Goal: Information Seeking & Learning: Learn about a topic

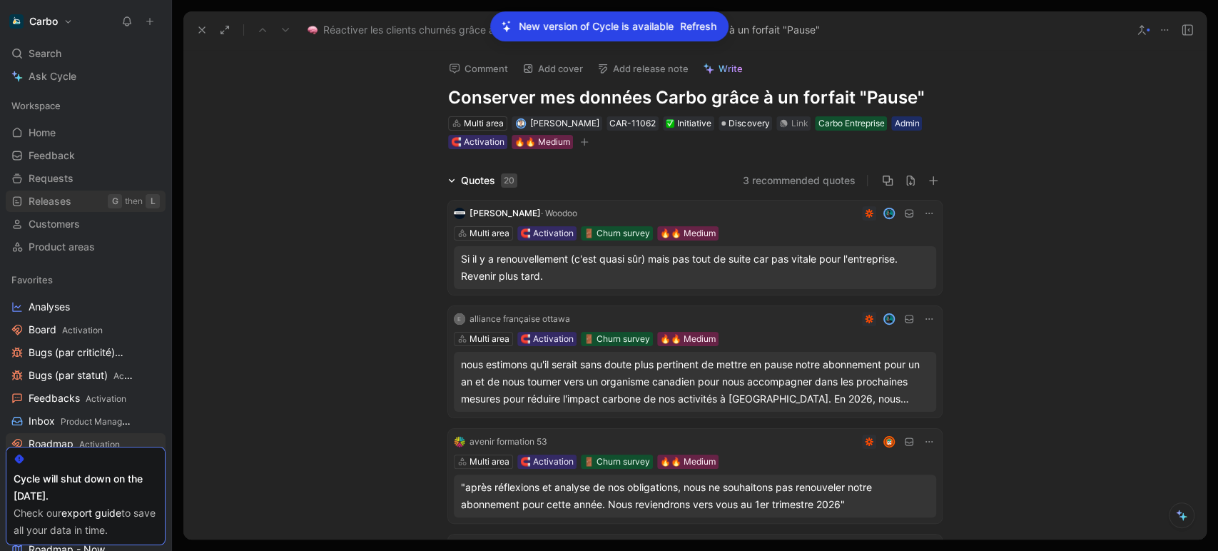
click at [46, 205] on span "Releases" at bounding box center [50, 201] width 43 height 14
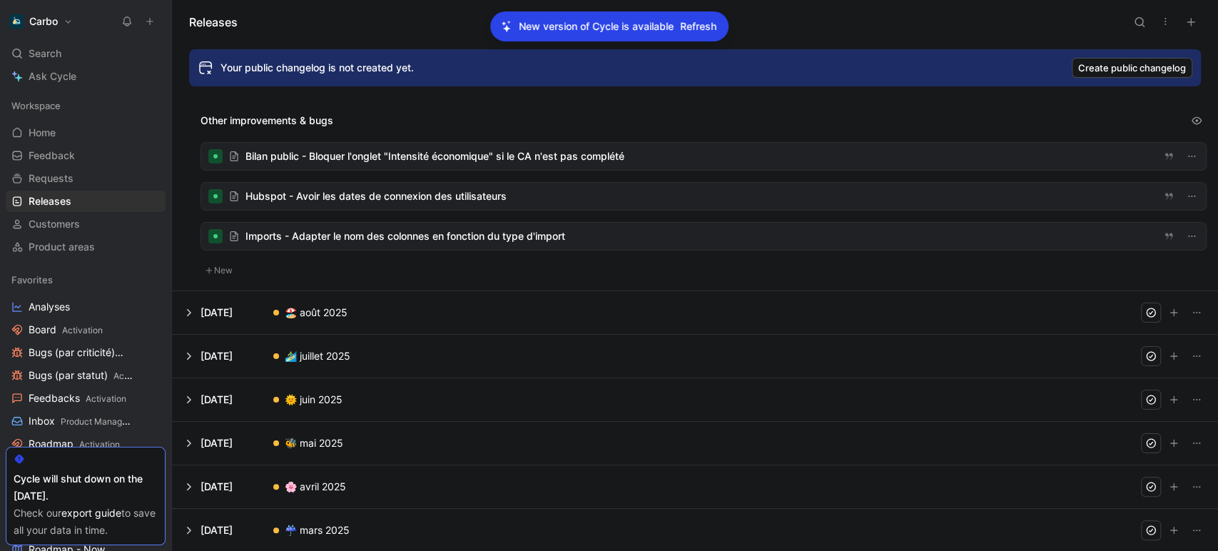
scroll to position [101, 0]
click at [214, 347] on button at bounding box center [695, 354] width 1044 height 43
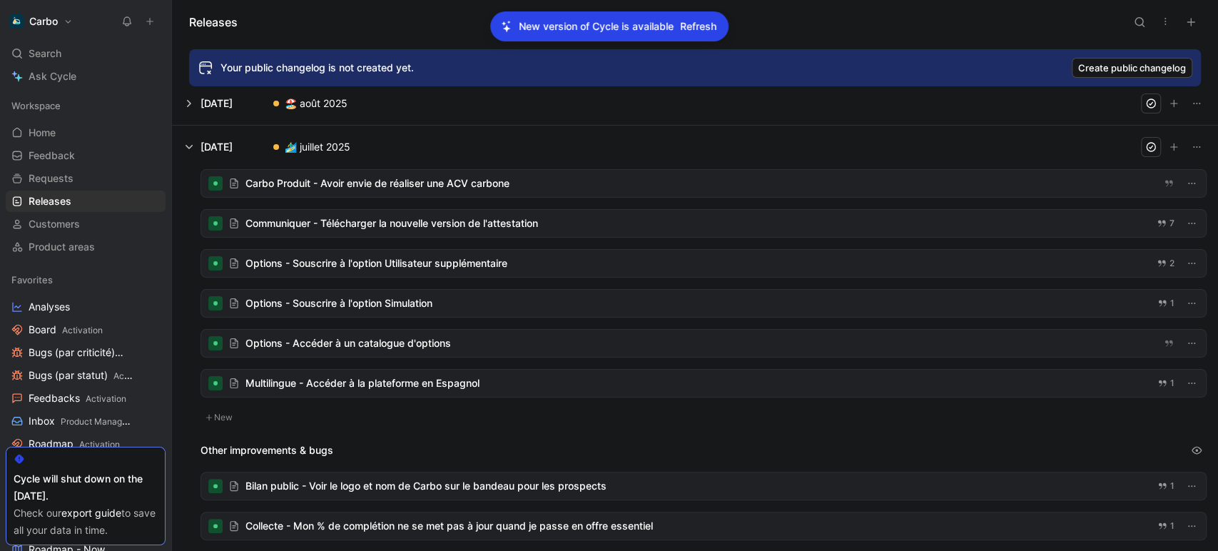
scroll to position [82, 0]
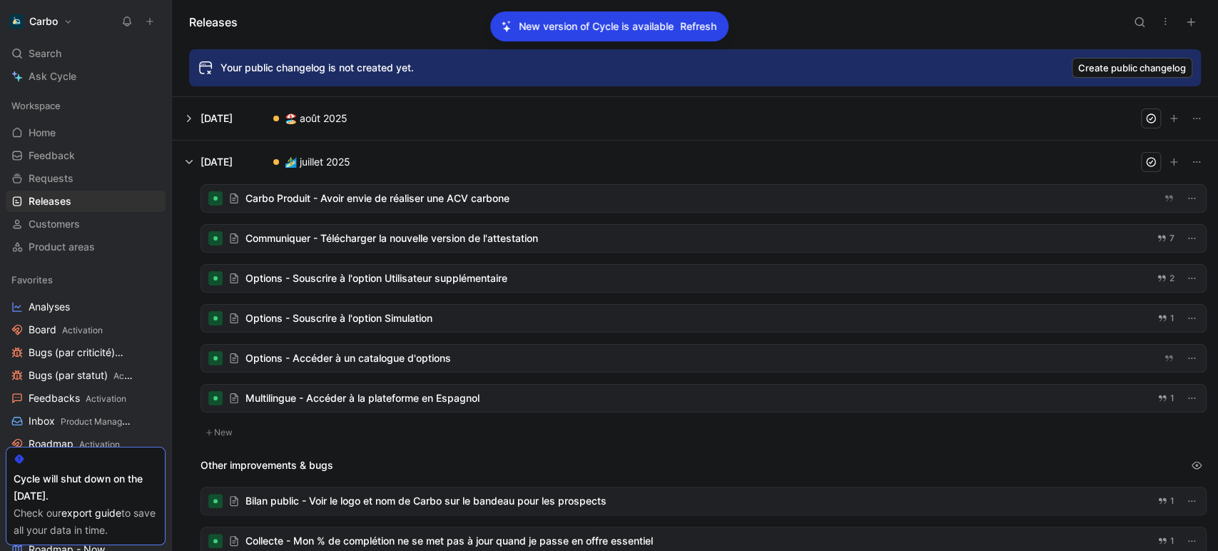
click at [369, 210] on div at bounding box center [703, 198] width 1004 height 27
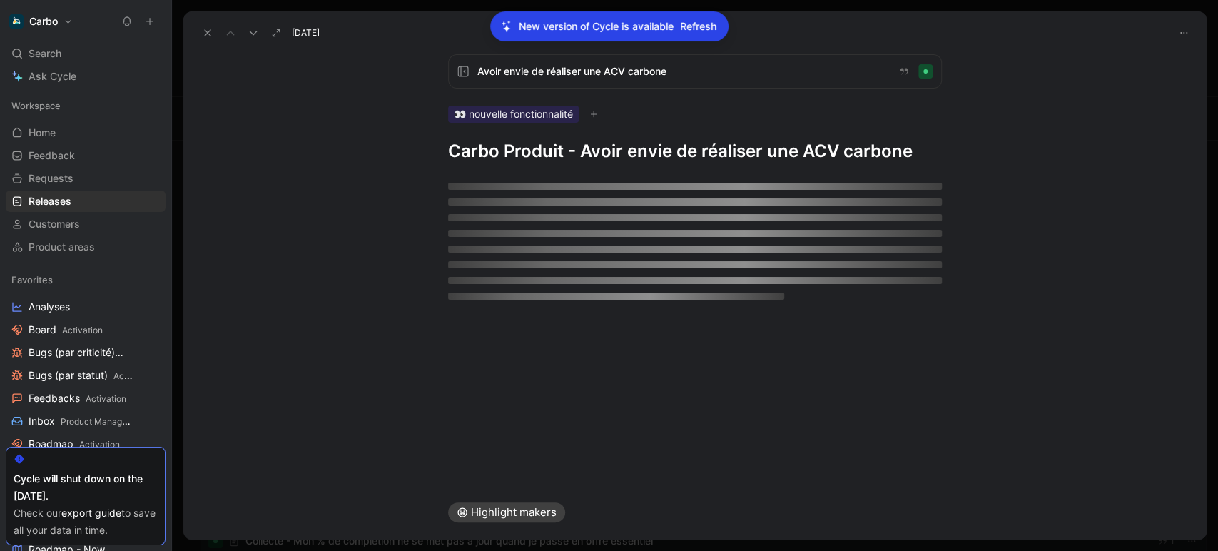
click at [208, 32] on use at bounding box center [208, 33] width 6 height 6
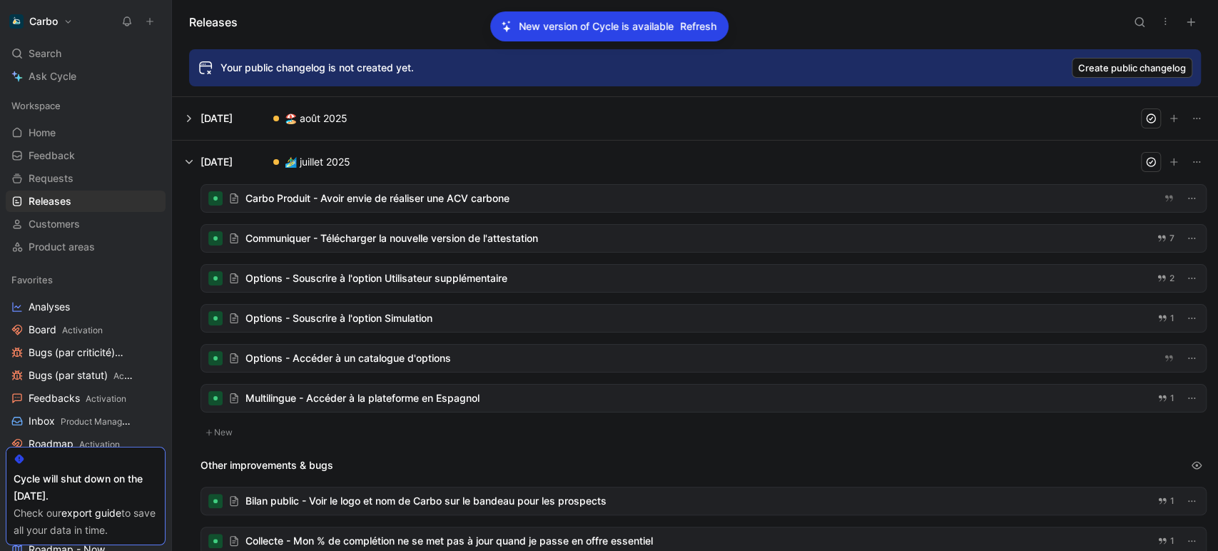
click at [376, 402] on div at bounding box center [703, 397] width 1004 height 27
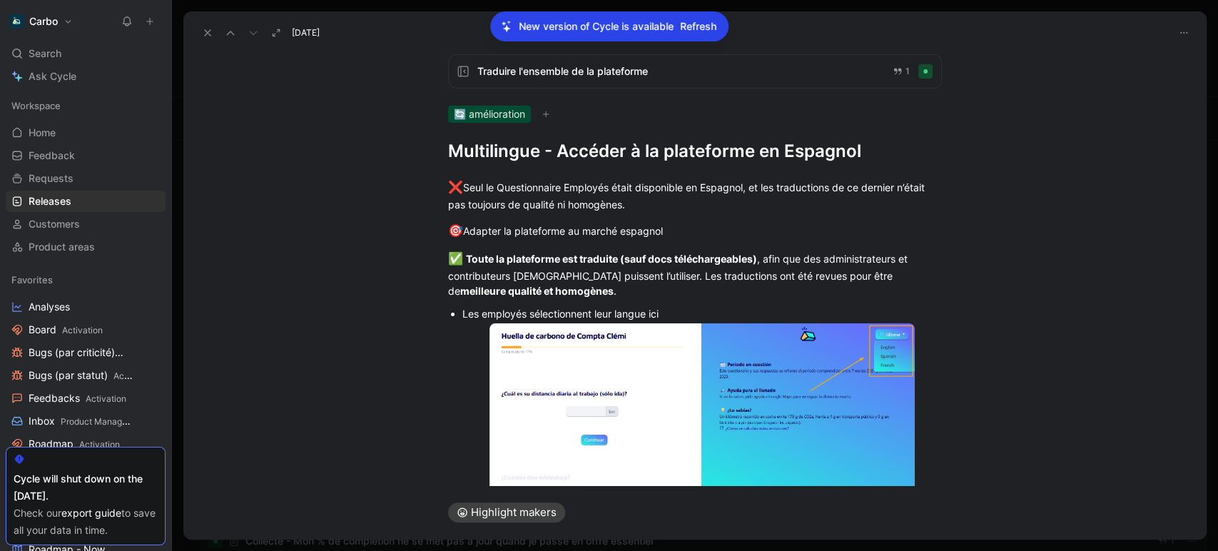
click at [203, 29] on icon at bounding box center [207, 32] width 11 height 11
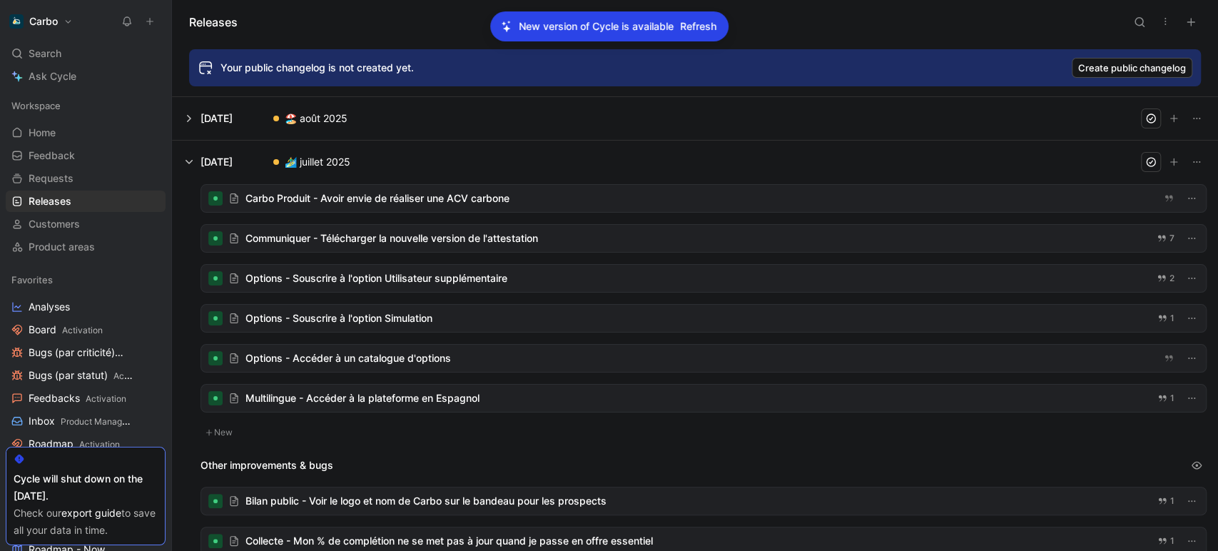
click at [369, 406] on div at bounding box center [703, 397] width 1004 height 27
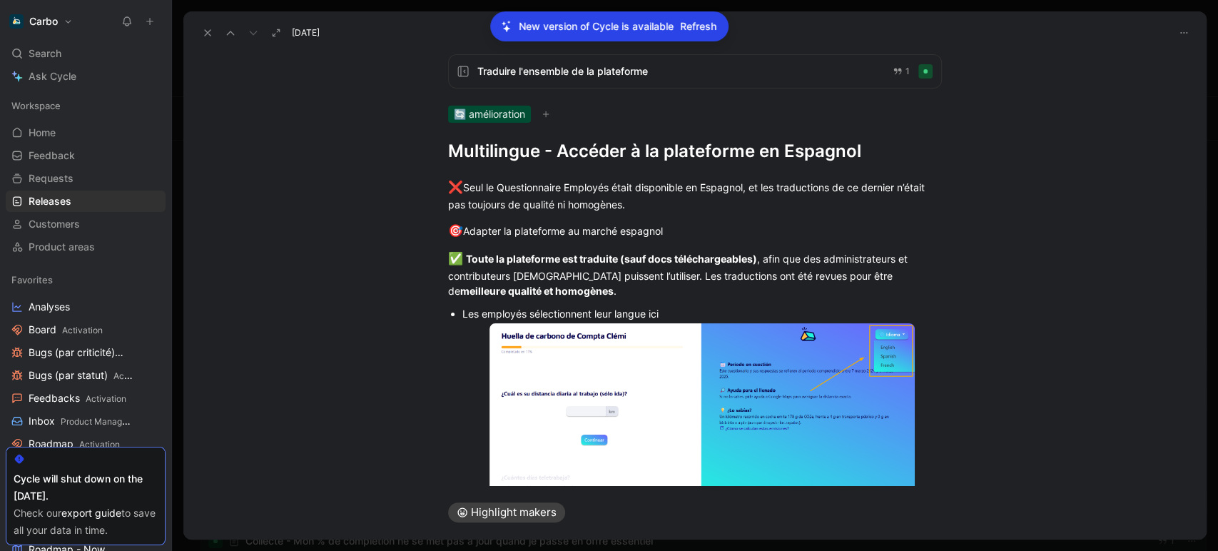
click at [203, 28] on icon at bounding box center [207, 32] width 11 height 11
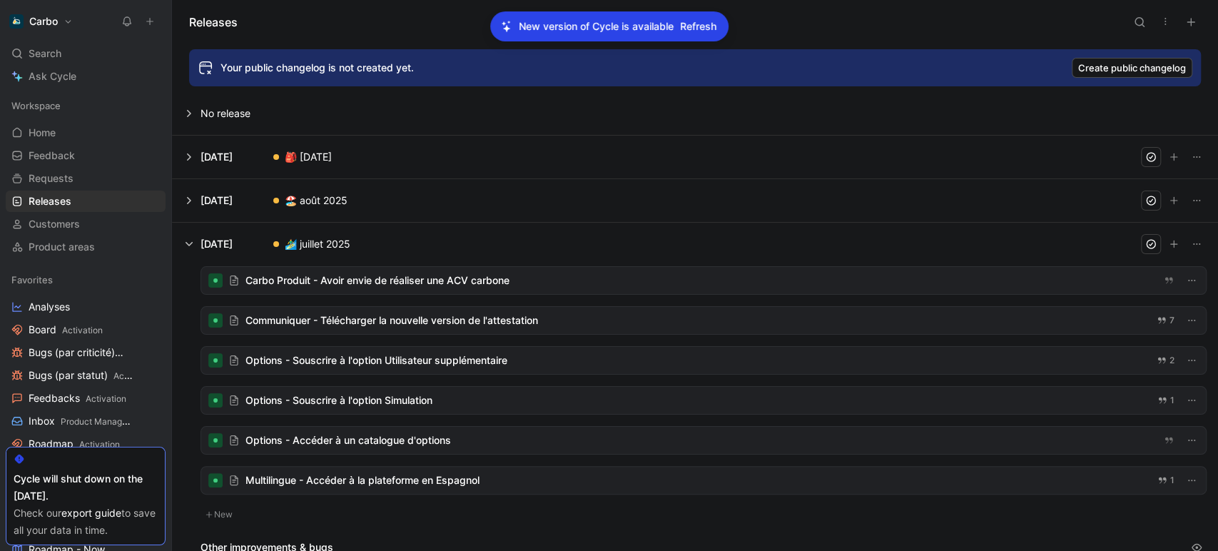
click at [272, 191] on button at bounding box center [695, 200] width 1044 height 43
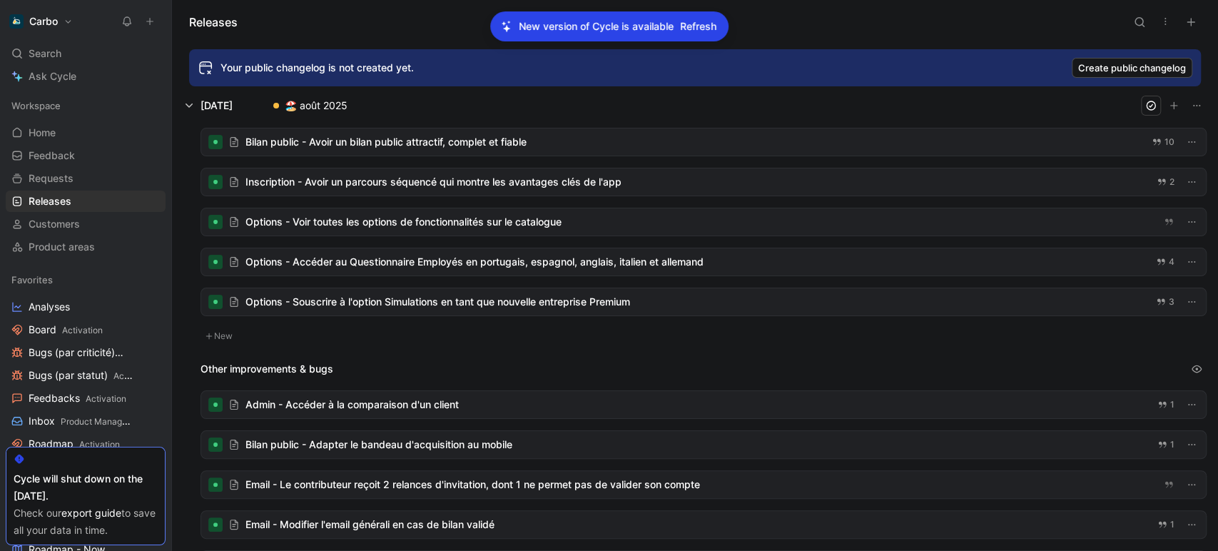
scroll to position [82, 0]
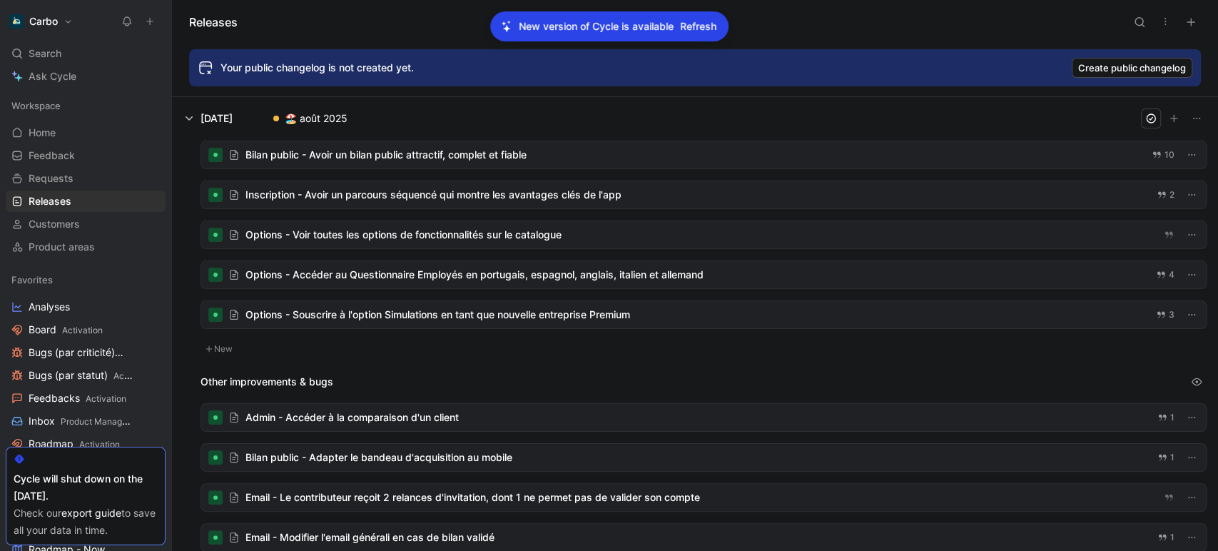
click at [474, 275] on div at bounding box center [703, 274] width 1004 height 27
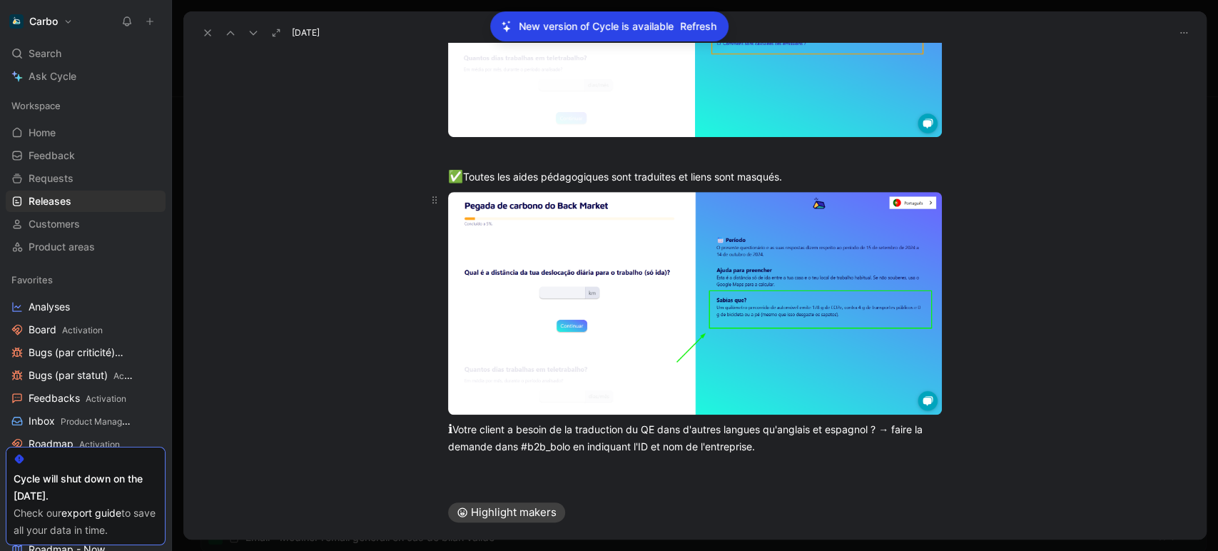
scroll to position [435, 0]
click at [607, 336] on body "Carbo Search Ctrl K Ask Cycle Workspace Home G then H Feedback G then F Request…" at bounding box center [609, 275] width 1218 height 551
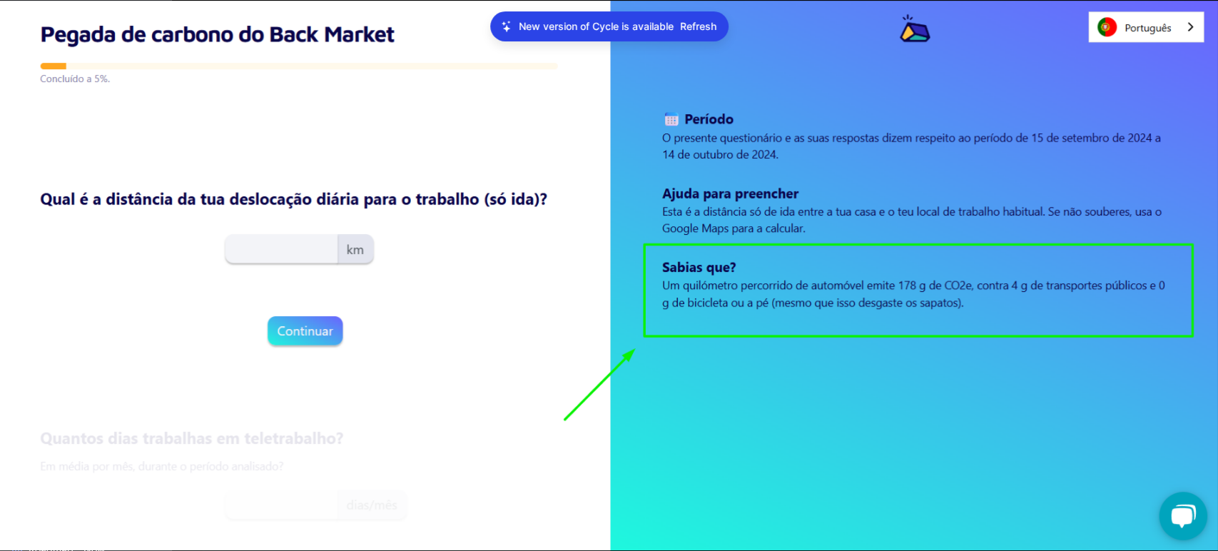
click at [388, 165] on img at bounding box center [609, 276] width 1218 height 550
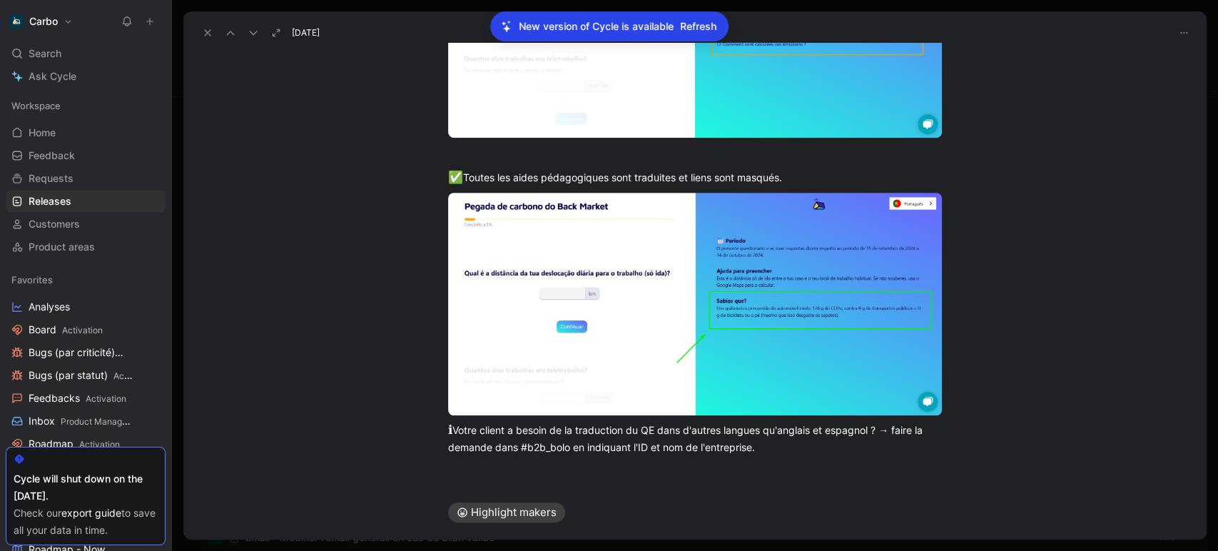
click at [215, 34] on button at bounding box center [208, 33] width 20 height 20
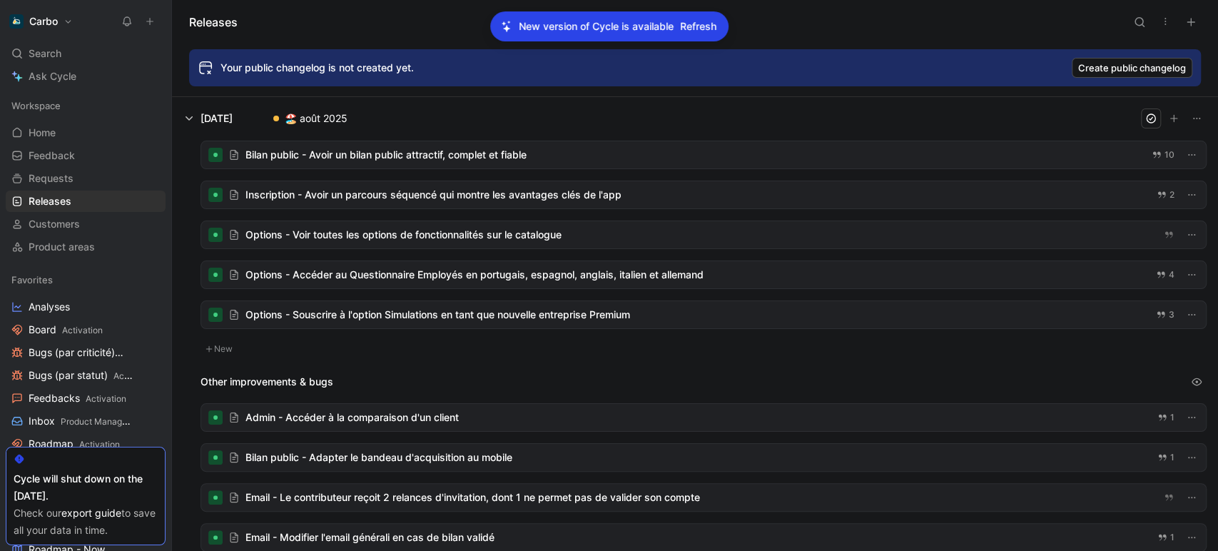
click at [432, 193] on div at bounding box center [703, 194] width 1004 height 27
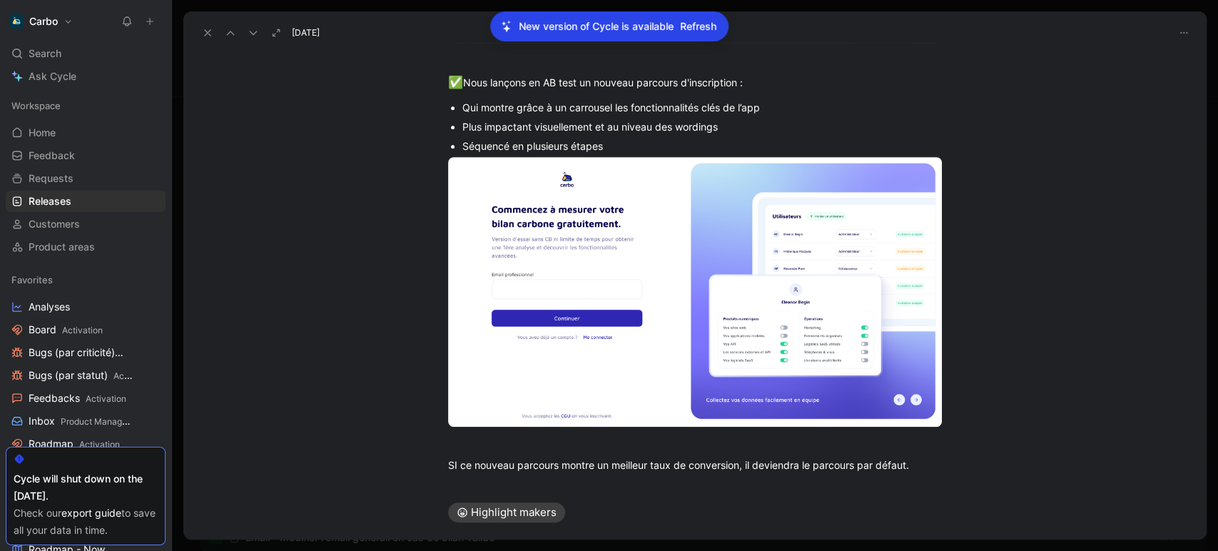
scroll to position [477, 0]
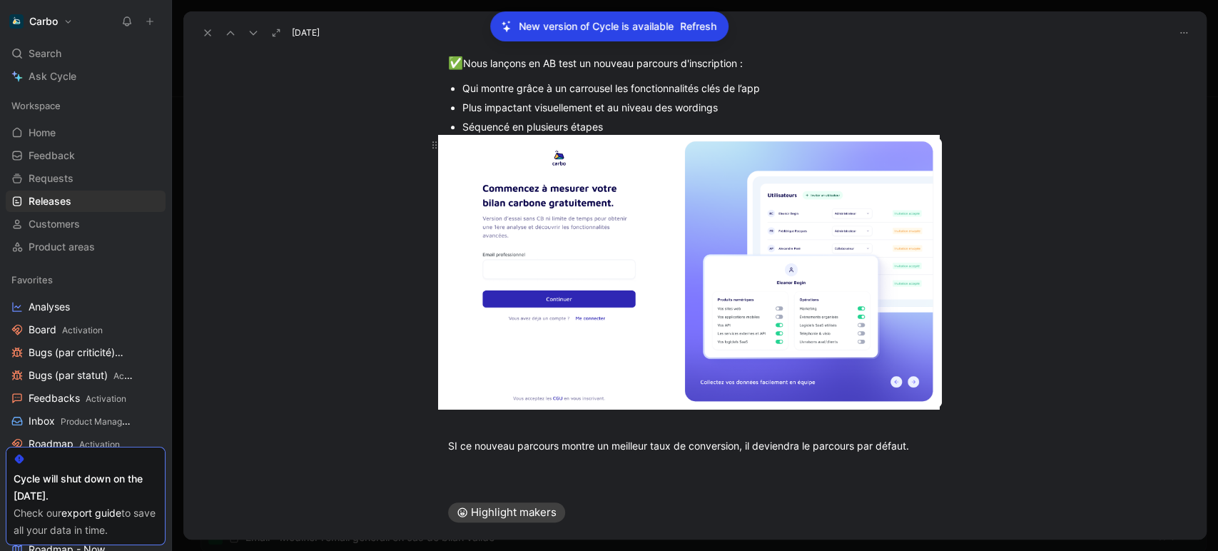
click at [601, 267] on body "Carbo Search Ctrl K Ask Cycle Workspace Home G then H Feedback G then F Request…" at bounding box center [609, 275] width 1218 height 551
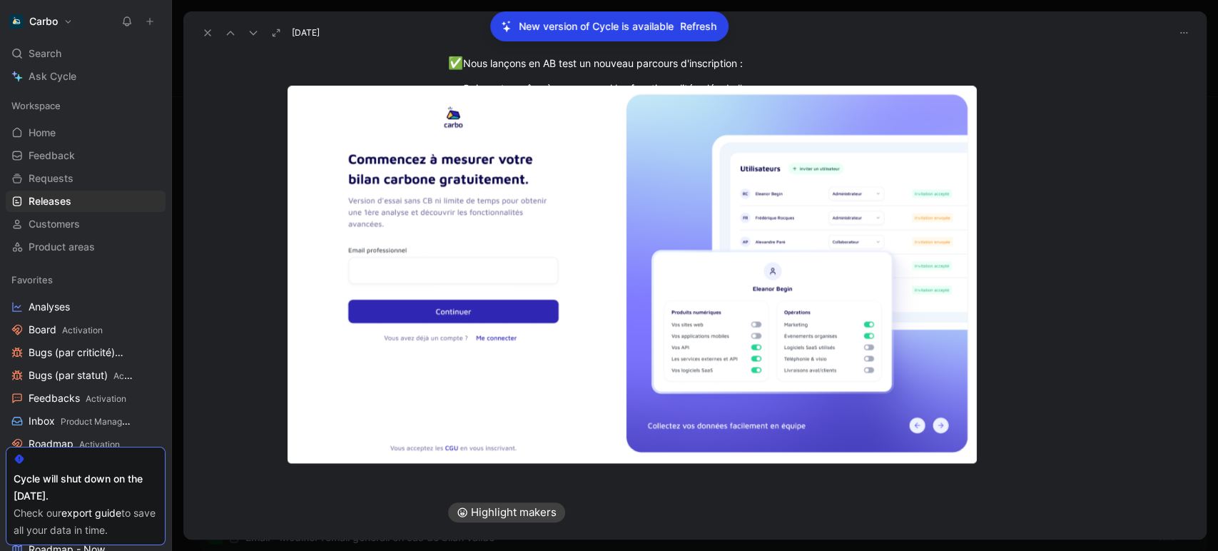
click at [316, 234] on img at bounding box center [631, 274] width 689 height 377
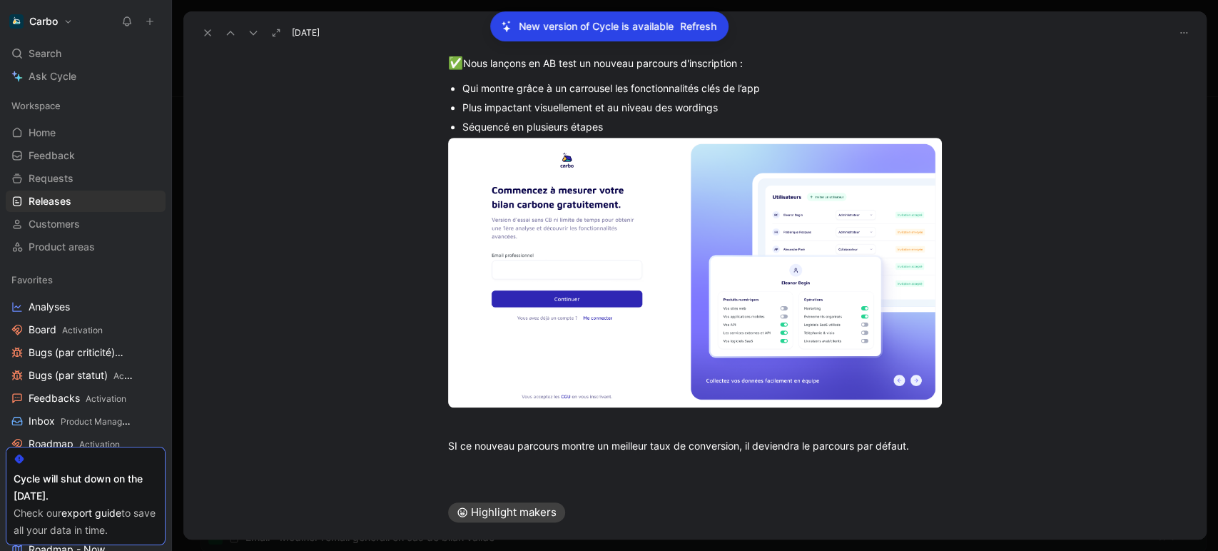
click at [207, 32] on use at bounding box center [208, 33] width 6 height 6
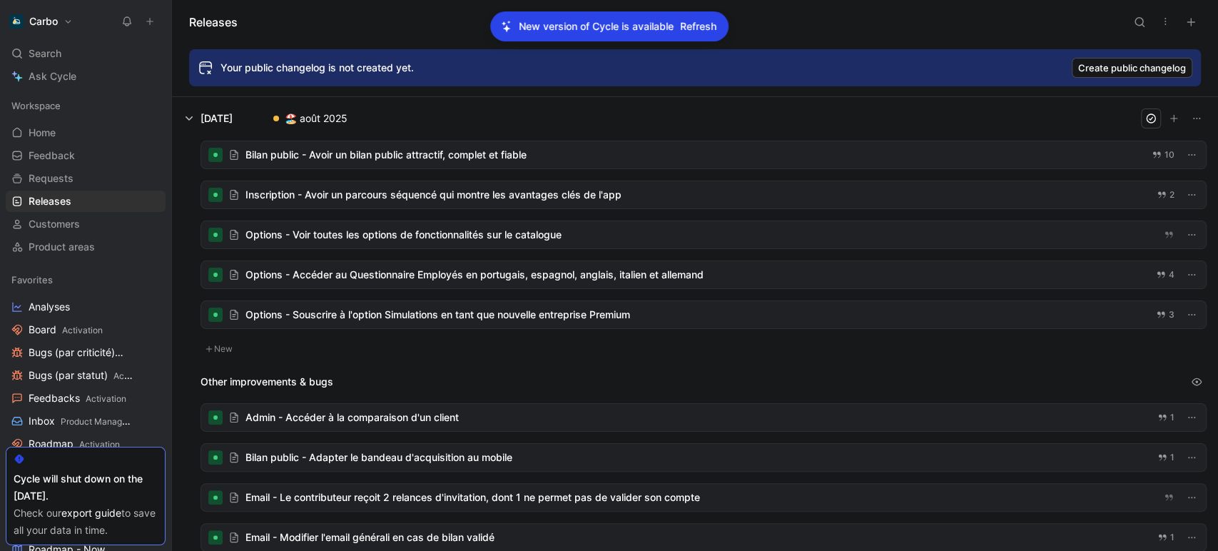
click at [359, 149] on div at bounding box center [703, 154] width 1004 height 27
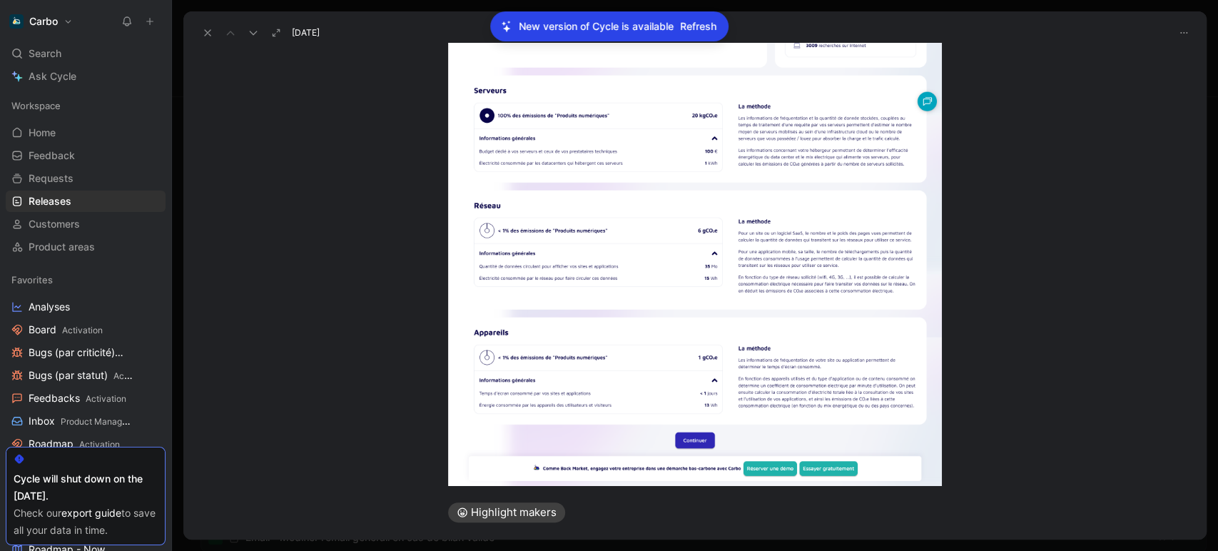
scroll to position [1799, 0]
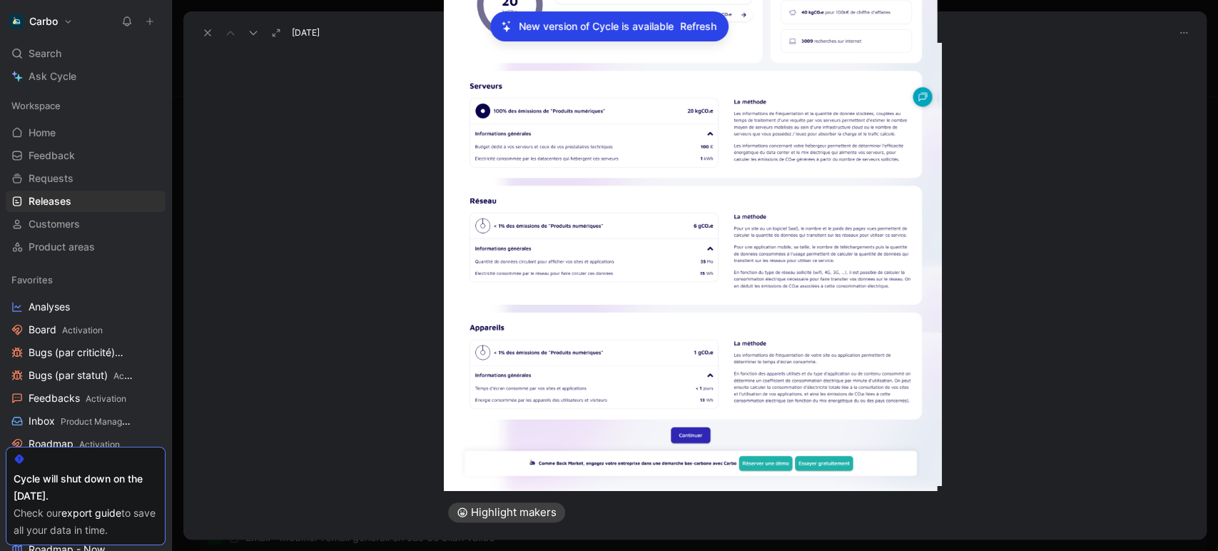
click at [601, 290] on body "Carbo Search Ctrl K Ask Cycle Workspace Home G then H Feedback G then F Request…" at bounding box center [609, 275] width 1218 height 551
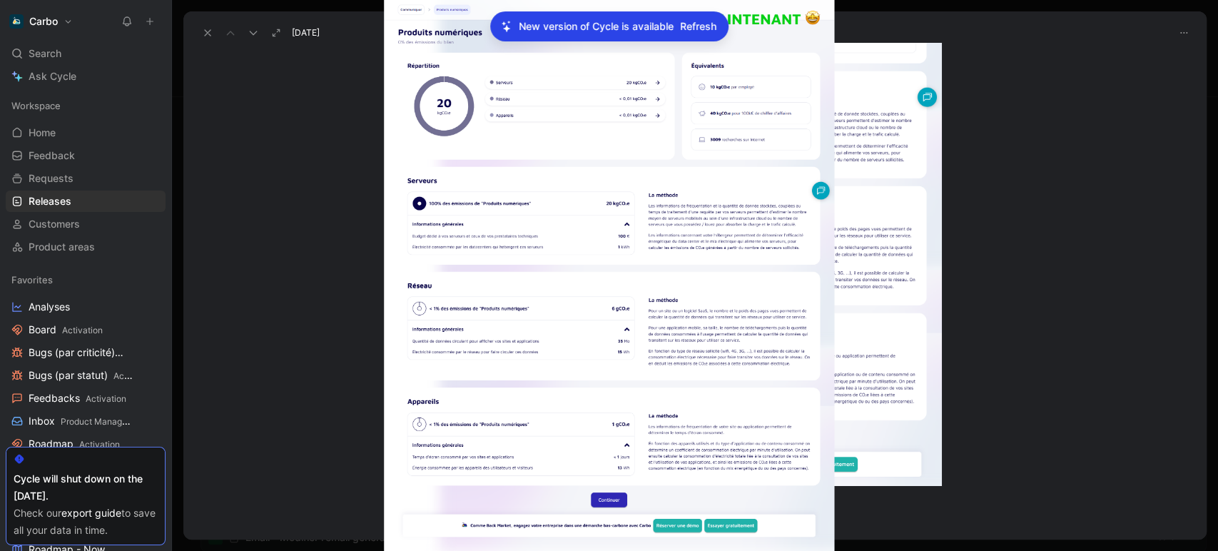
click at [547, 240] on img at bounding box center [609, 275] width 451 height 551
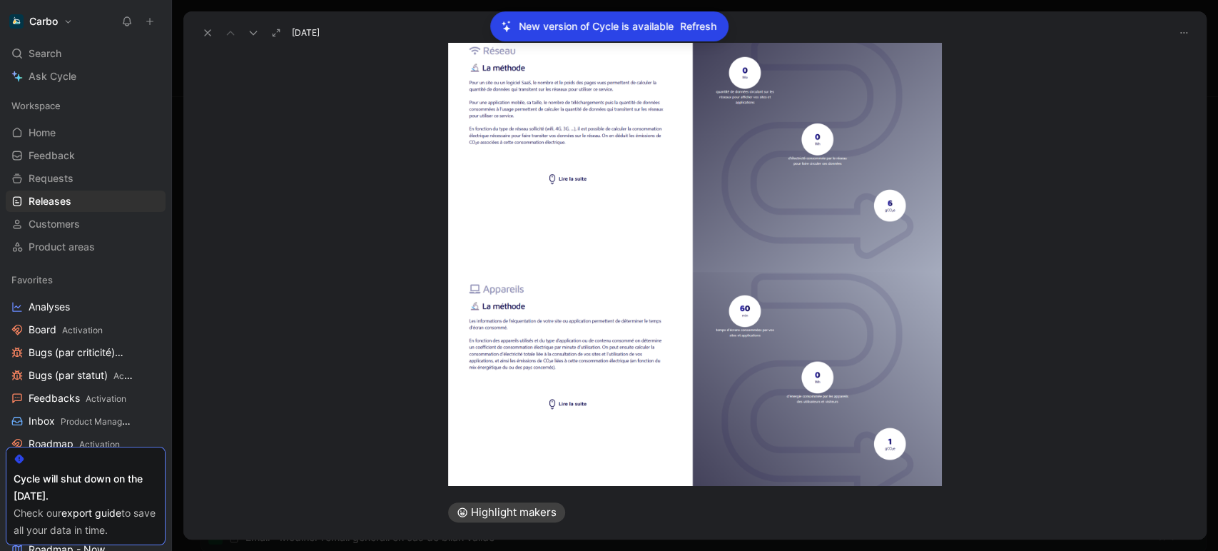
scroll to position [1007, 0]
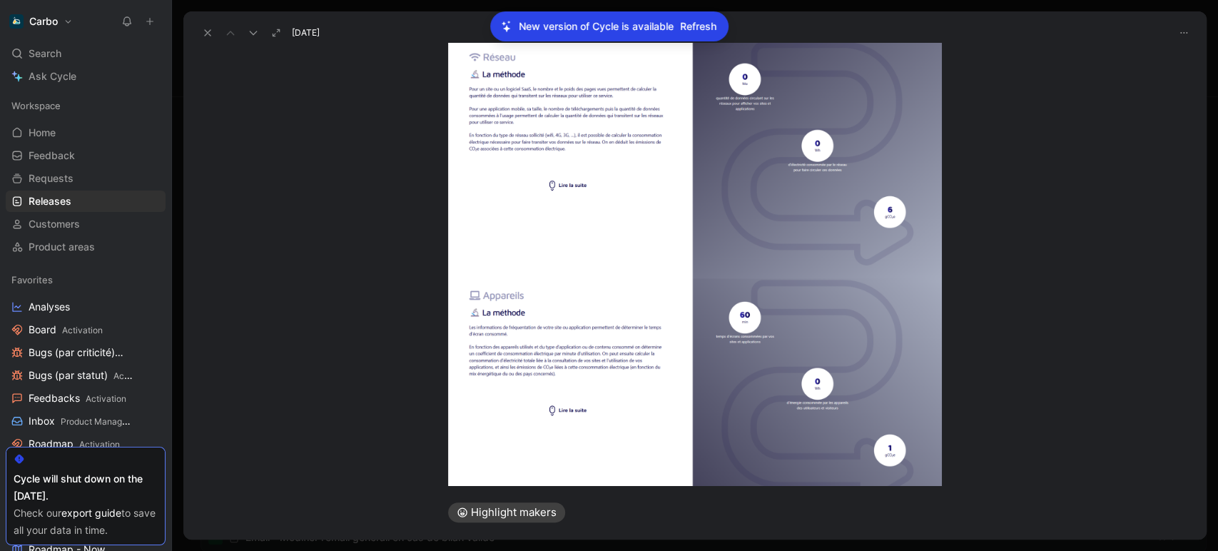
click at [594, 211] on body "Carbo Search Ctrl K Ask Cycle Workspace Home G then H Feedback G then F Request…" at bounding box center [609, 275] width 1218 height 551
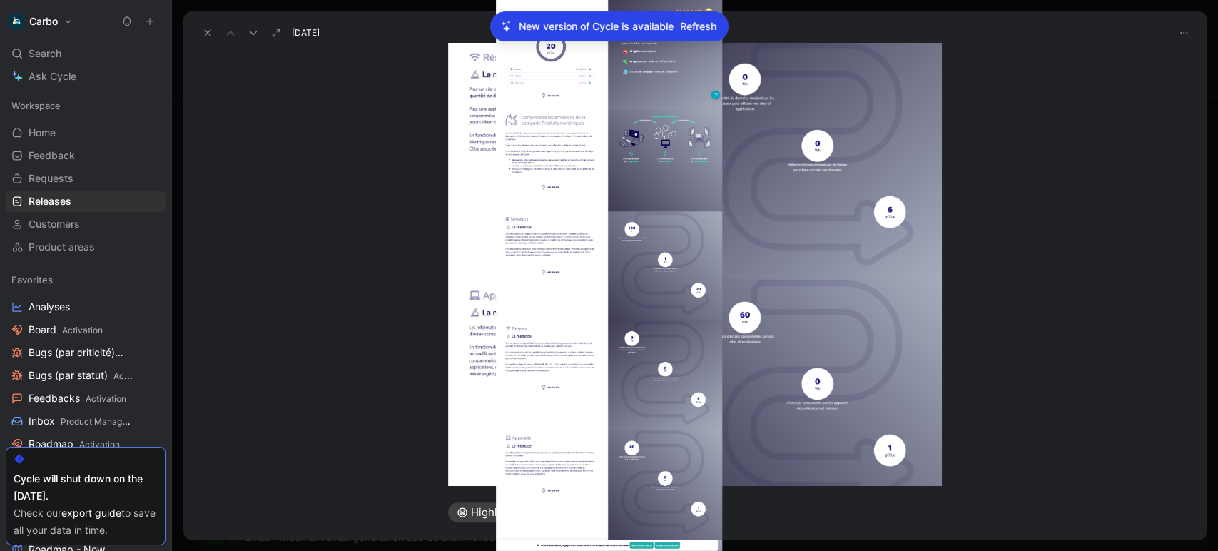
click at [341, 550] on div at bounding box center [609, 551] width 1218 height 0
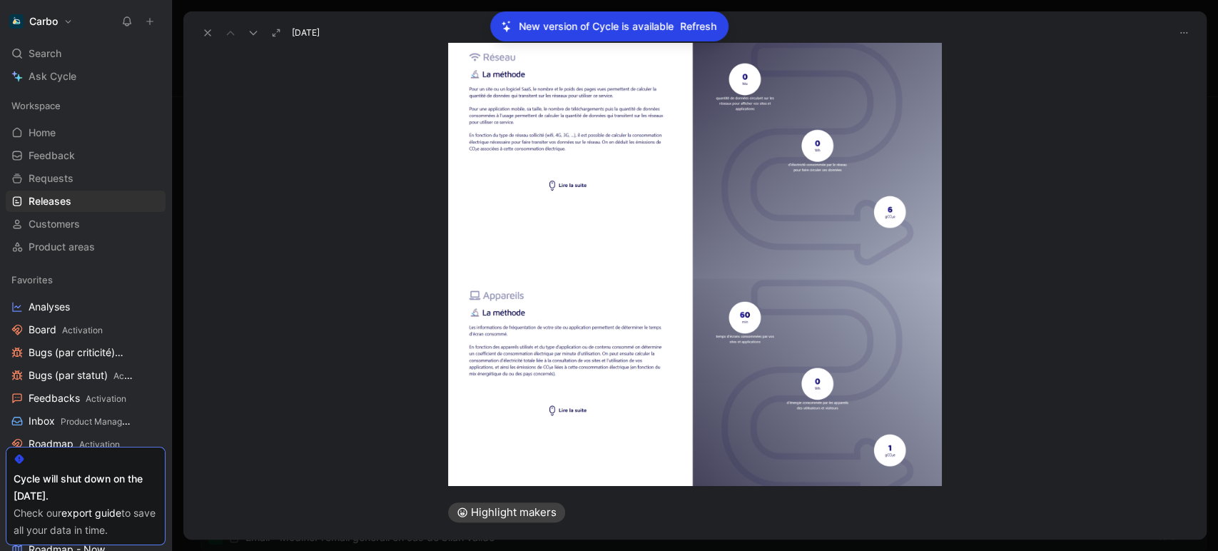
click at [206, 40] on button at bounding box center [208, 33] width 20 height 20
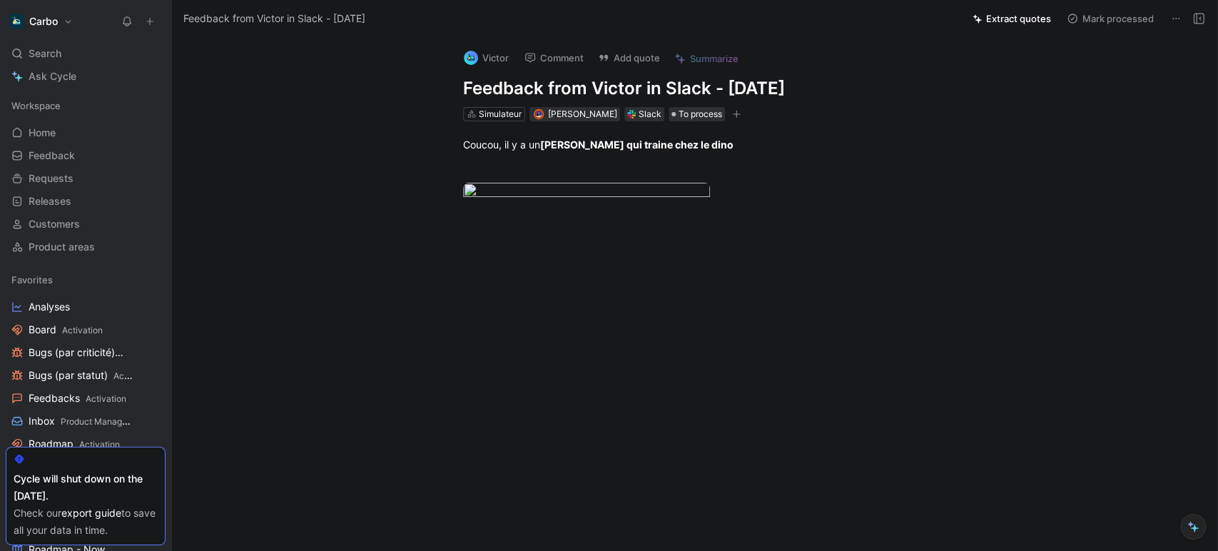
click at [577, 83] on h1 "Feedback from Victor in Slack - [DATE]" at bounding box center [710, 88] width 494 height 23
click at [603, 238] on div "Coucou, il y a un bouton Simuler qui traine chez le dino" at bounding box center [709, 179] width 1015 height 117
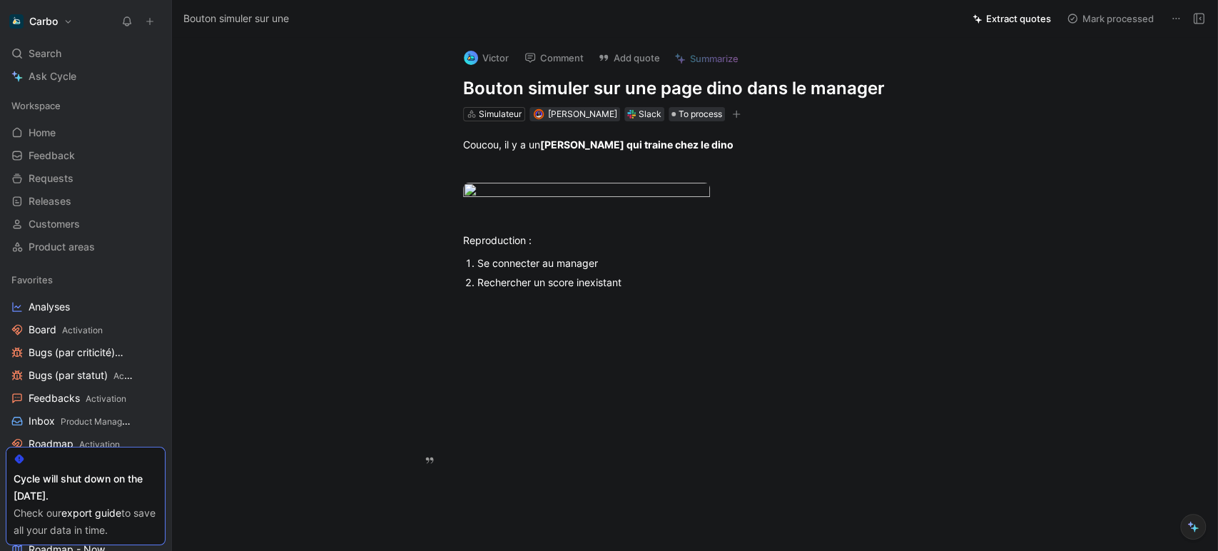
click at [687, 292] on p "Rechercher un score inexistant" at bounding box center [716, 281] width 479 height 19
click at [737, 114] on icon "button" at bounding box center [736, 115] width 1 height 8
click at [499, 108] on div "Simulateur" at bounding box center [500, 114] width 43 height 14
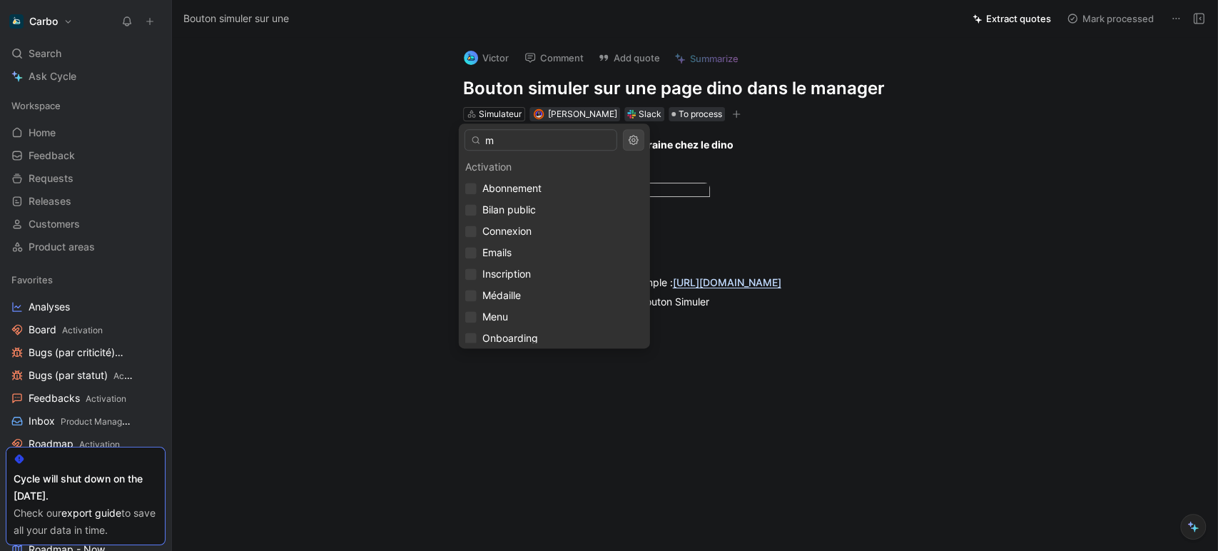
click at [519, 139] on input "m" at bounding box center [540, 139] width 153 height 21
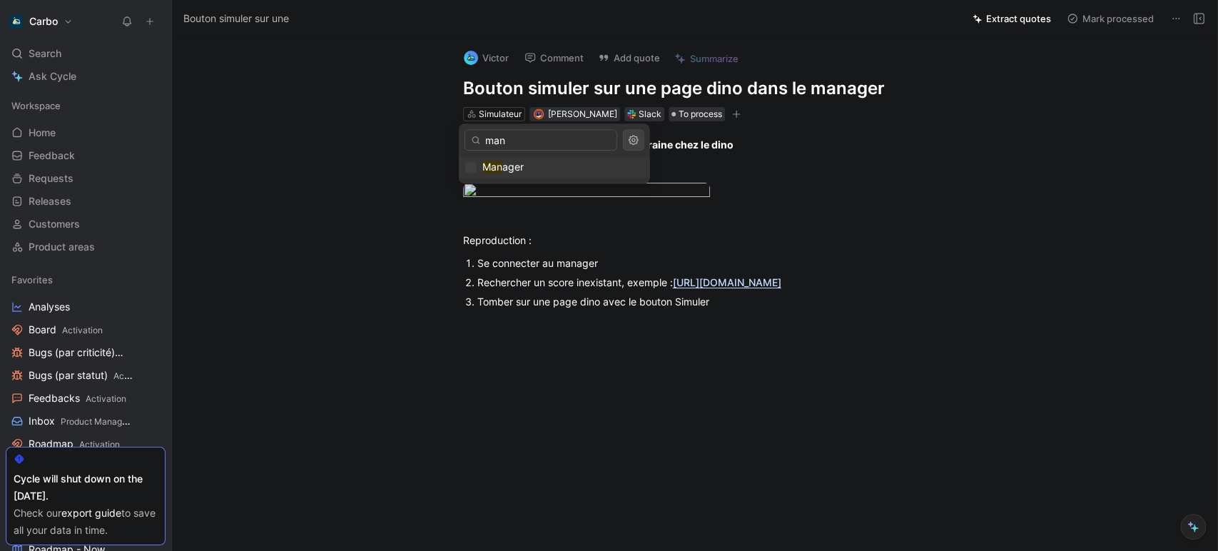
type input "man"
click at [529, 168] on div "Man ager" at bounding box center [554, 166] width 178 height 17
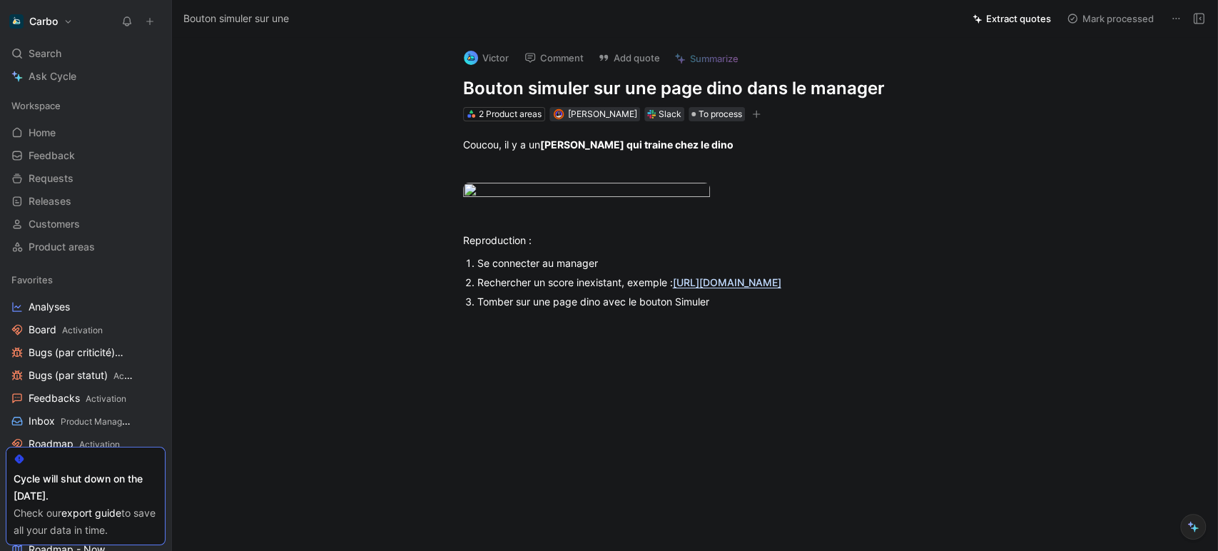
click at [755, 115] on button "button" at bounding box center [756, 114] width 14 height 14
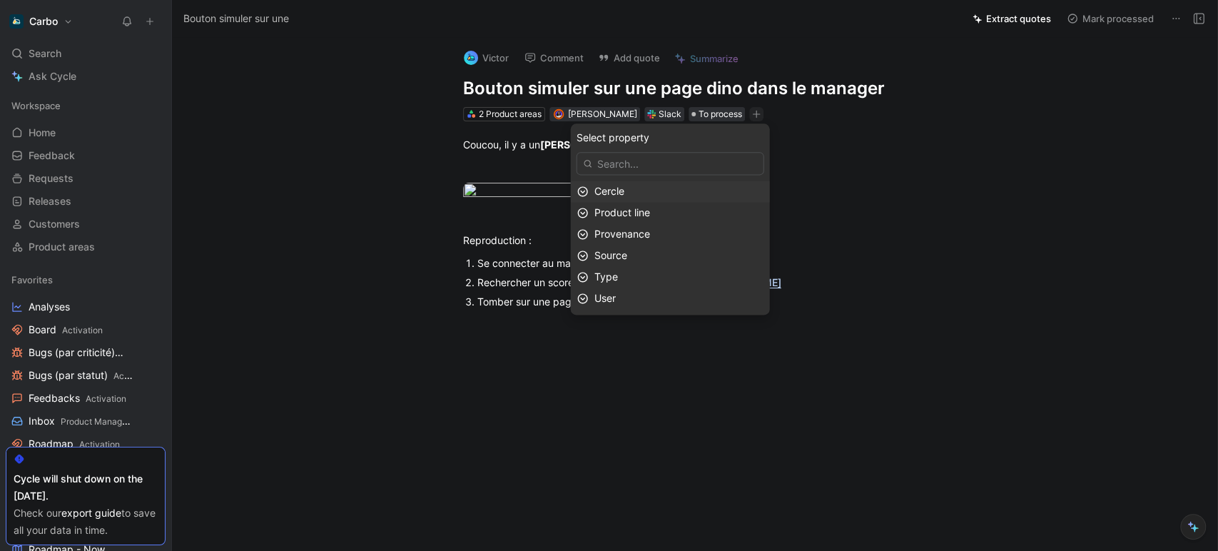
click at [658, 193] on div "Cercle" at bounding box center [678, 191] width 169 height 17
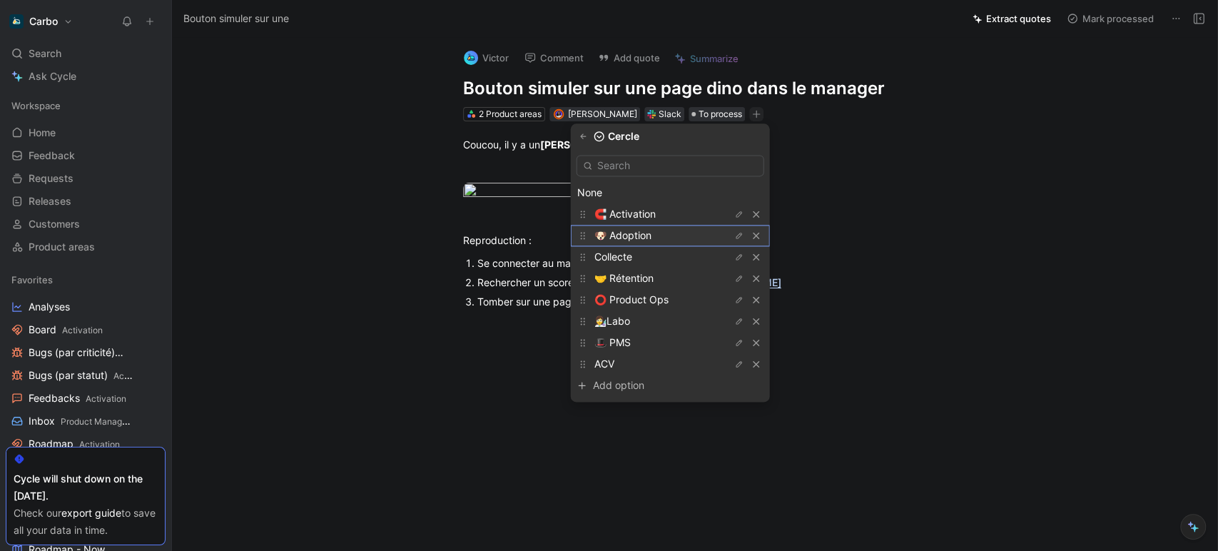
click at [651, 237] on span "🐶 Adoption" at bounding box center [622, 235] width 57 height 12
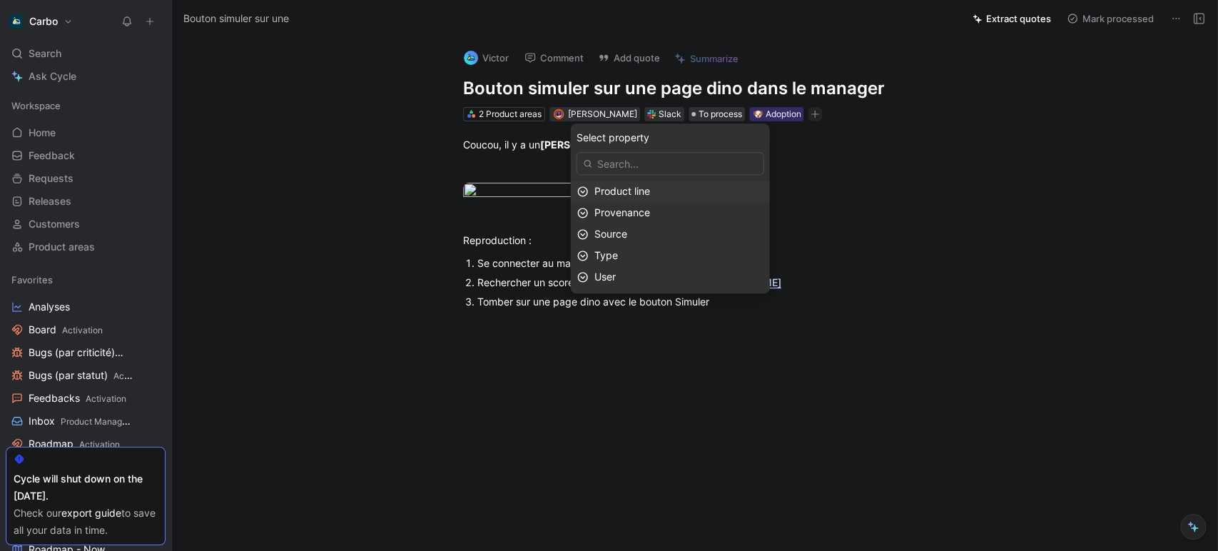
click at [665, 189] on div "Product line" at bounding box center [678, 191] width 169 height 17
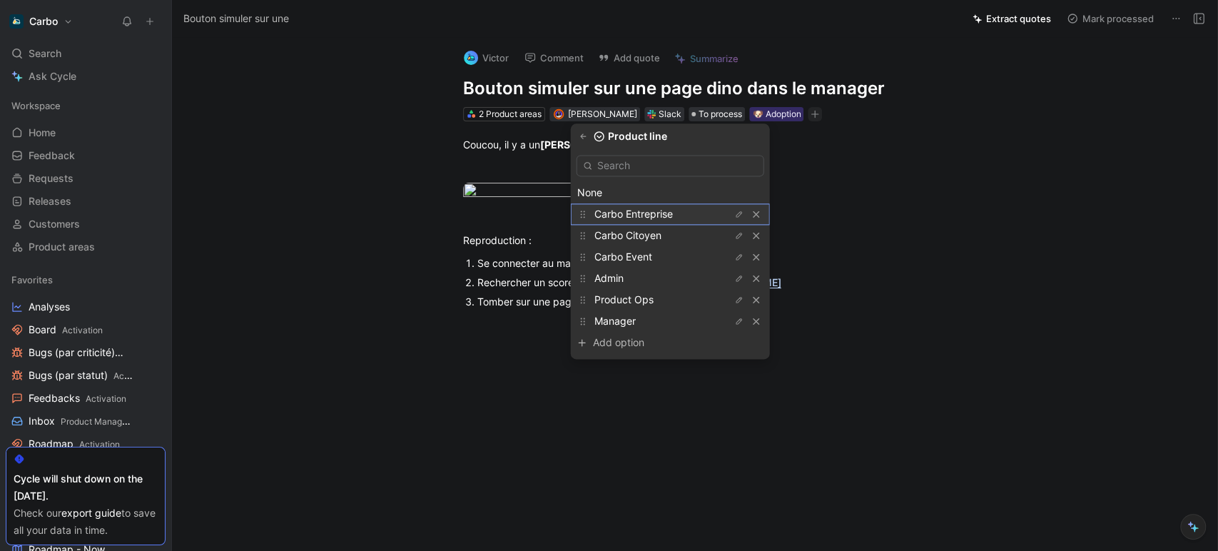
click at [668, 205] on div "Carbo Entreprise" at bounding box center [647, 213] width 107 height 17
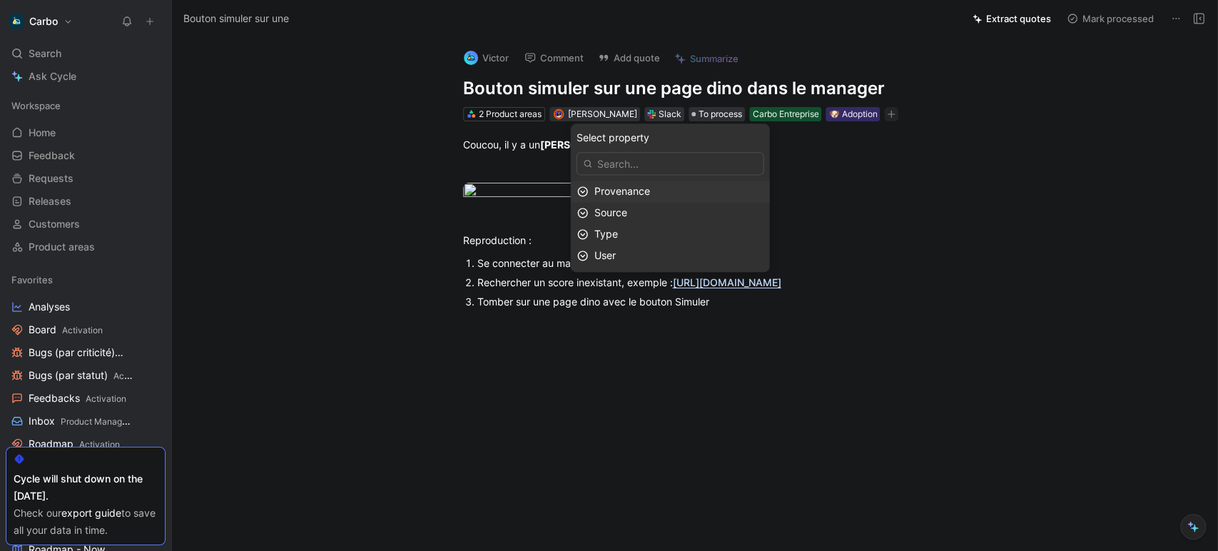
click at [670, 193] on div "Provenance" at bounding box center [678, 191] width 169 height 17
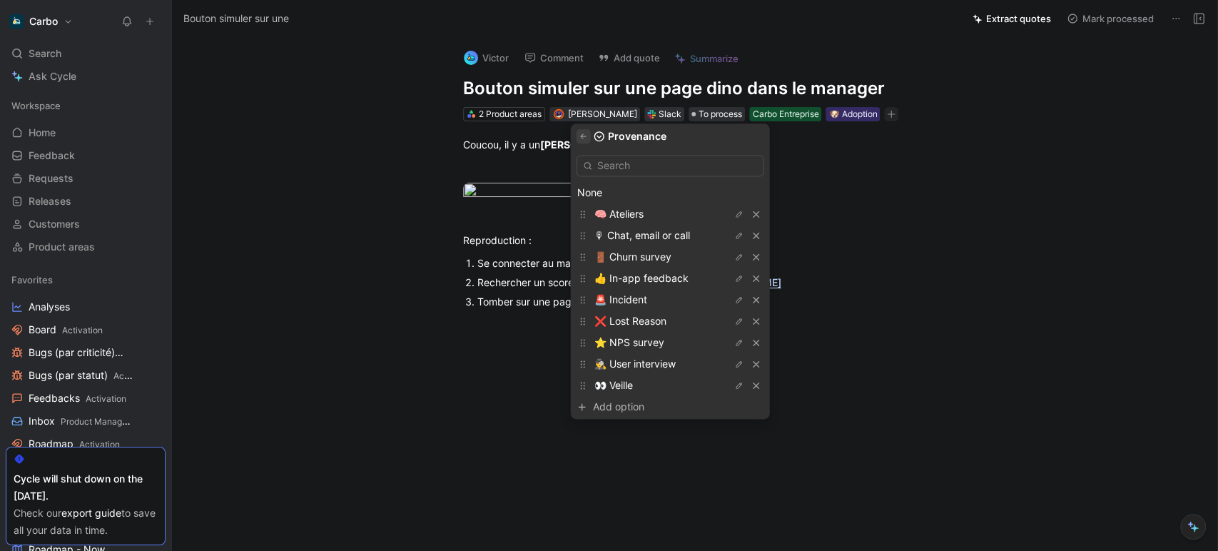
click at [586, 136] on icon "button" at bounding box center [583, 135] width 6 height 5
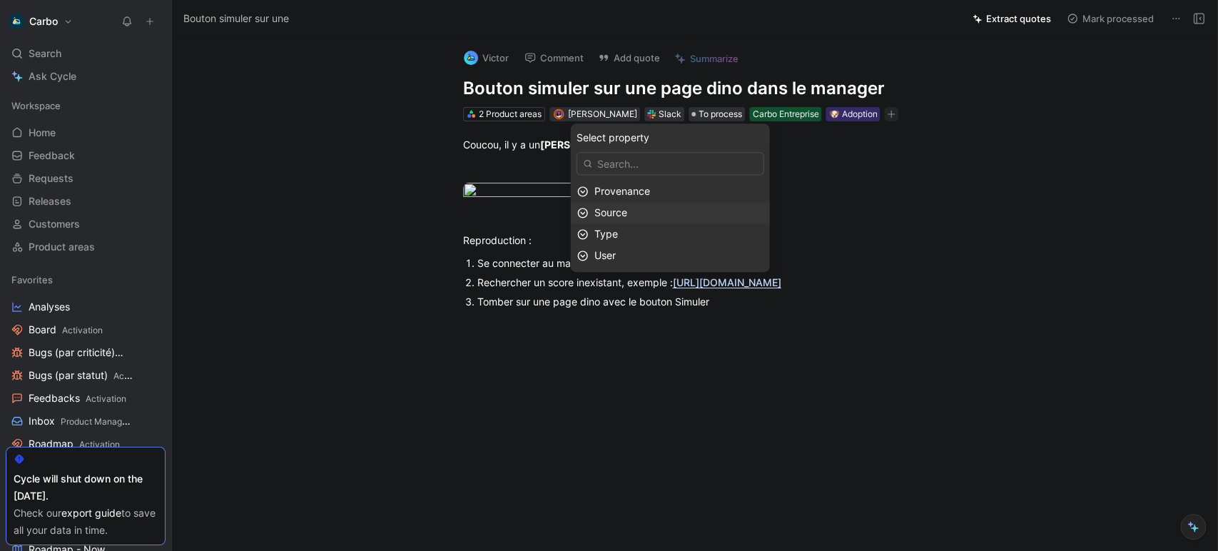
click at [652, 210] on div "Source" at bounding box center [678, 212] width 169 height 17
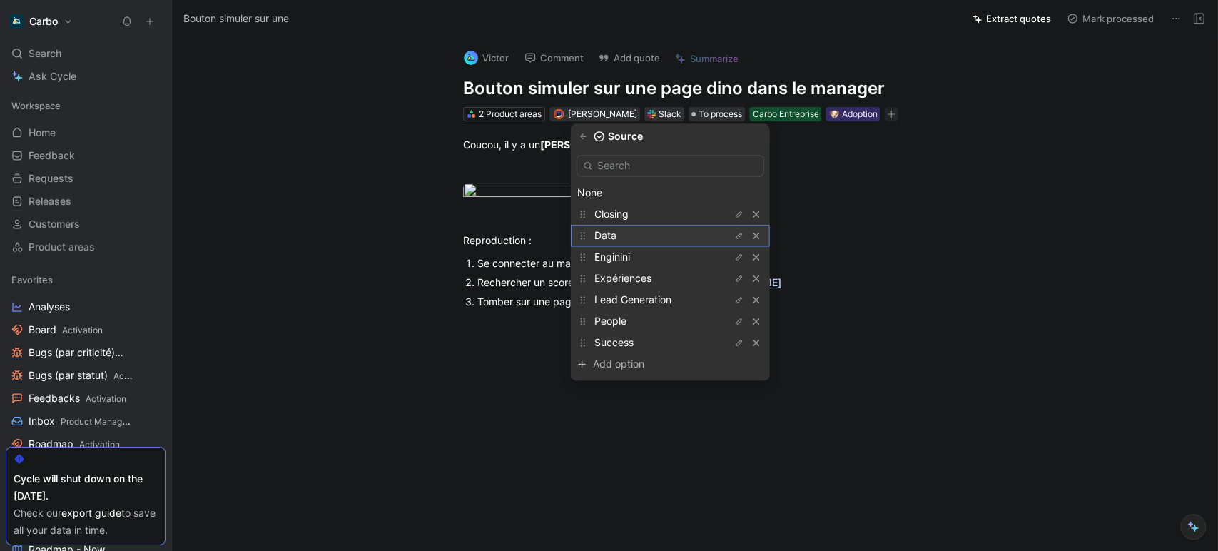
click at [632, 228] on div "Data" at bounding box center [647, 235] width 107 height 17
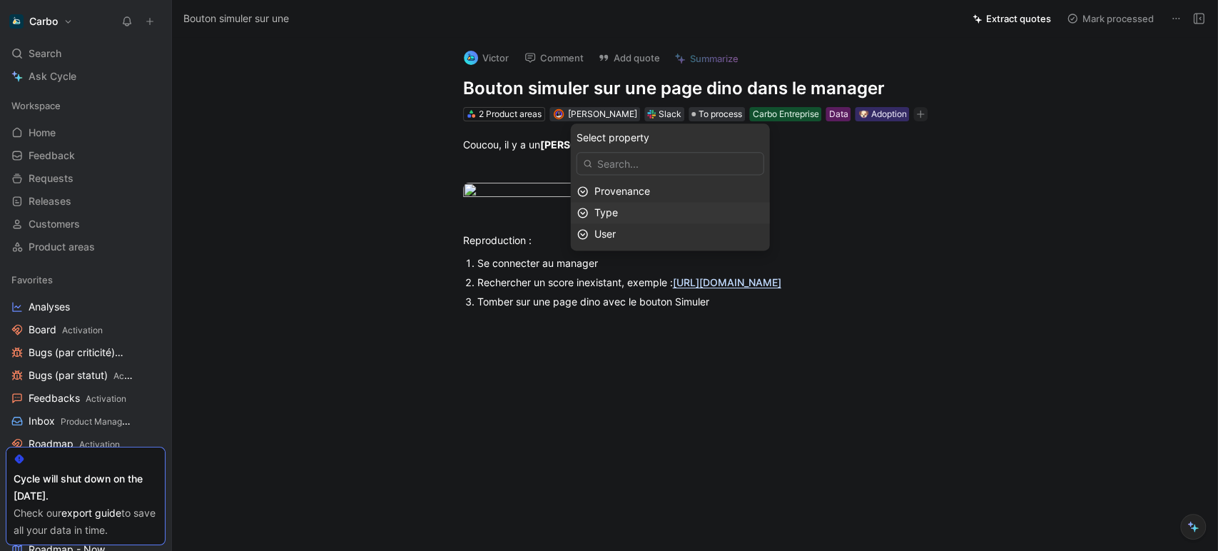
click at [677, 210] on div "Type" at bounding box center [678, 212] width 169 height 17
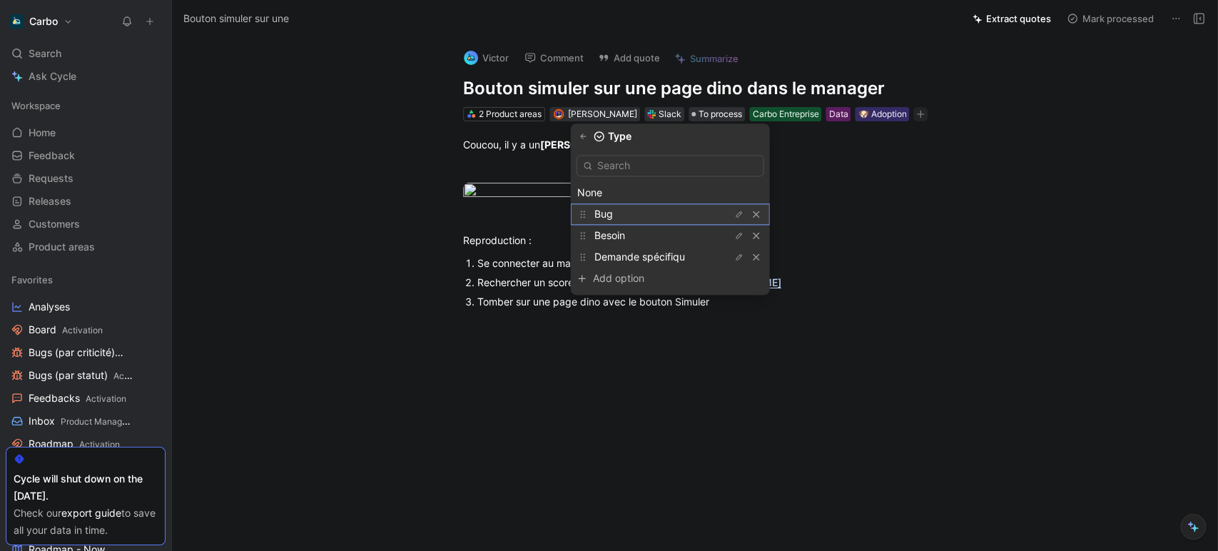
click at [639, 213] on div "Bug" at bounding box center [647, 213] width 107 height 17
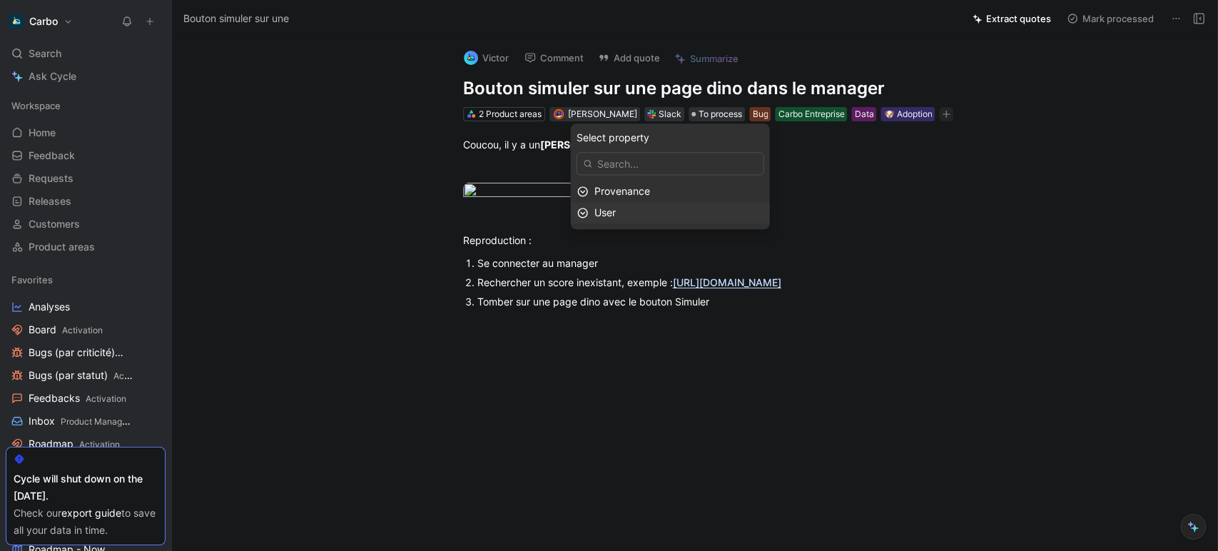
click at [675, 209] on div "User" at bounding box center [678, 212] width 169 height 17
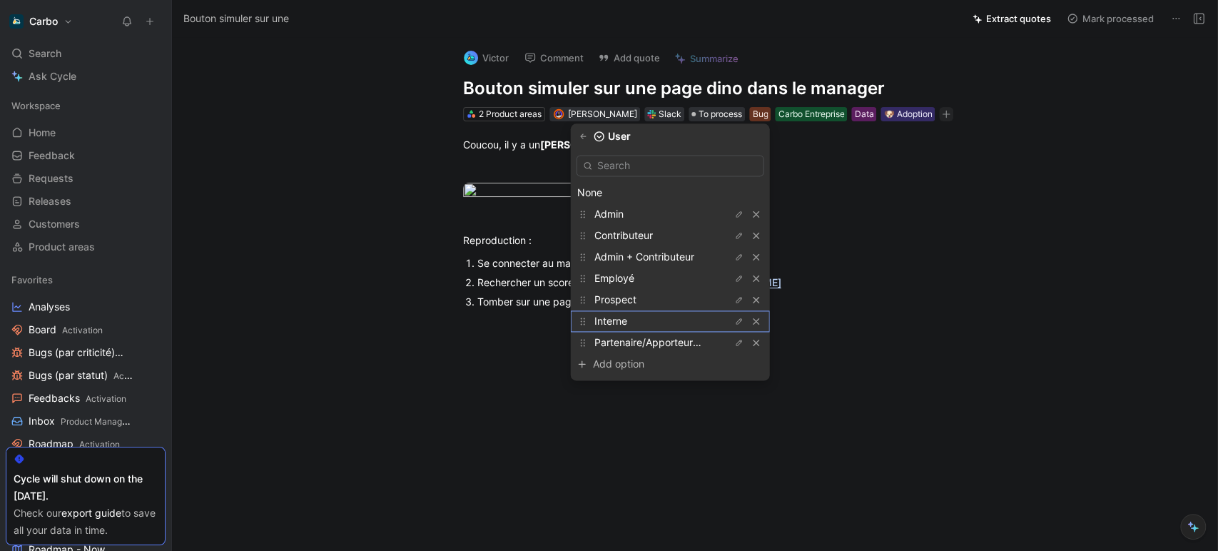
click at [627, 318] on span "Interne" at bounding box center [610, 321] width 33 height 12
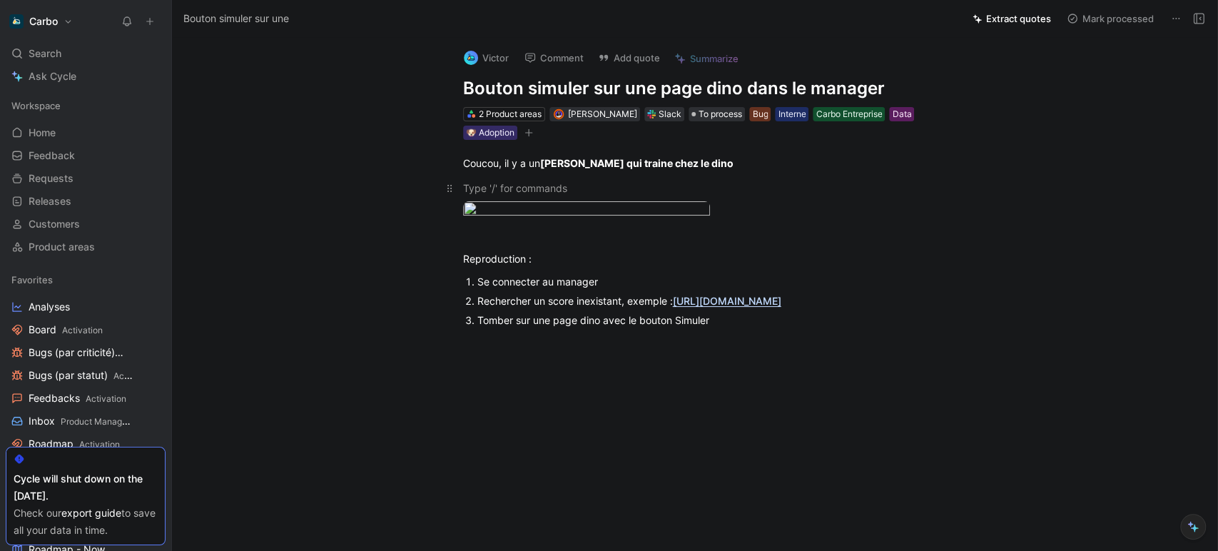
click at [519, 182] on div at bounding box center [710, 187] width 494 height 15
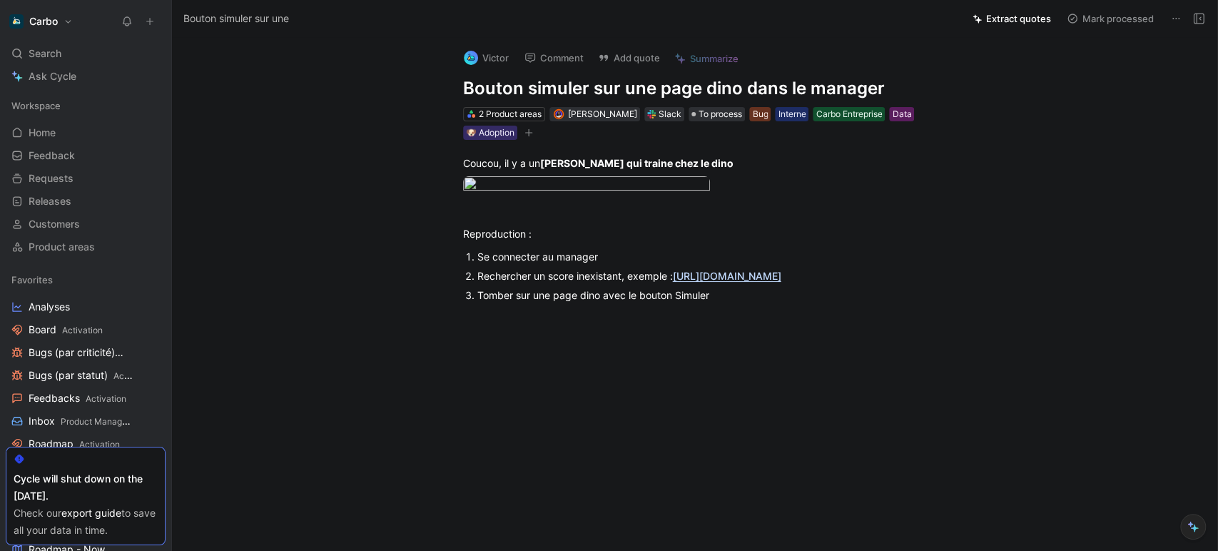
click at [467, 83] on h1 "Bouton simuler sur une page dino dans le manager" at bounding box center [710, 88] width 494 height 23
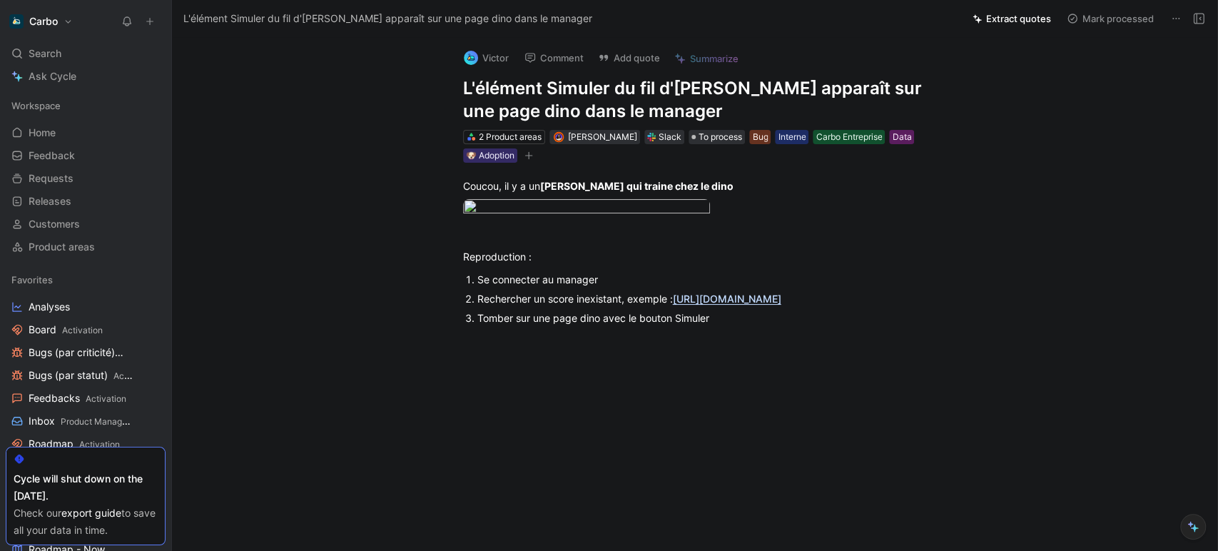
click at [639, 108] on h1 "L'élément Simuler du fil d'Arianne apparaît sur une page dino dans le manager" at bounding box center [710, 100] width 494 height 46
click at [735, 86] on h1 "L'élément Simuler du fil d'Arianne apparaît sur une page dino dans le manager" at bounding box center [710, 100] width 494 height 46
click at [490, 239] on div at bounding box center [710, 231] width 494 height 15
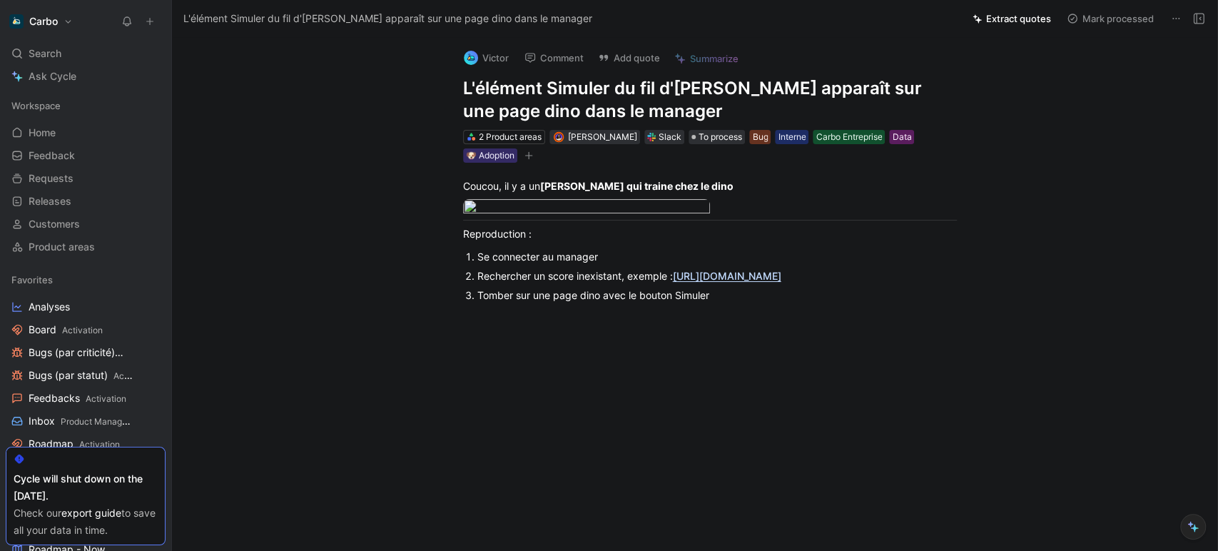
scroll to position [113, 0]
drag, startPoint x: 626, startPoint y: 378, endPoint x: 793, endPoint y: 376, distance: 167.6
click at [793, 302] on div "Tomber sur une page dino avec le bouton Simuler" at bounding box center [716, 294] width 479 height 15
click at [489, 302] on div "Tomber sur une page dino avec le bouton Simuler" at bounding box center [716, 294] width 479 height 15
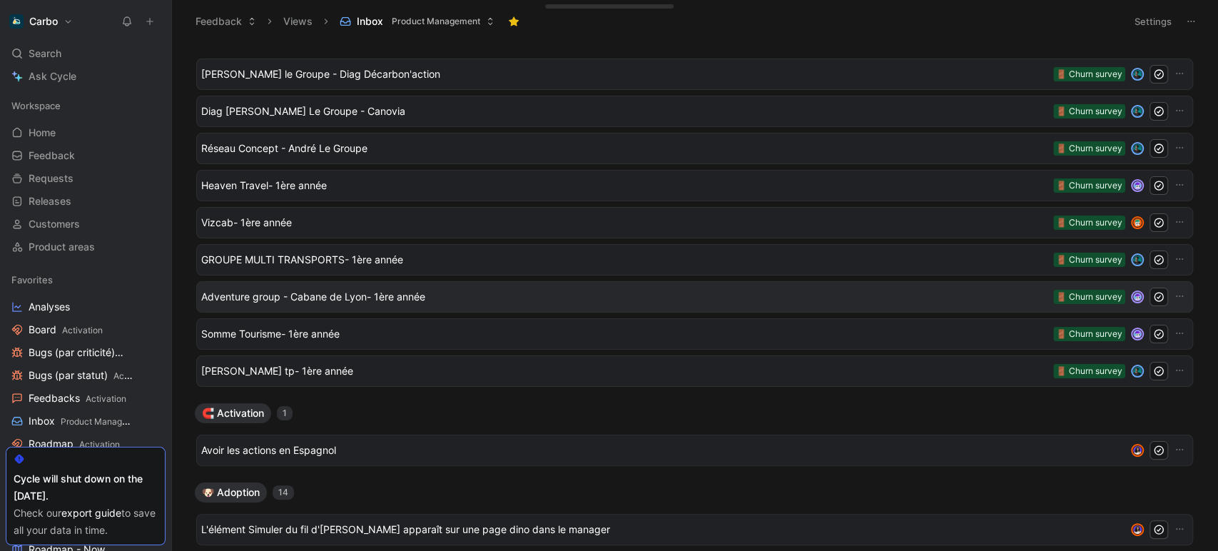
scroll to position [22, 0]
click at [382, 294] on span "Adventure group - Cabane de Lyon- 1ère année" at bounding box center [624, 295] width 846 height 17
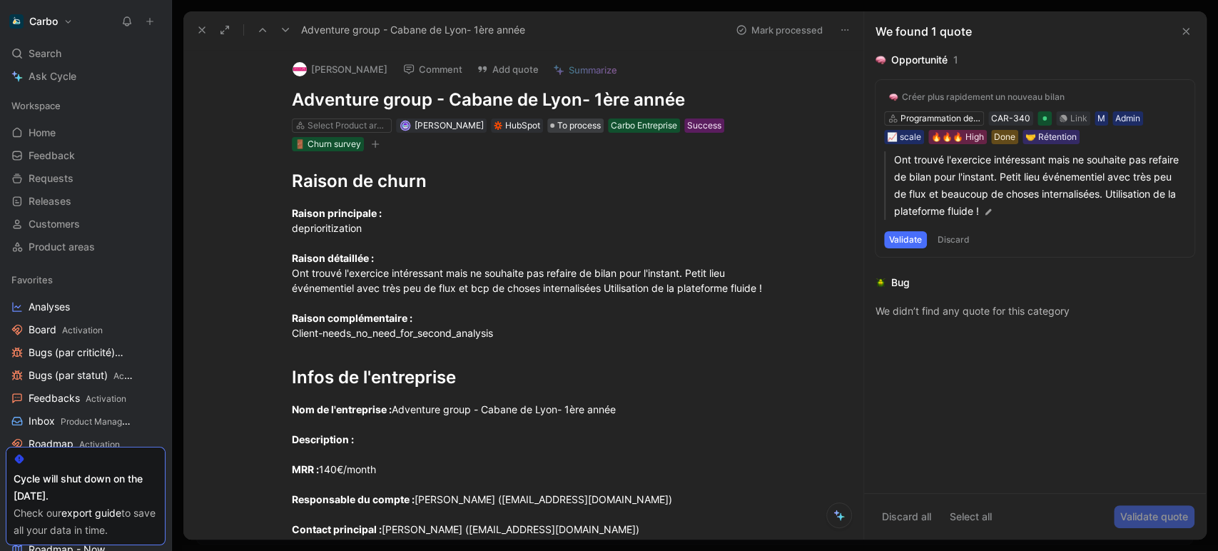
click at [565, 129] on span "To process" at bounding box center [579, 125] width 44 height 14
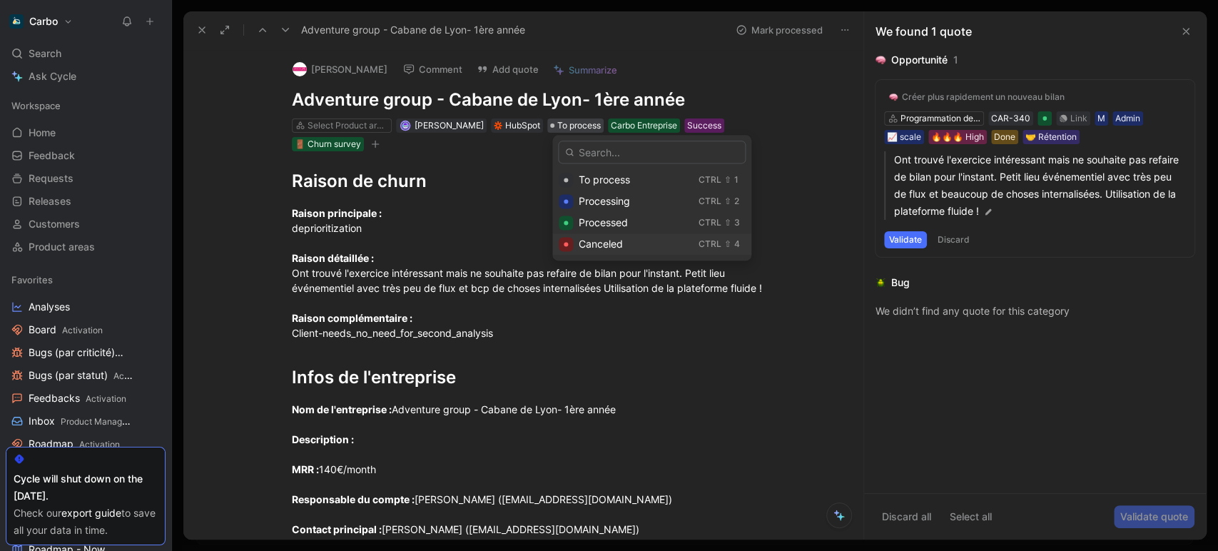
click at [582, 238] on span "Canceled" at bounding box center [600, 244] width 44 height 12
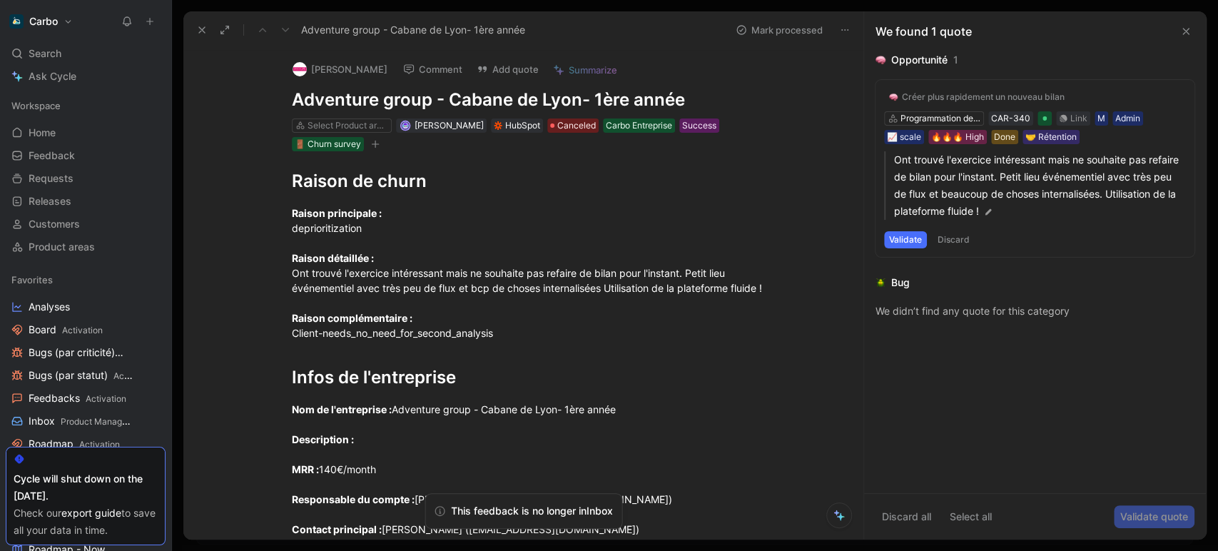
click at [200, 30] on use at bounding box center [202, 30] width 6 height 6
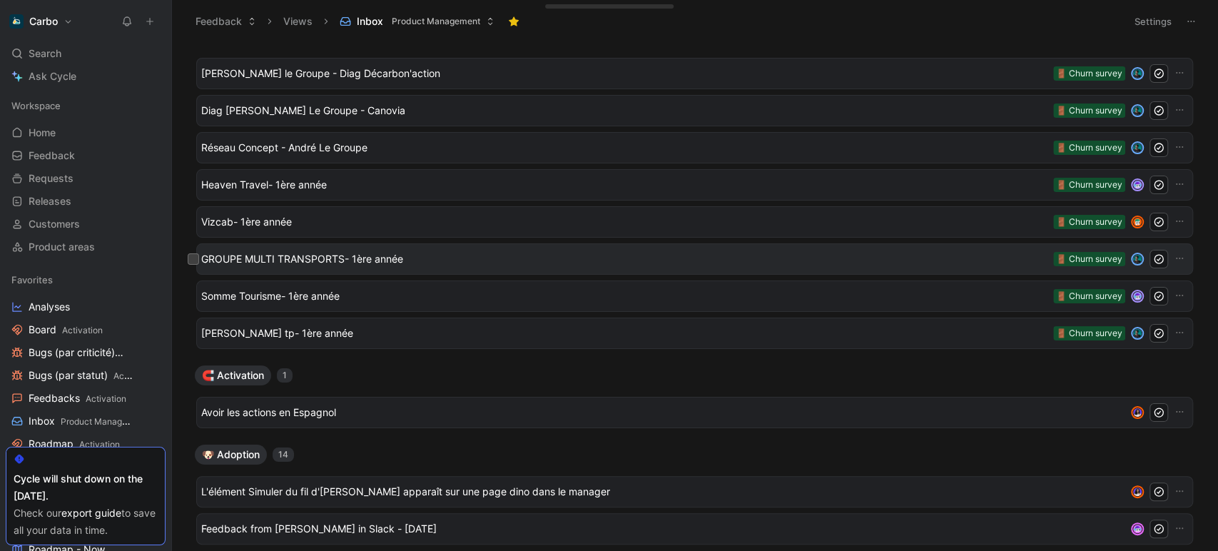
click at [362, 254] on span "GROUPE MULTI TRANSPORTS- 1ère année" at bounding box center [624, 258] width 846 height 17
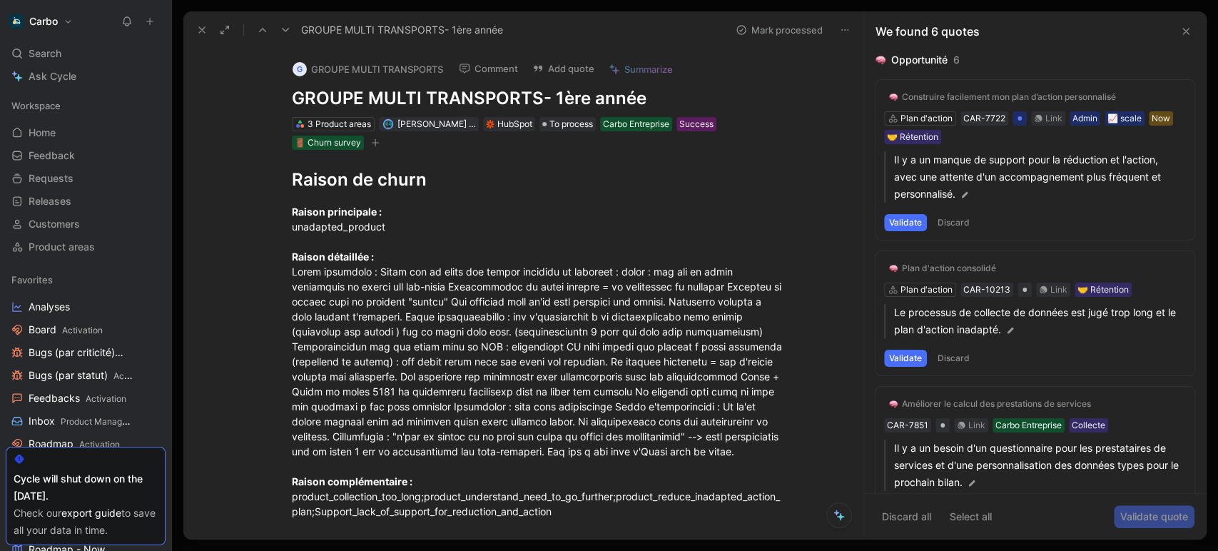
scroll to position [1, 0]
click at [623, 267] on div "Raison principale : unadapted_product Raison détaillée : Raison complémentaire …" at bounding box center [539, 360] width 494 height 315
click at [612, 267] on div "Raison principale : unadapted_product Raison détaillée : Raison complémentaire …" at bounding box center [539, 360] width 494 height 315
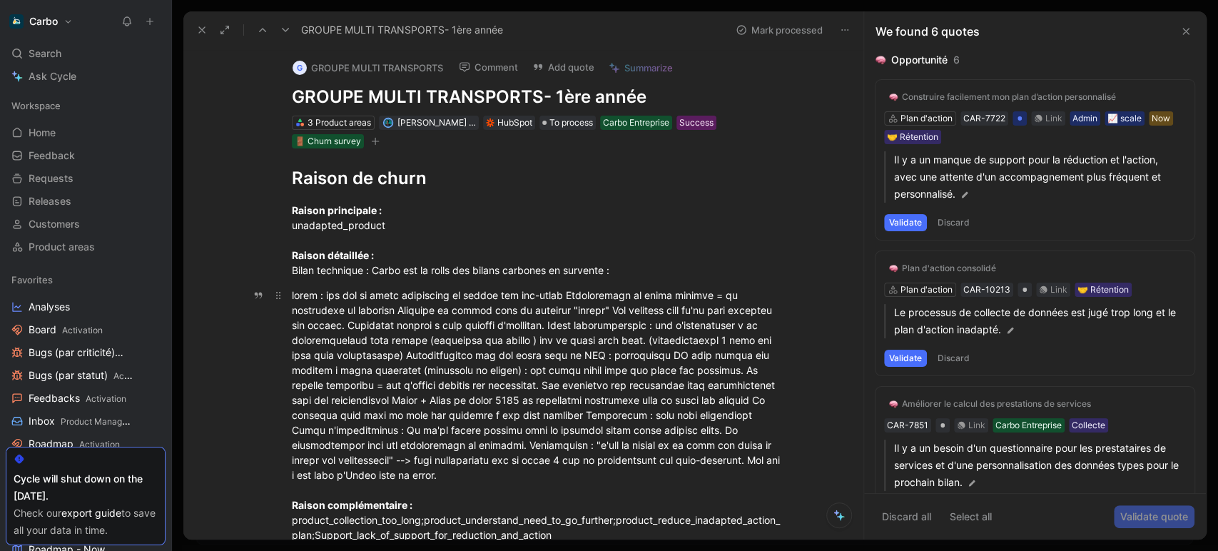
click at [586, 295] on div "Raison complémentaire : product_collection_too_long;product_understand_need_to_…" at bounding box center [539, 414] width 494 height 255
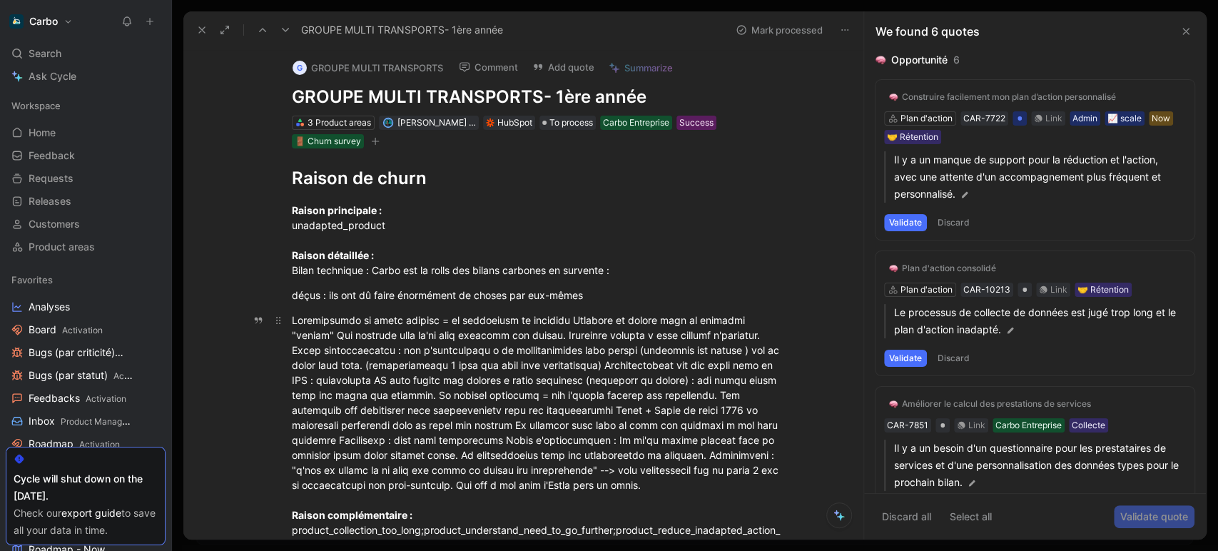
click at [559, 319] on div "Raison complémentaire : product_collection_too_long;product_understand_need_to_…" at bounding box center [539, 432] width 494 height 240
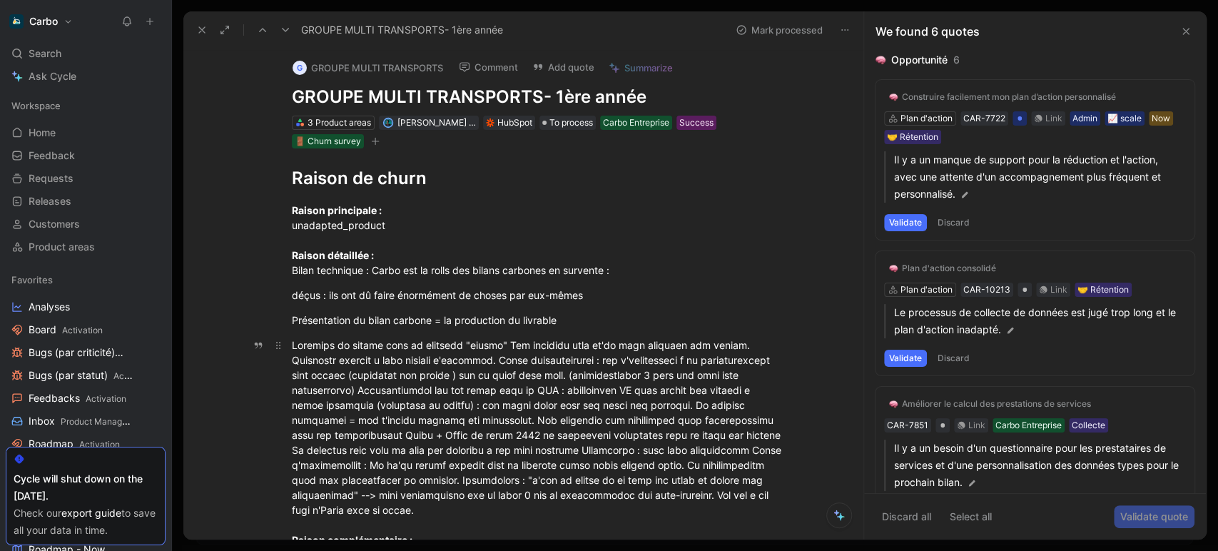
click at [489, 358] on div "Raison complémentaire : product_collection_too_long;product_understand_need_to_…" at bounding box center [539, 457] width 494 height 240
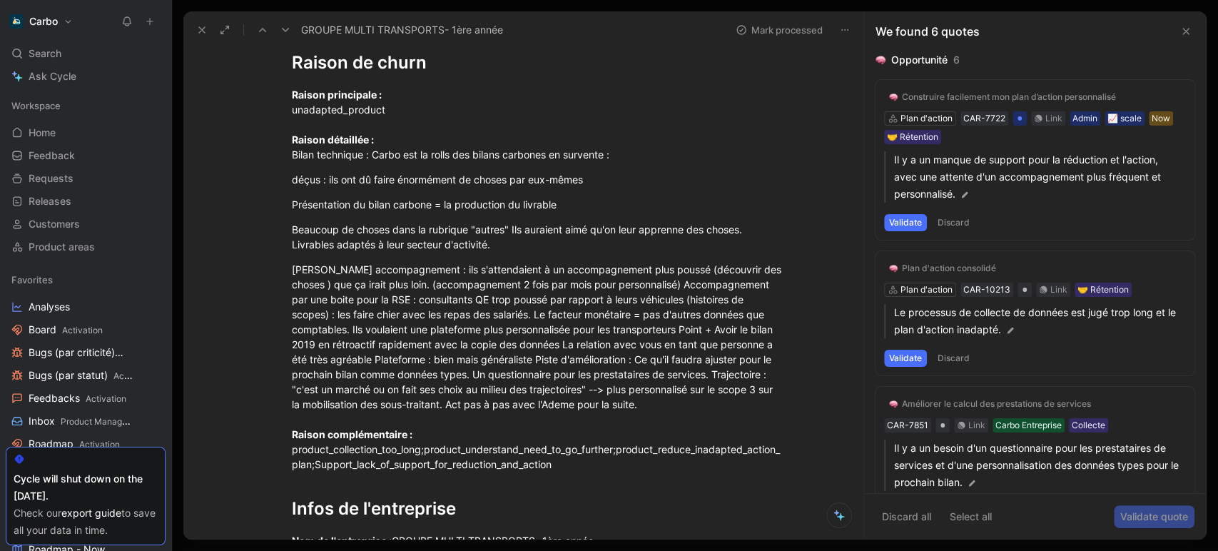
scroll to position [118, 0]
click at [519, 340] on div "Bilan accompagnement : ils s'attendaient à un accompagnement plus poussé (décou…" at bounding box center [539, 366] width 494 height 210
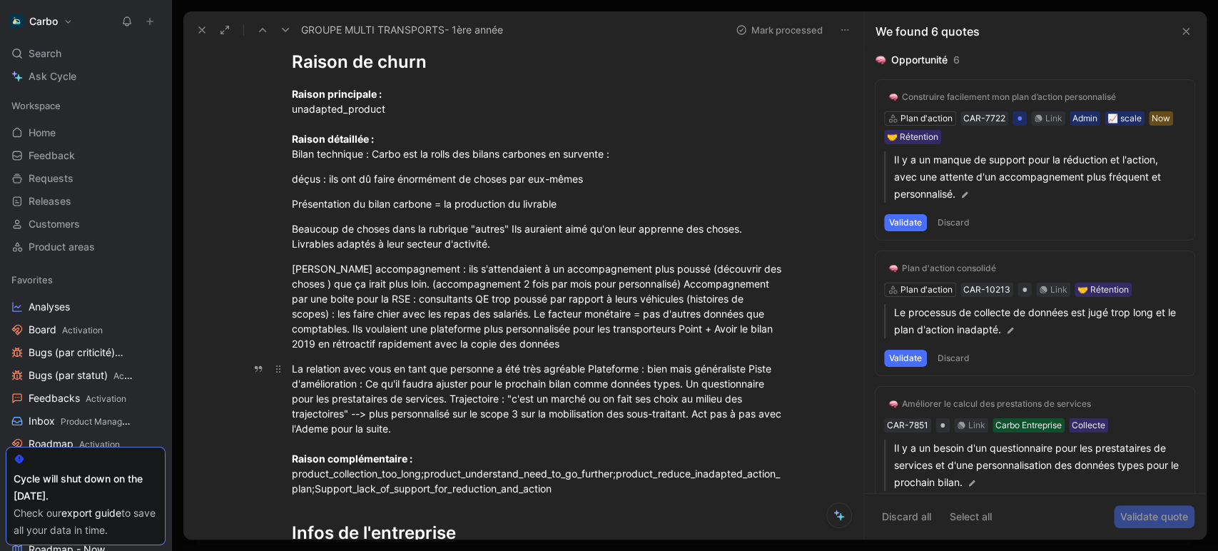
click at [588, 368] on div "La relation avec vous en tant que personne a été très agréable Plateforme : bie…" at bounding box center [539, 428] width 494 height 135
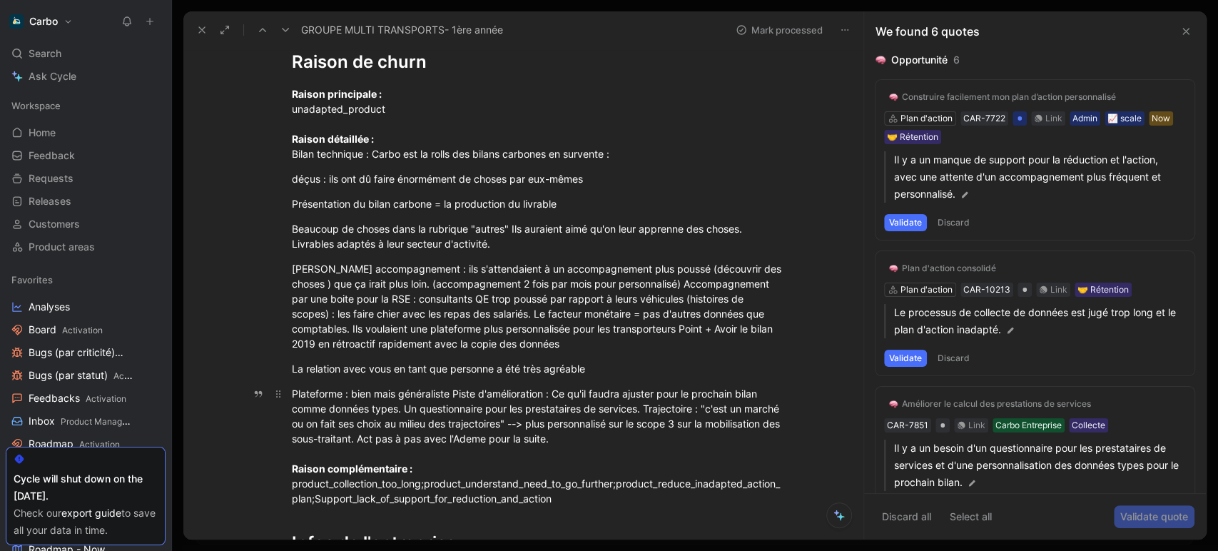
click at [447, 387] on div "Plateforme : bien mais généraliste Piste d'amélioration : Ce qu'il faudra ajust…" at bounding box center [539, 446] width 494 height 120
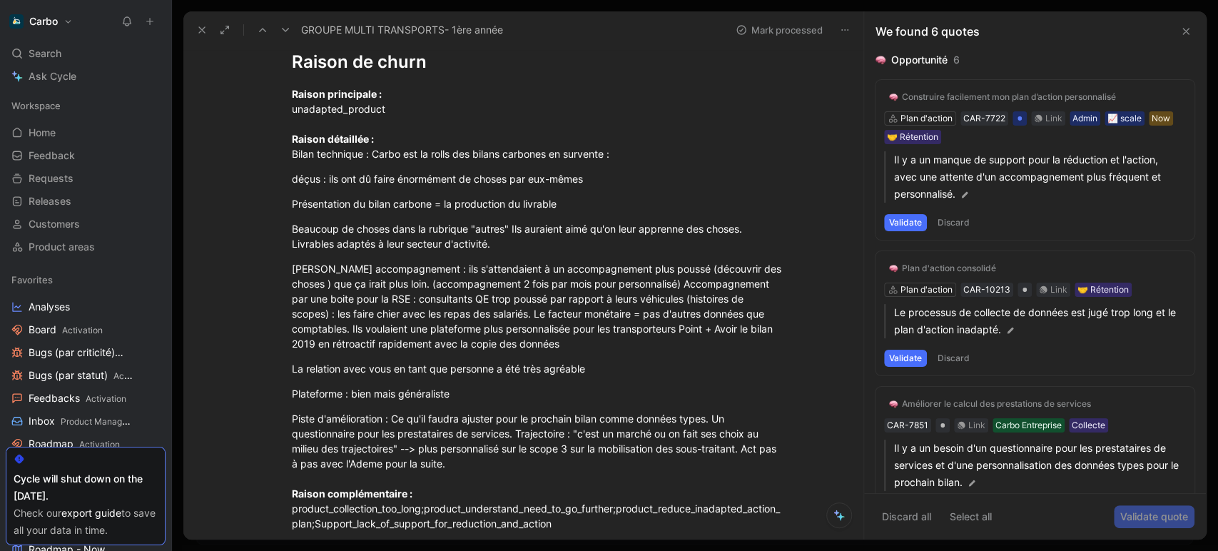
scroll to position [168, 0]
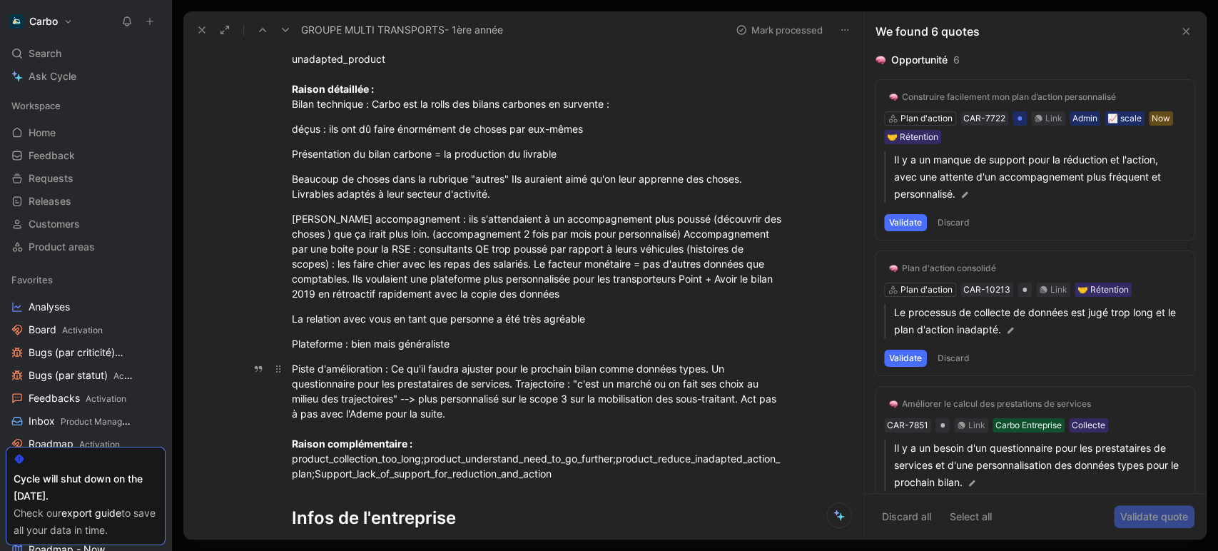
click at [511, 381] on div "Piste d'amélioration : Ce qu'il faudra ajuster pour le prochain bilan comme don…" at bounding box center [539, 421] width 494 height 120
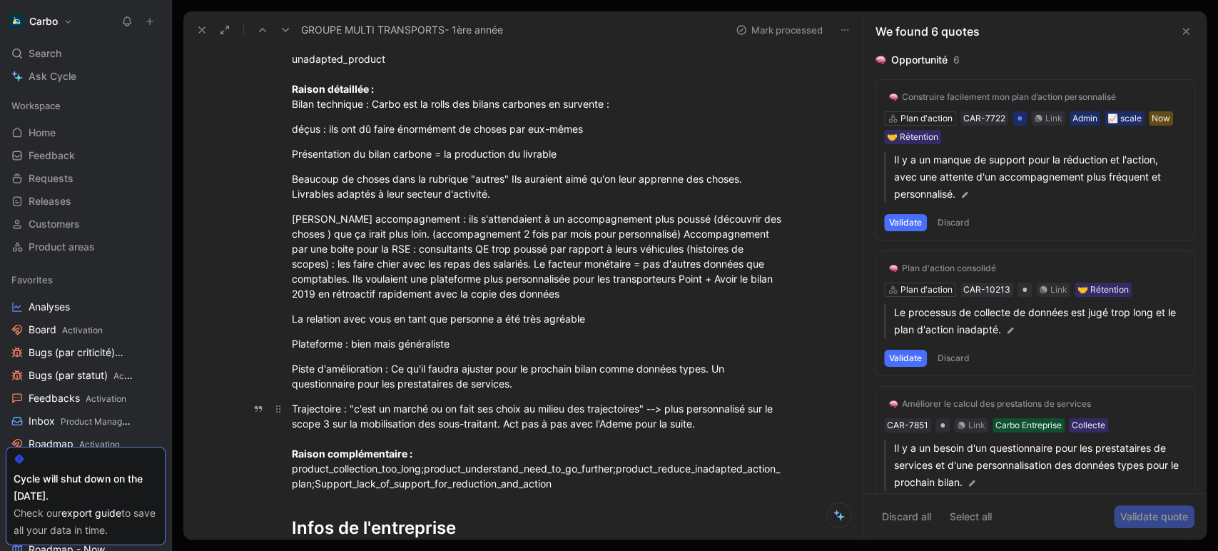
click at [511, 420] on div "Trajectoire : "c'est un marché ou on fait ses choix au milieu des trajectoires"…" at bounding box center [539, 446] width 494 height 90
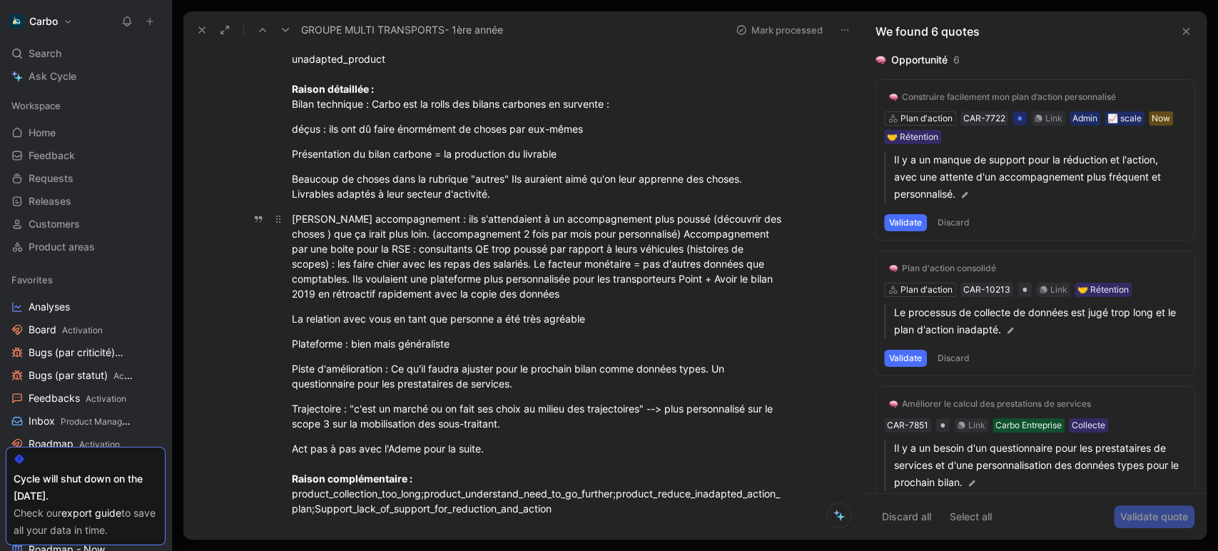
scroll to position [161, 0]
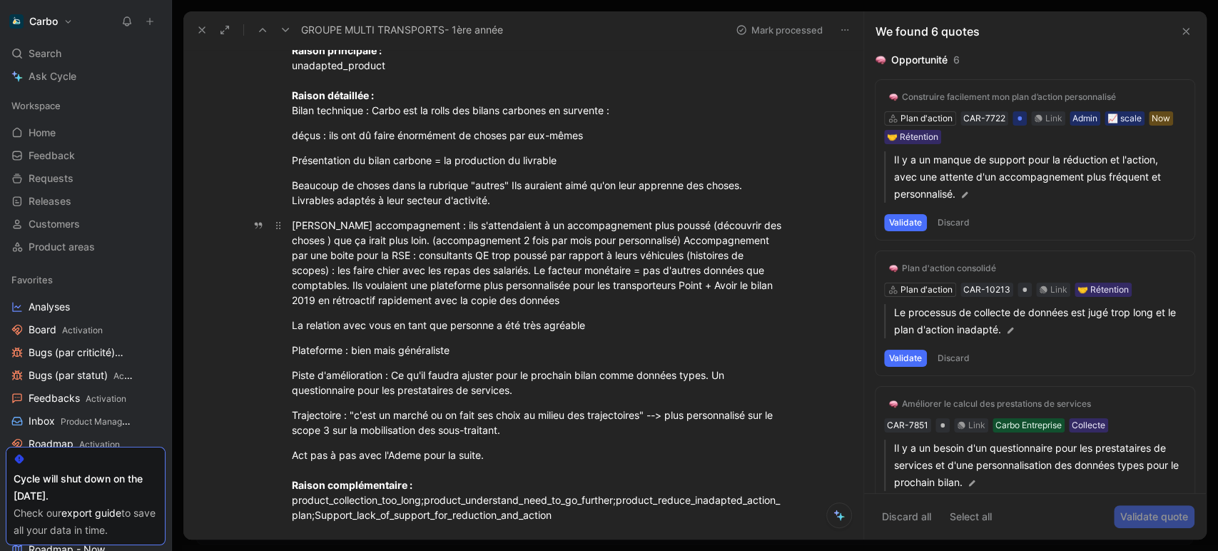
click at [642, 236] on div "Bilan accompagnement : ils s'attendaient à un accompagnement plus poussé (décou…" at bounding box center [539, 263] width 494 height 90
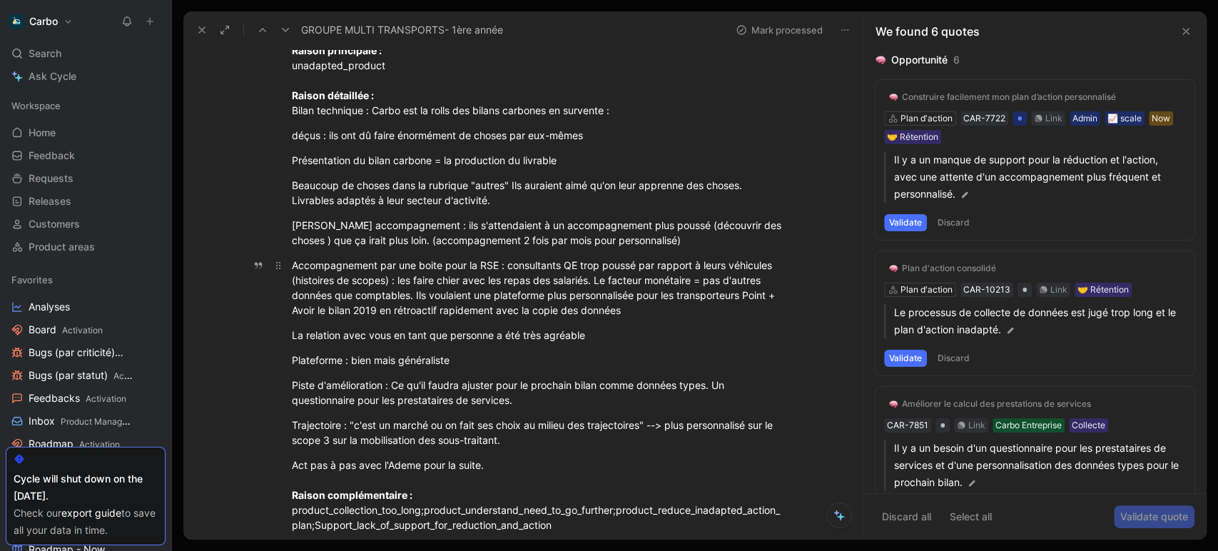
click at [591, 278] on div "Accompagnement par une boite pour la RSE : consultants QE trop poussé par rappo…" at bounding box center [539, 287] width 494 height 60
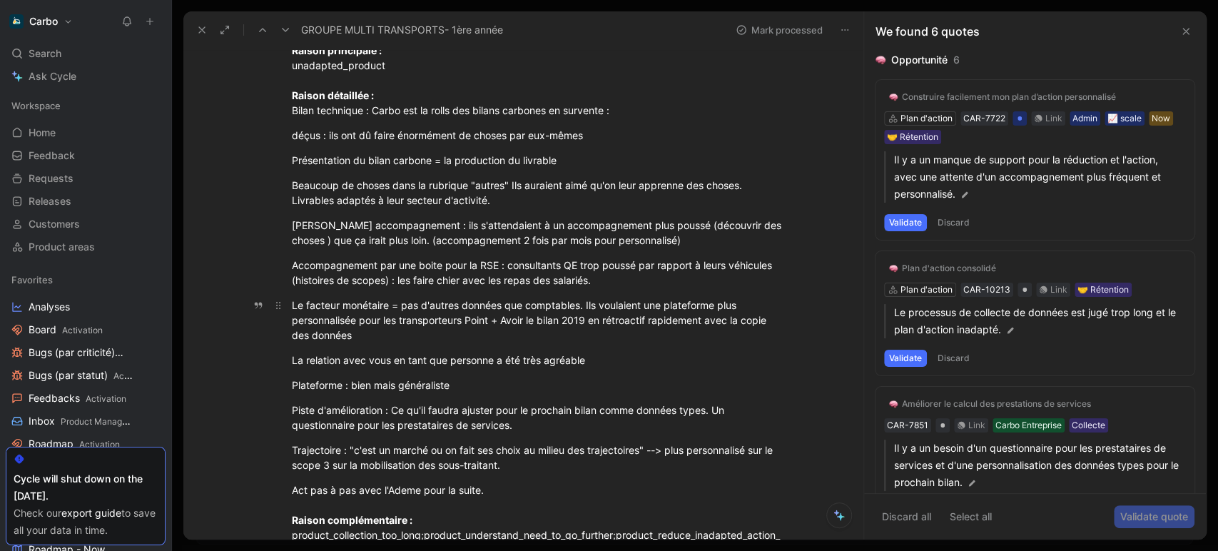
click at [578, 305] on div "Le facteur monétaire = pas d'autres données que comptables. Ils voulaient une p…" at bounding box center [539, 319] width 494 height 45
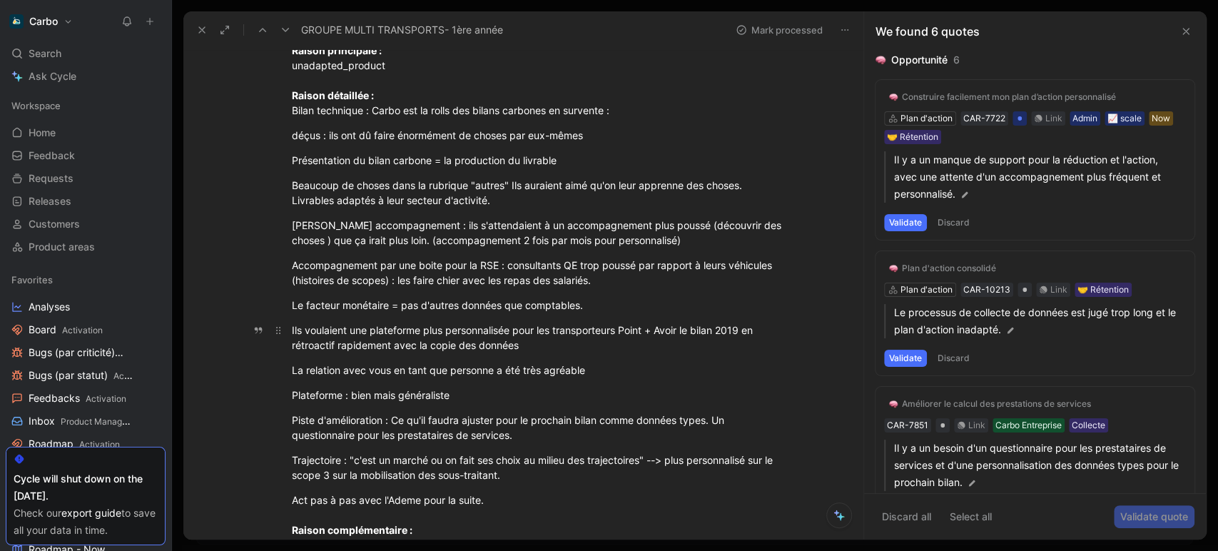
click at [619, 327] on div "Ils voulaient une plateforme plus personnalisée pour les transporteurs Point + …" at bounding box center [539, 337] width 494 height 30
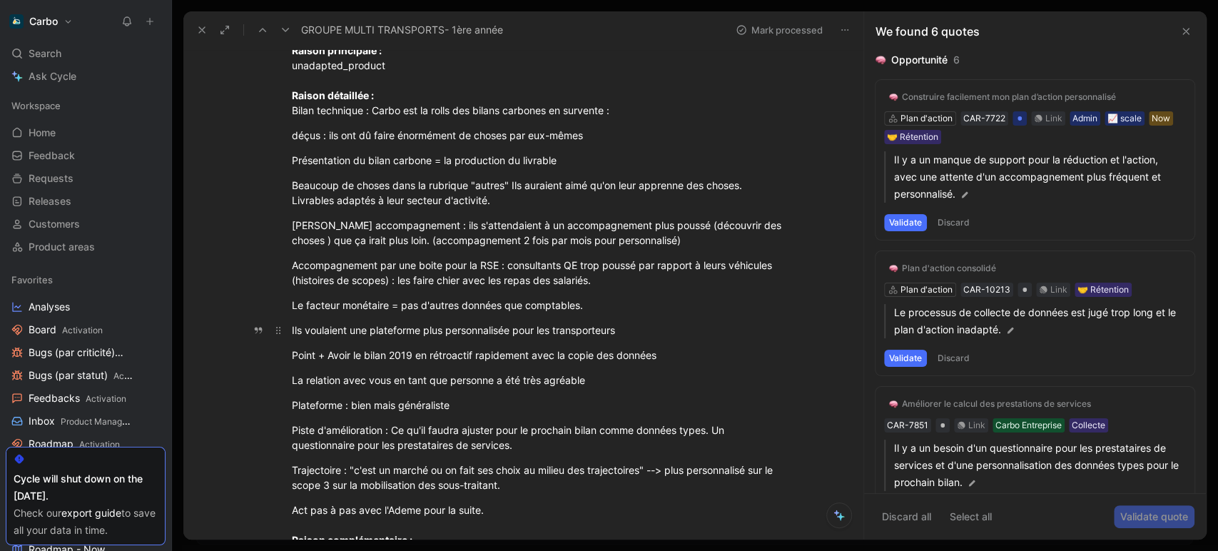
scroll to position [0, 0]
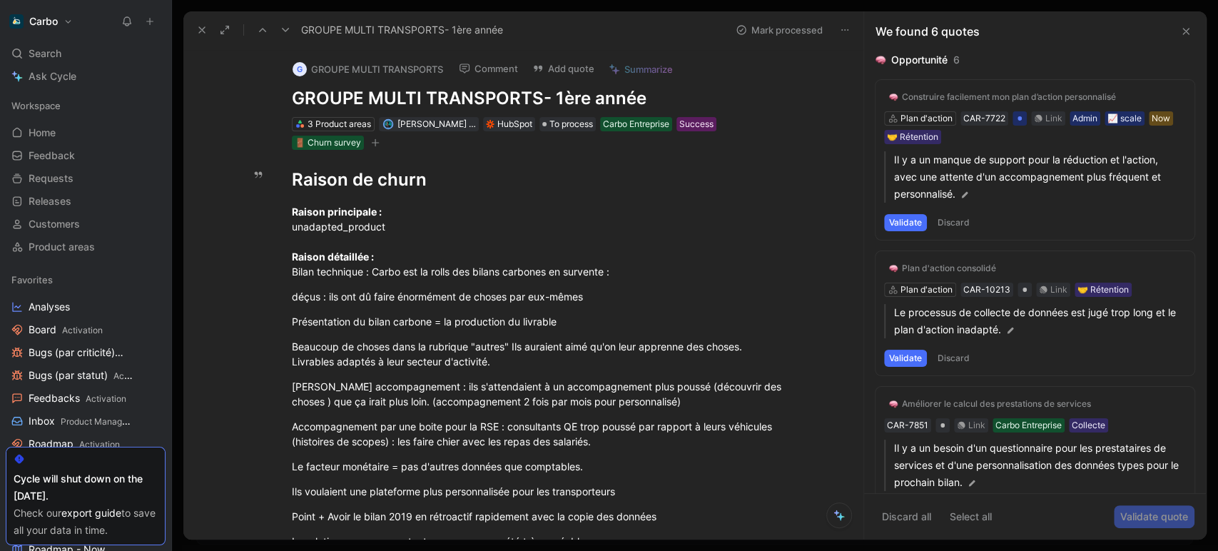
click at [205, 27] on icon at bounding box center [201, 29] width 11 height 11
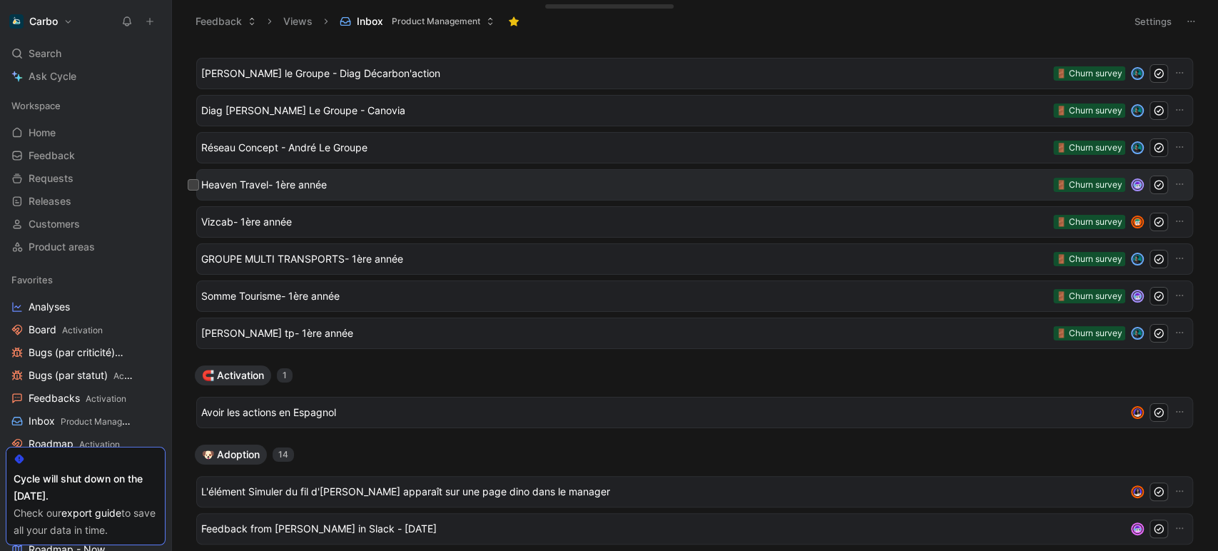
click at [322, 178] on span "Heaven Travel- 1ère année" at bounding box center [624, 184] width 846 height 17
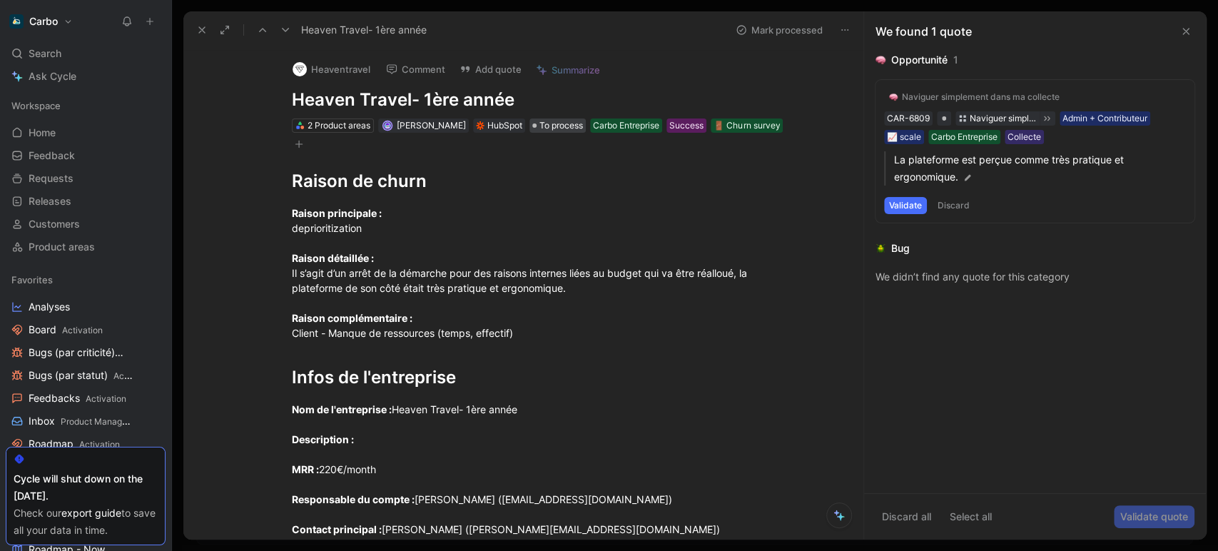
click at [547, 123] on span "To process" at bounding box center [561, 125] width 44 height 14
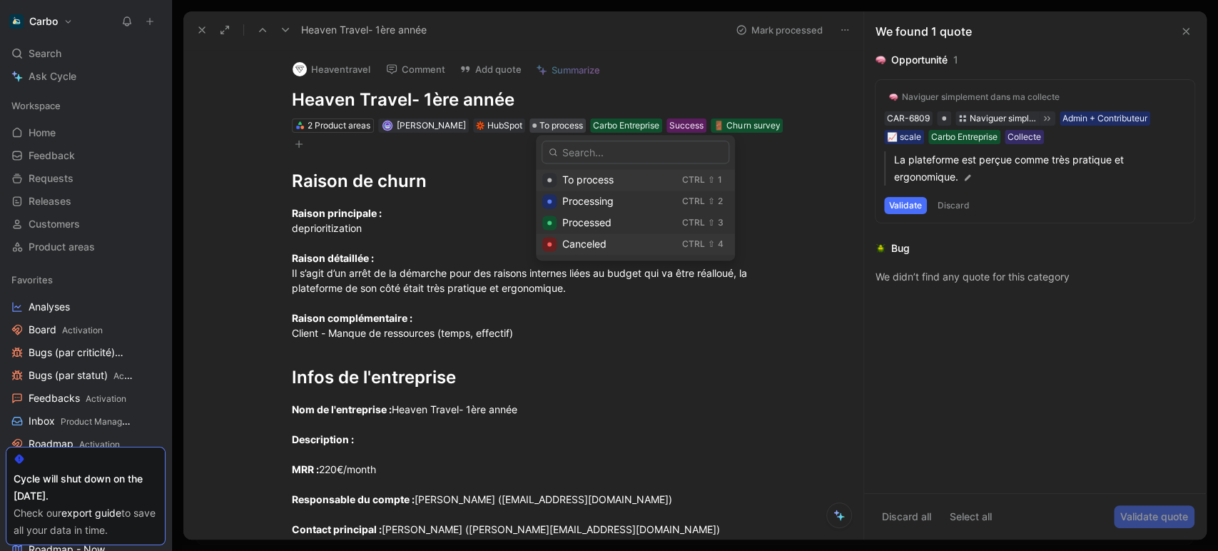
click at [587, 250] on span "Canceled" at bounding box center [584, 244] width 44 height 12
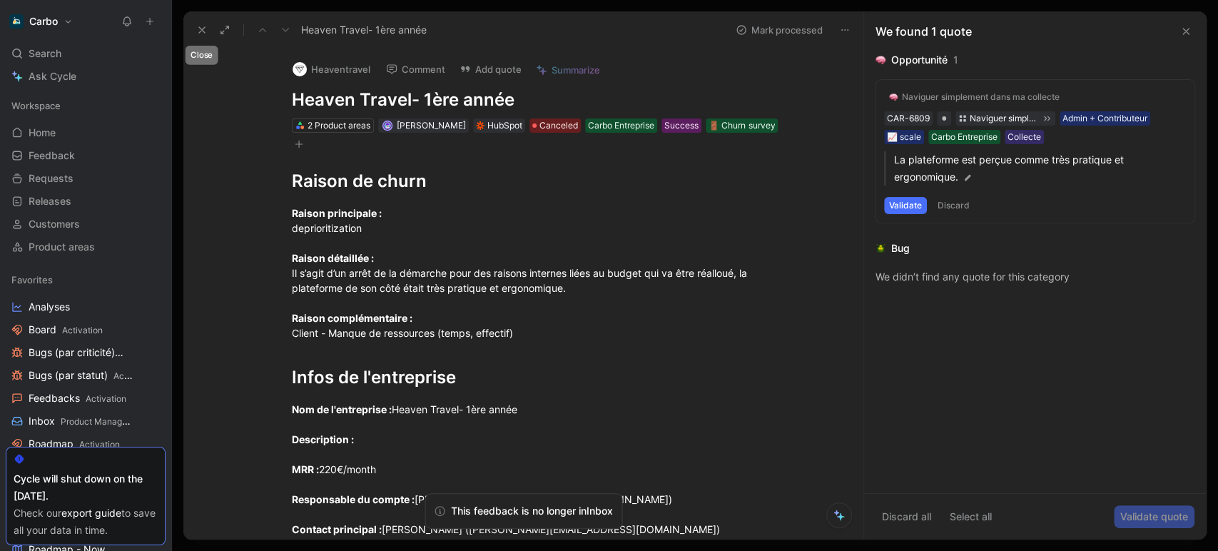
click at [198, 31] on icon at bounding box center [201, 29] width 11 height 11
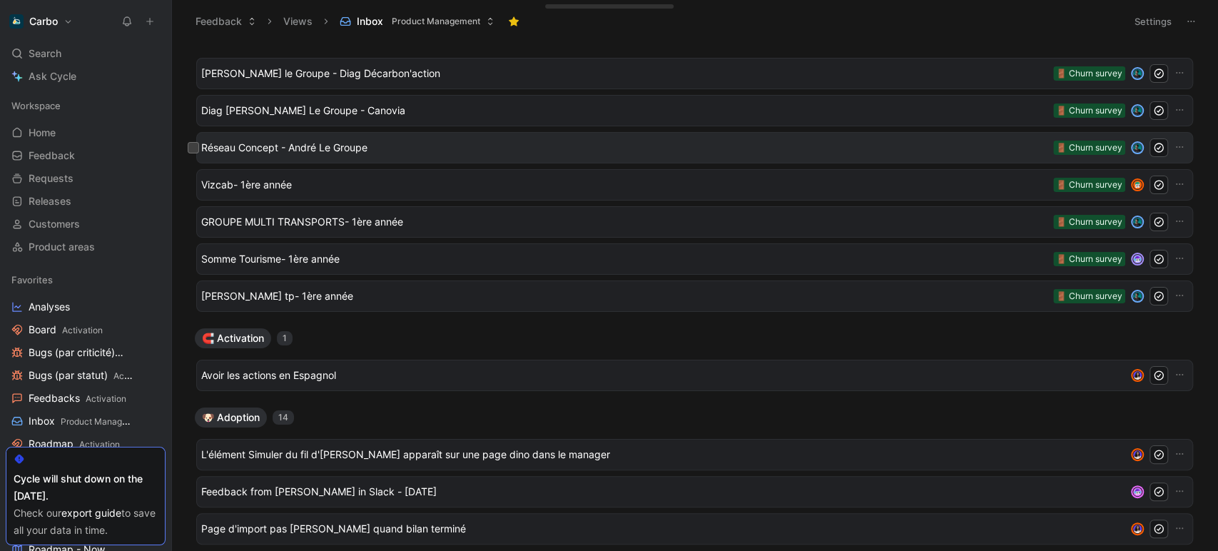
click at [299, 147] on span "Réseau Concept - André Le Groupe" at bounding box center [624, 147] width 846 height 17
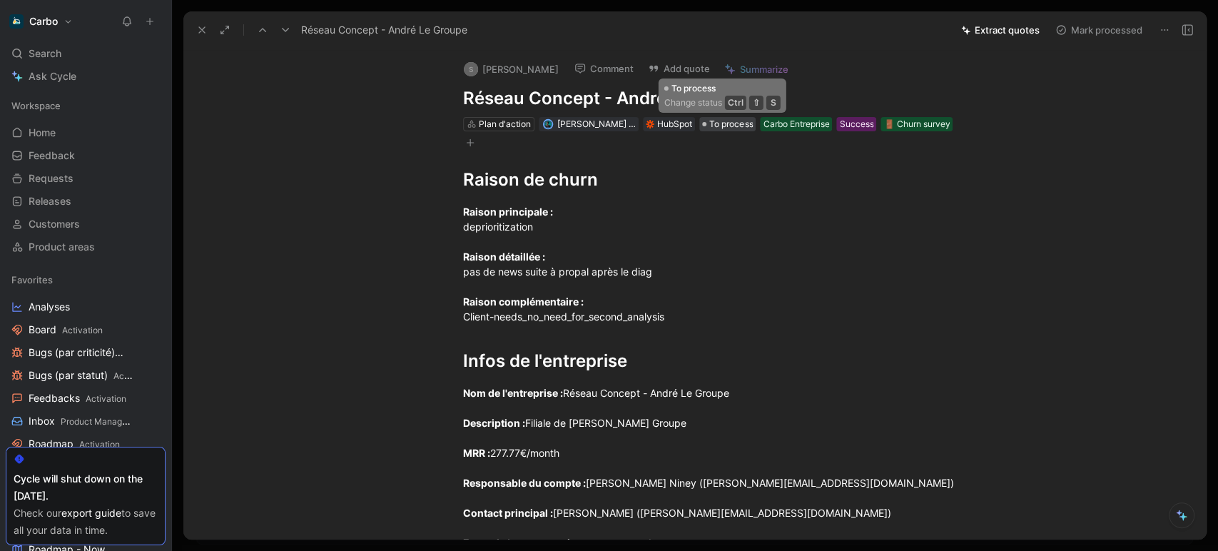
click at [715, 123] on span "To process" at bounding box center [731, 124] width 44 height 14
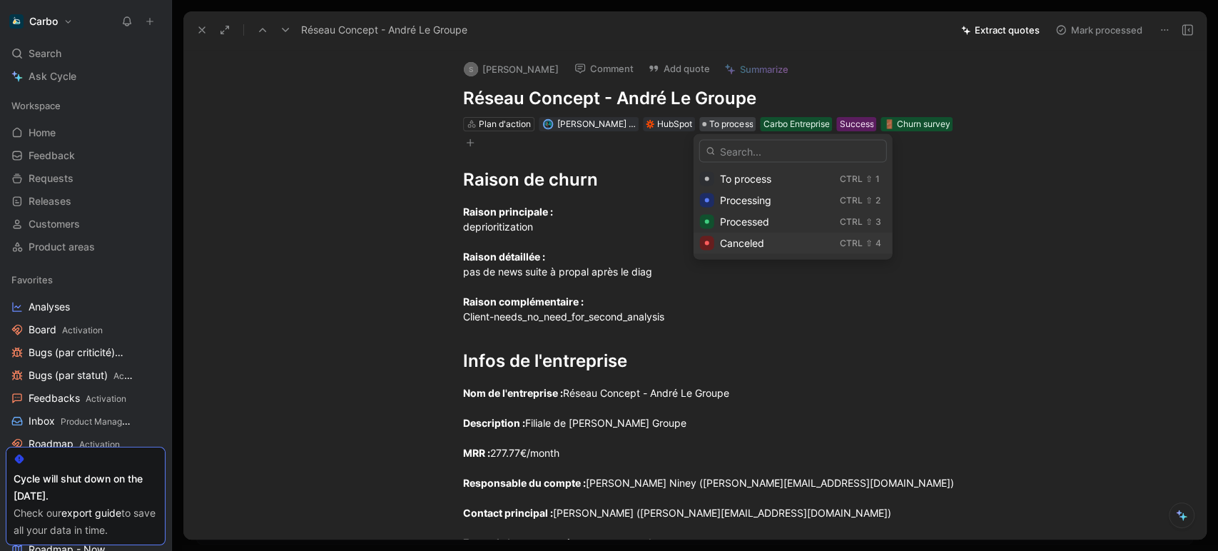
click at [735, 235] on div "Canceled" at bounding box center [777, 243] width 114 height 17
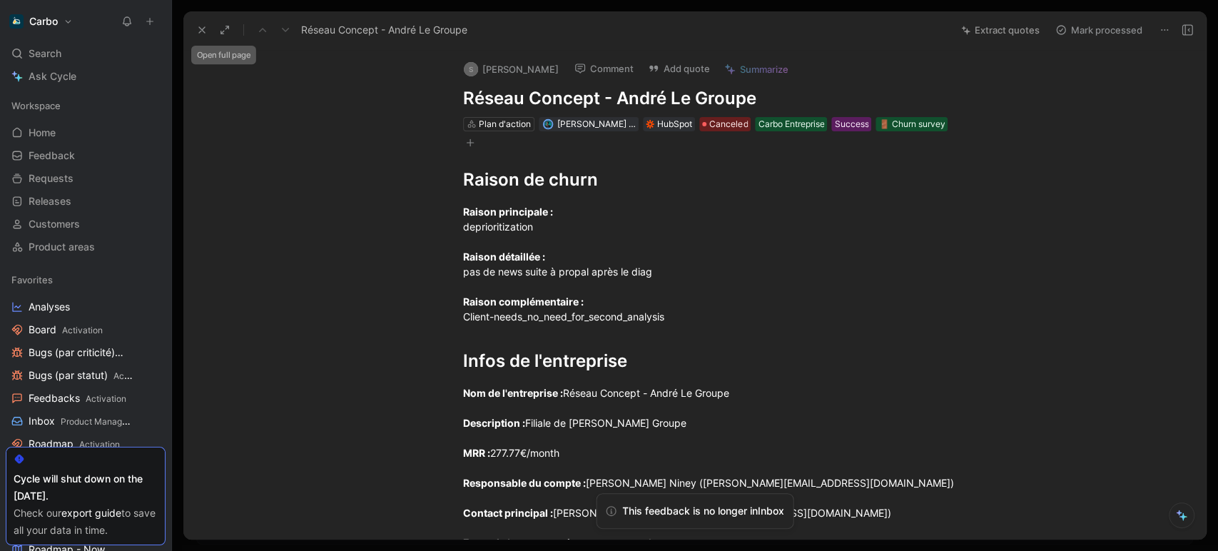
click at [202, 26] on icon at bounding box center [201, 29] width 11 height 11
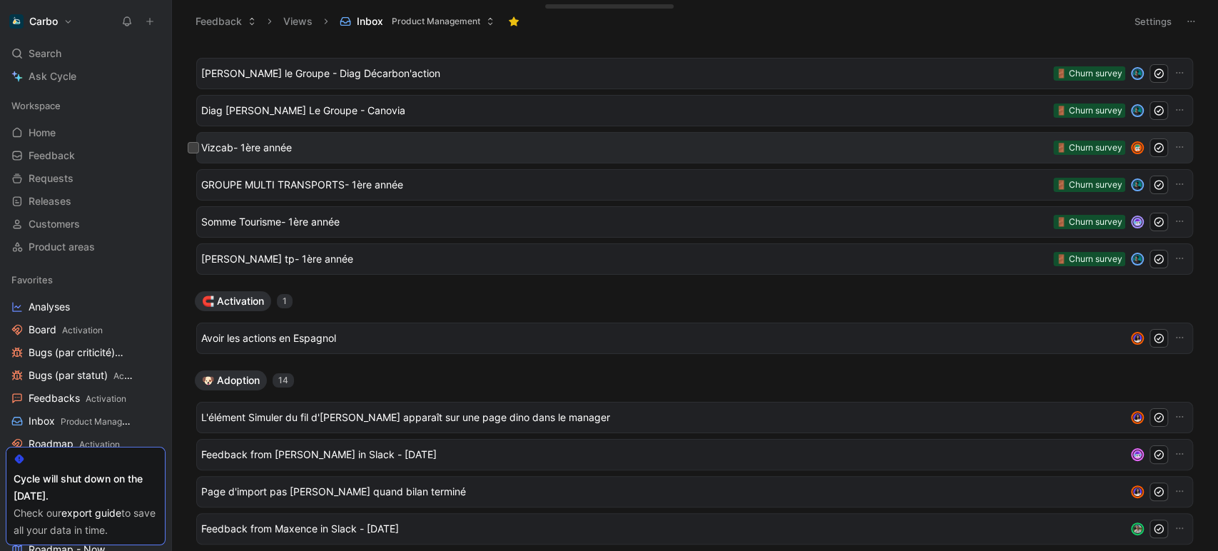
click at [276, 150] on span "Vizcab- 1ère année" at bounding box center [624, 147] width 846 height 17
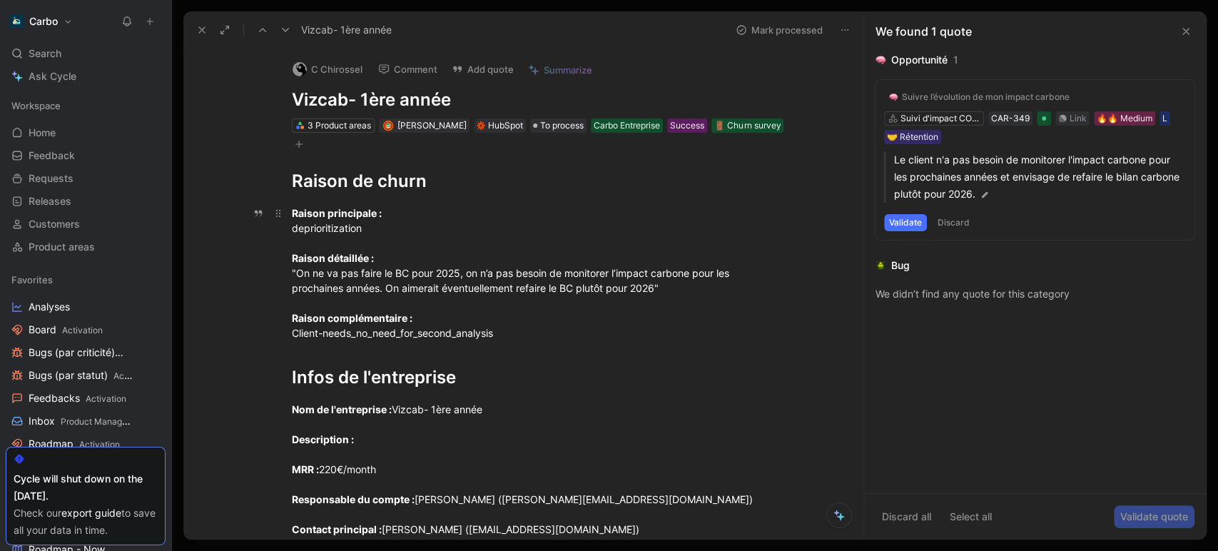
click at [321, 277] on div "Raison principale : deprioritization Raison détaillée : "On ne va pas faire le …" at bounding box center [539, 272] width 494 height 135
click at [385, 282] on div "Raison principale : deprioritization Raison détaillée : "On ne va pas faire le …" at bounding box center [539, 272] width 494 height 135
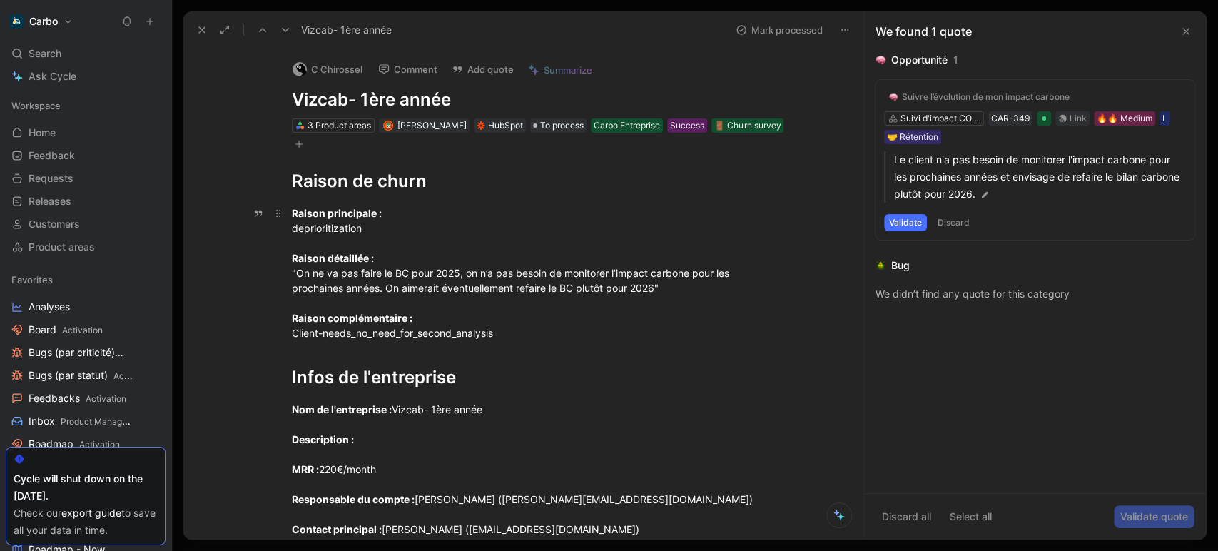
click at [385, 282] on div "Raison principale : deprioritization Raison détaillée : "On ne va pas faire le …" at bounding box center [539, 272] width 494 height 135
click at [449, 283] on div "Raison principale : deprioritization Raison détaillée : "On ne va pas faire le …" at bounding box center [539, 272] width 494 height 135
drag, startPoint x: 696, startPoint y: 290, endPoint x: 272, endPoint y: 274, distance: 424.7
click at [272, 274] on p "Raison principale : deprioritization Raison détaillée : "On ne va pas faire le …" at bounding box center [539, 272] width 548 height 143
click at [267, 250] on button "Quote" at bounding box center [270, 249] width 51 height 23
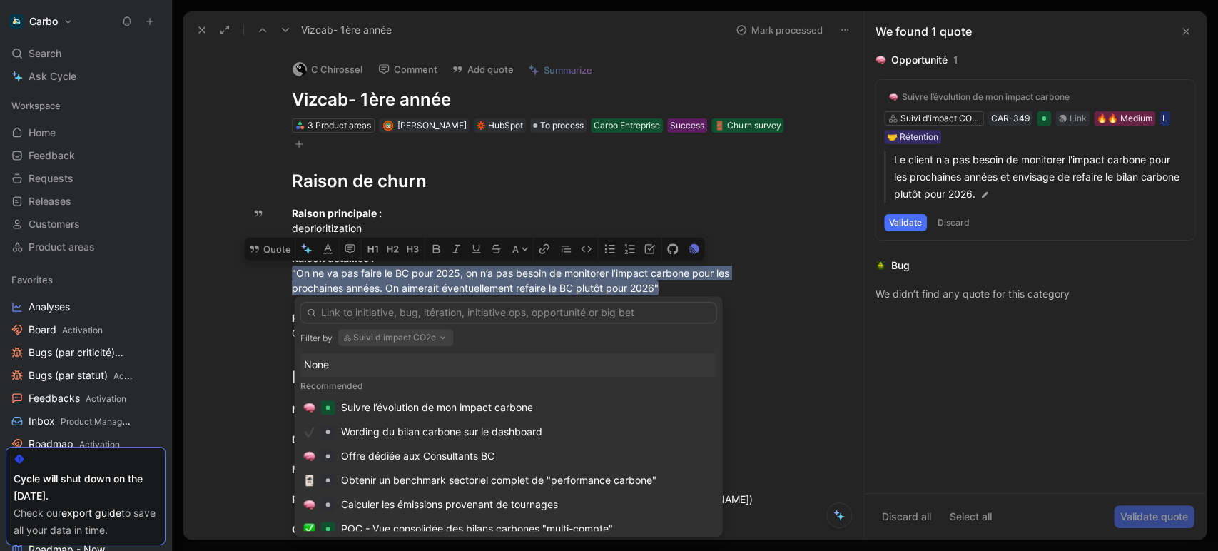
click at [419, 340] on button "Suivi d'impact CO2e" at bounding box center [395, 337] width 116 height 17
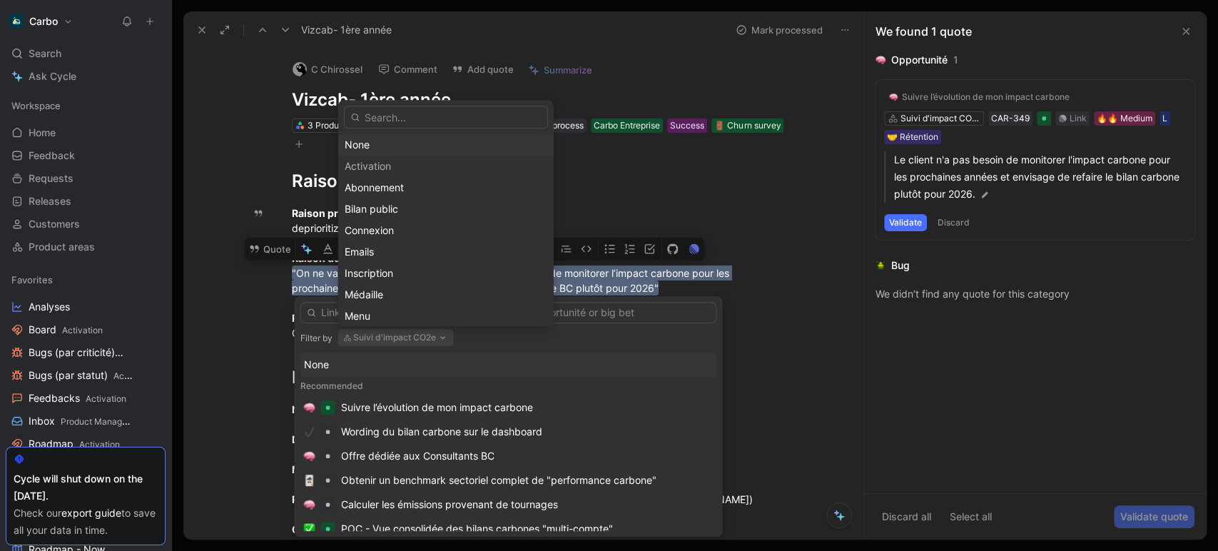
click at [378, 154] on div "None" at bounding box center [445, 145] width 215 height 21
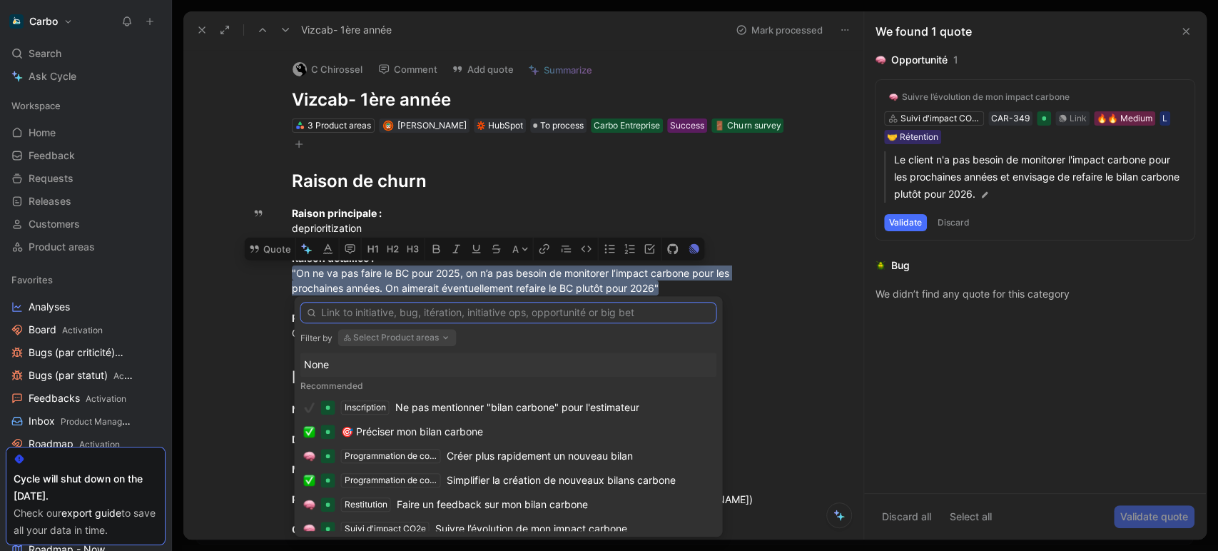
click at [391, 316] on input "text" at bounding box center [508, 312] width 417 height 21
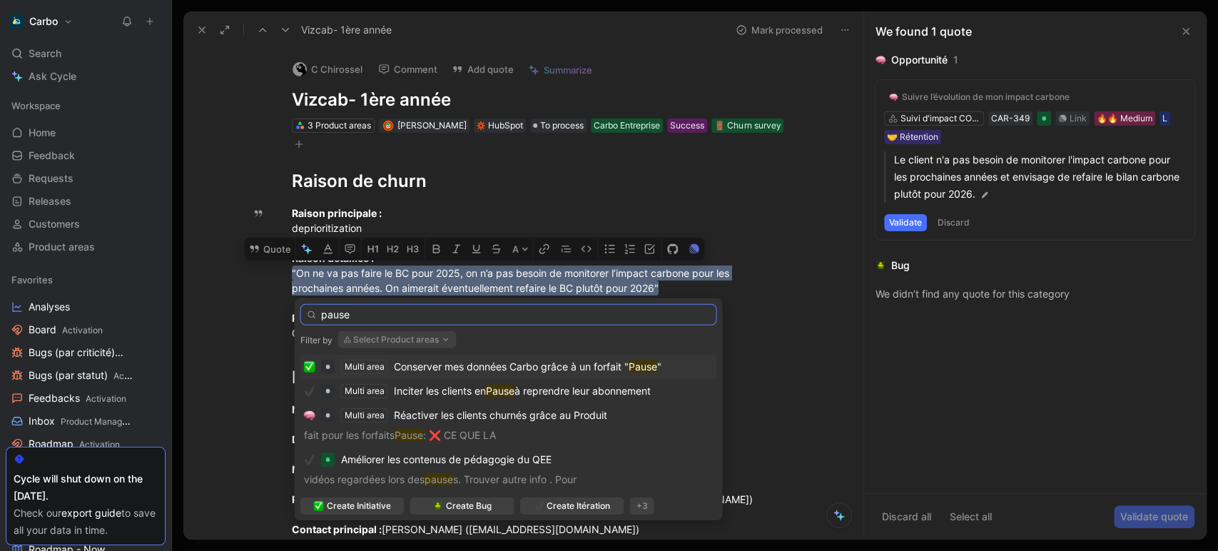
type input "pause"
click at [531, 360] on span "Conserver mes données Carbo grâce à un forfait "" at bounding box center [510, 366] width 235 height 12
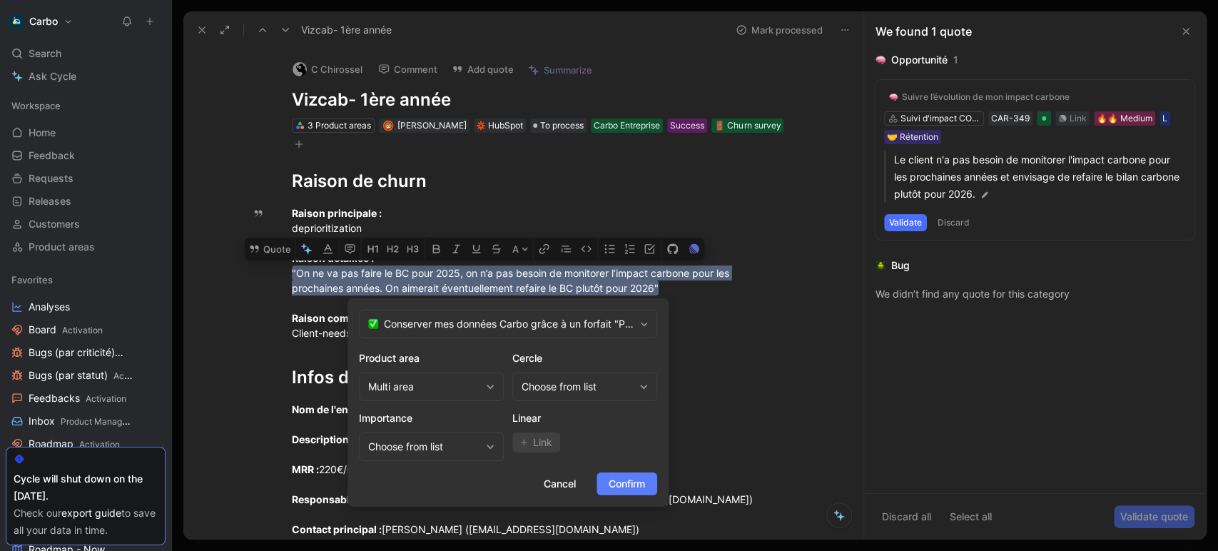
click at [631, 478] on span "Confirm" at bounding box center [626, 483] width 36 height 17
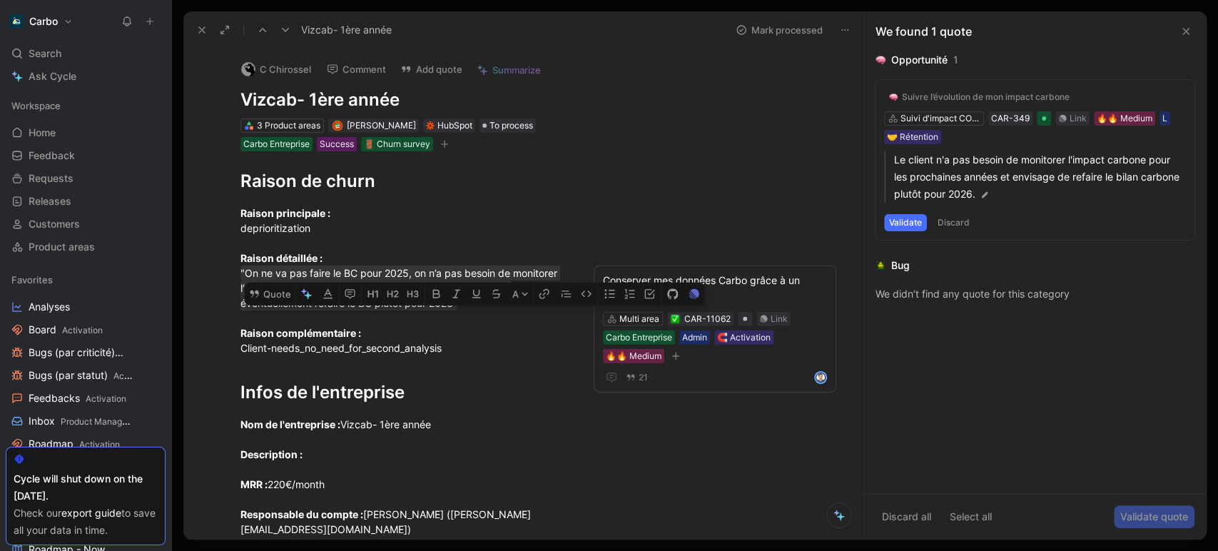
click at [200, 30] on icon at bounding box center [201, 29] width 11 height 11
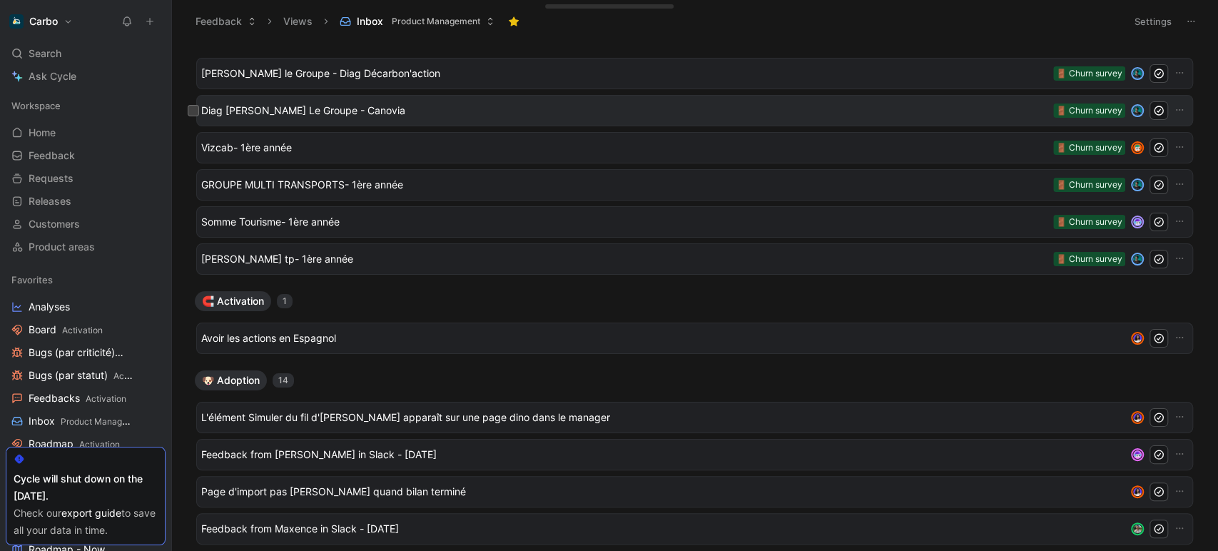
click at [310, 116] on span "Diag André Le Groupe - Canovia" at bounding box center [624, 110] width 846 height 17
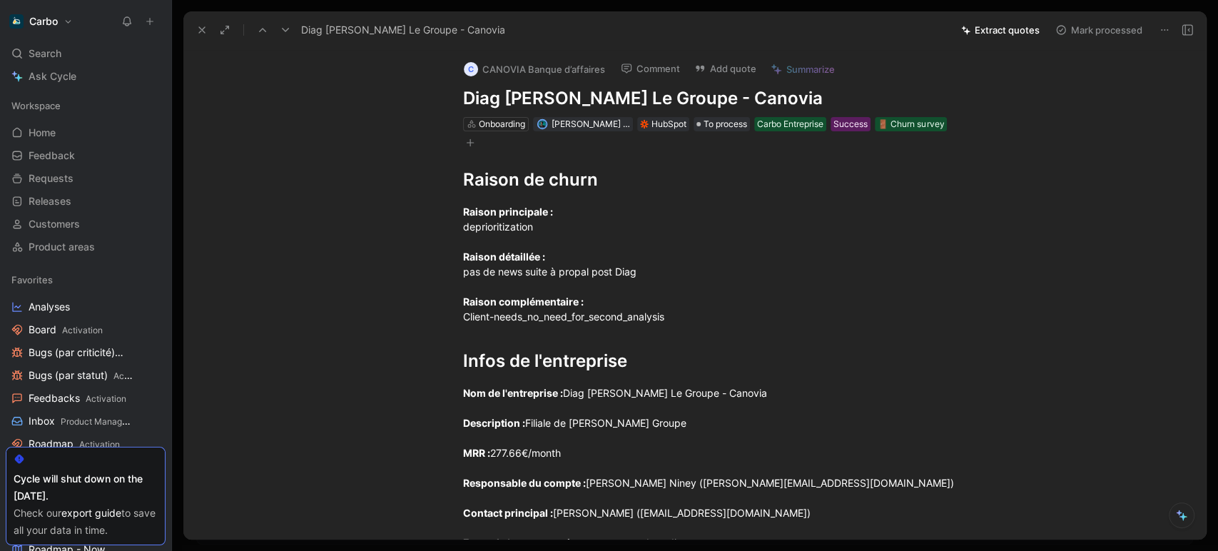
click at [205, 36] on button at bounding box center [202, 30] width 20 height 20
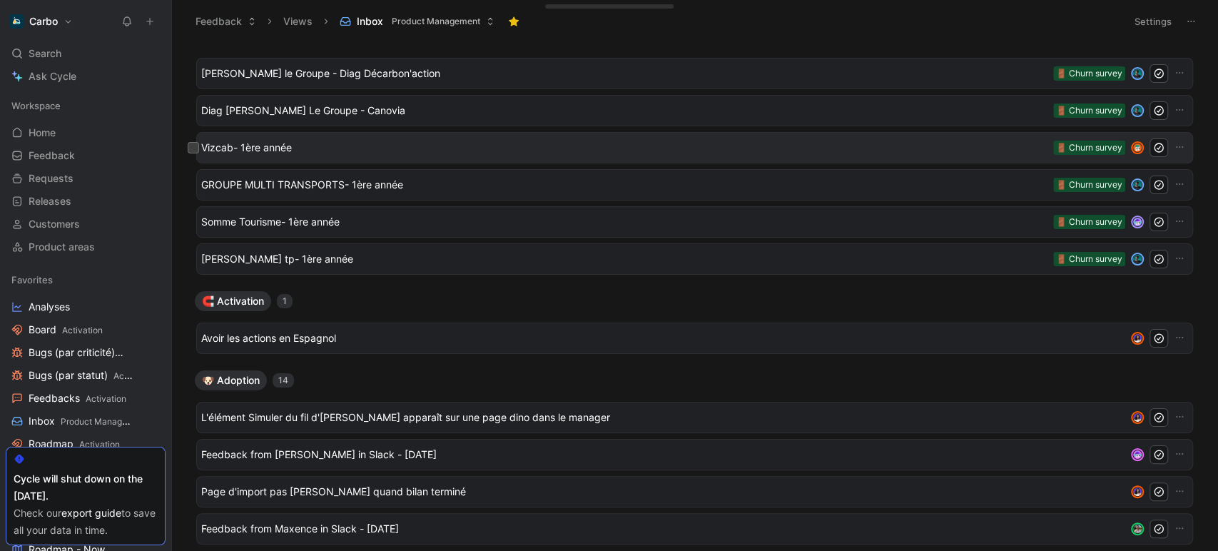
click at [273, 145] on span "Vizcab- 1ère année" at bounding box center [624, 147] width 846 height 17
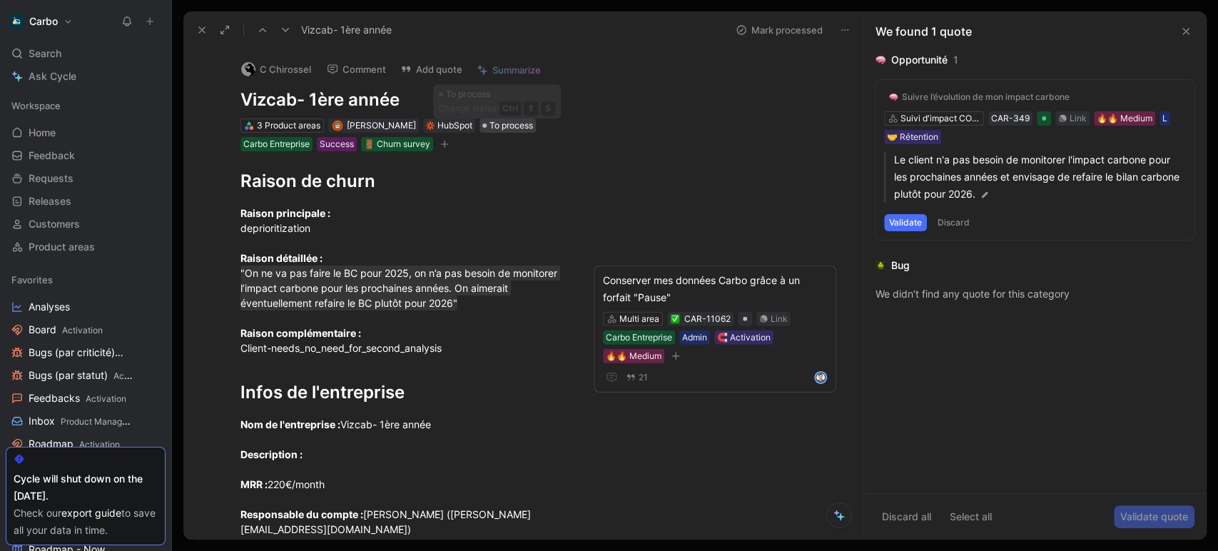
click at [489, 128] on span "To process" at bounding box center [511, 125] width 44 height 14
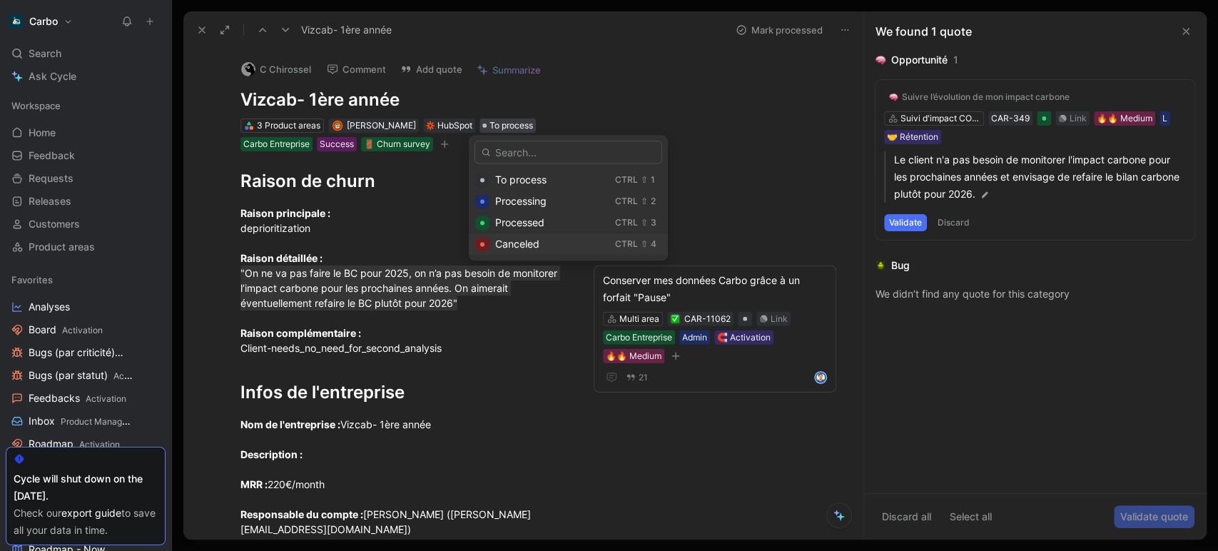
click at [507, 244] on span "Canceled" at bounding box center [517, 244] width 44 height 12
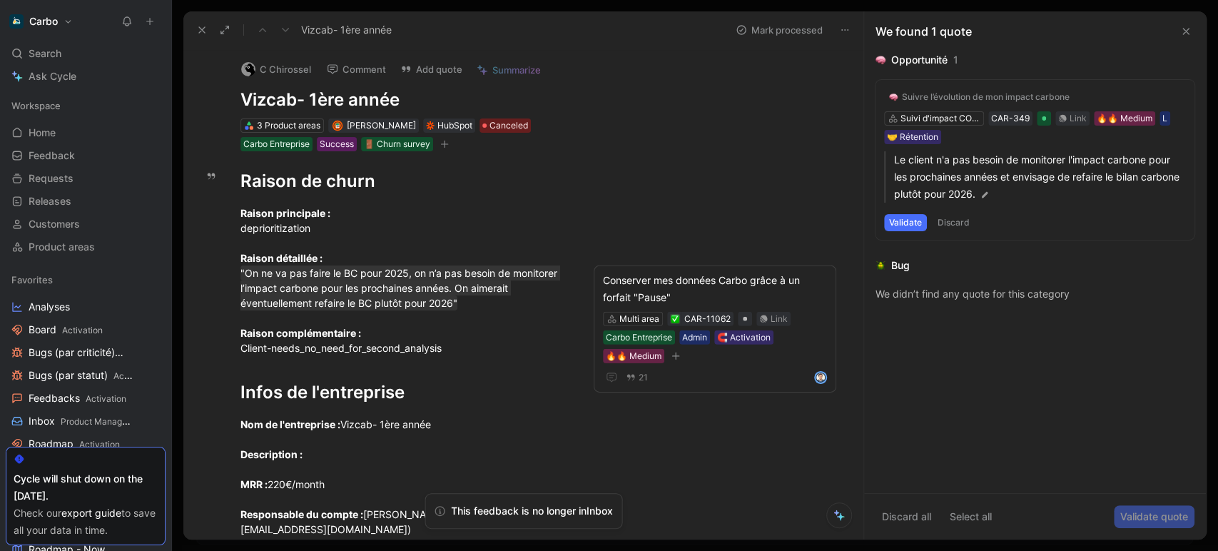
click at [197, 34] on icon at bounding box center [201, 29] width 11 height 11
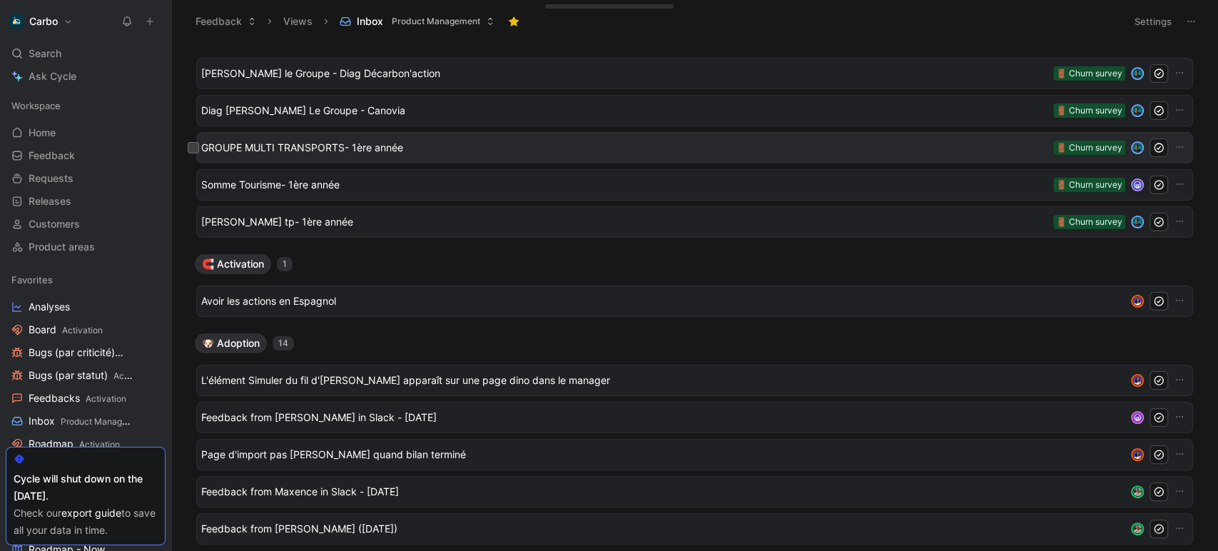
click at [291, 151] on span "GROUPE MULTI TRANSPORTS- 1ère année" at bounding box center [624, 147] width 846 height 17
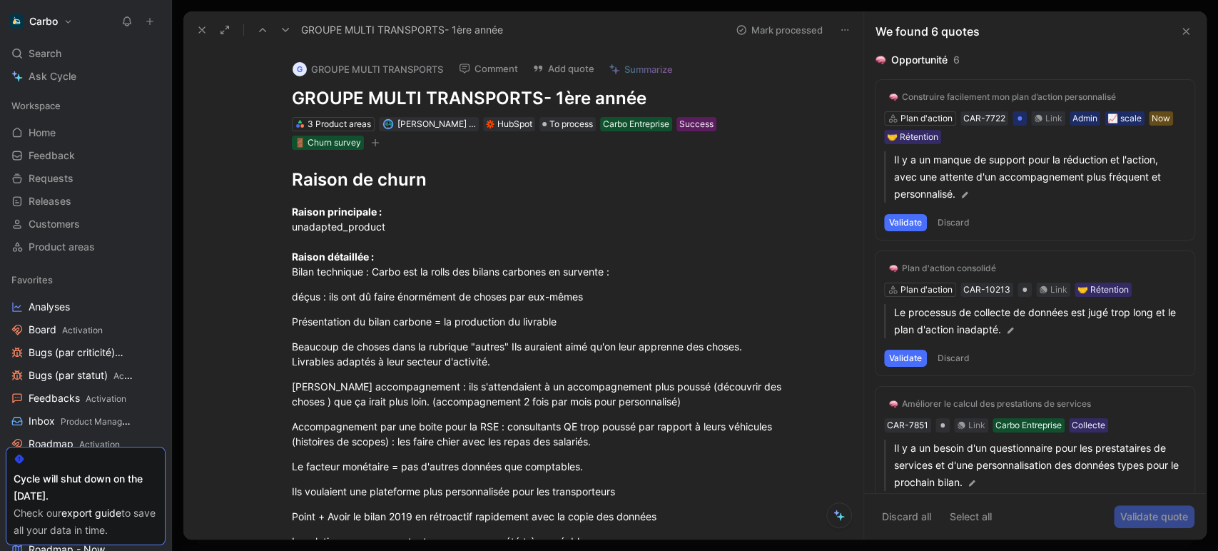
click at [199, 31] on icon at bounding box center [201, 29] width 11 height 11
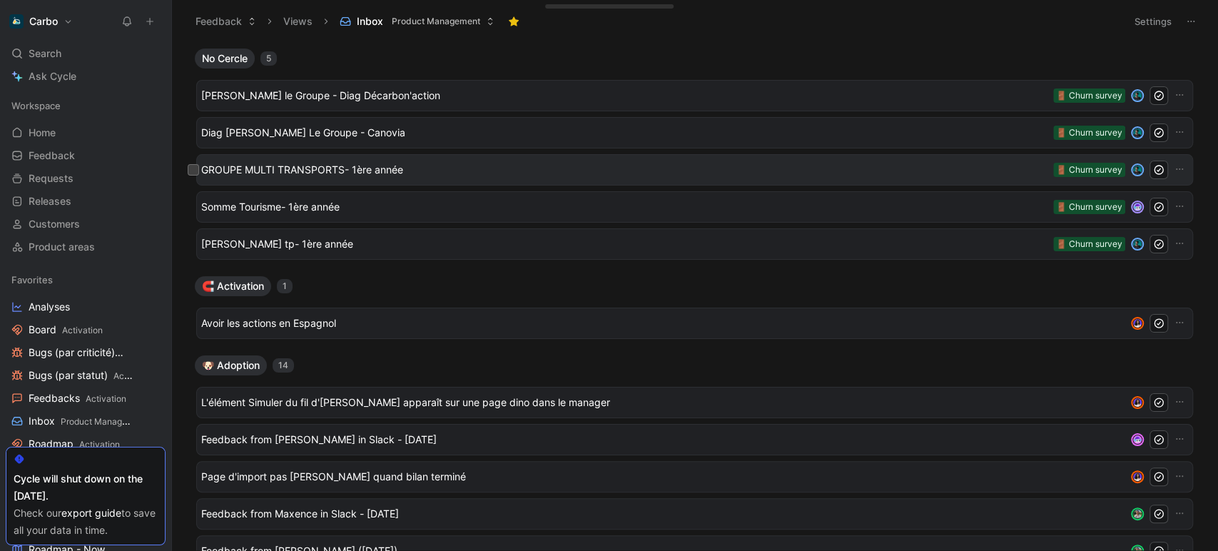
click at [288, 165] on span "GROUPE MULTI TRANSPORTS- 1ère année" at bounding box center [624, 169] width 846 height 17
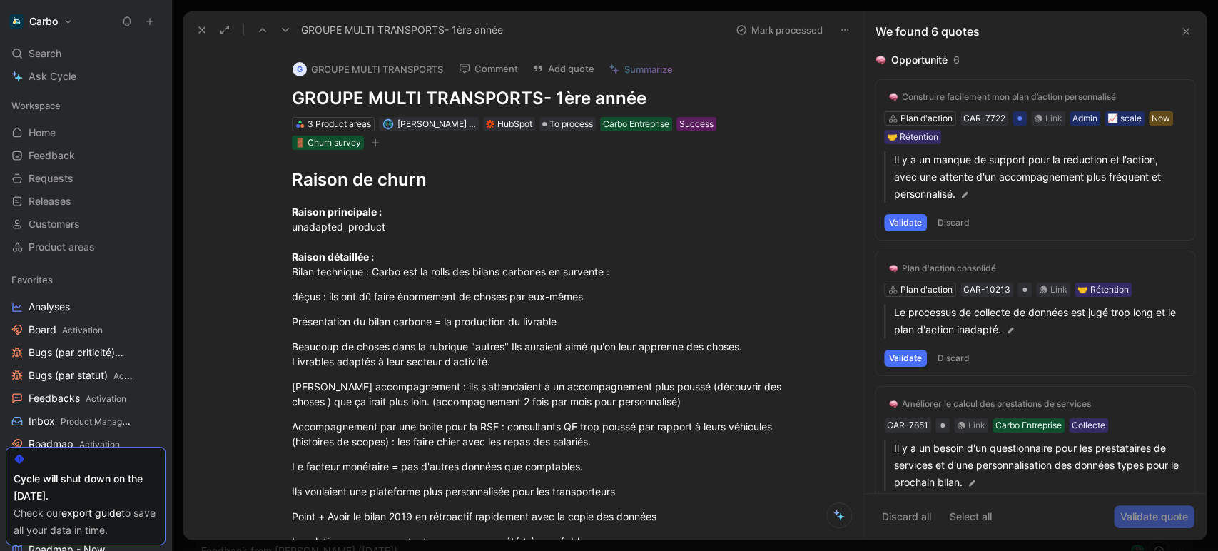
click at [200, 27] on icon at bounding box center [201, 29] width 11 height 11
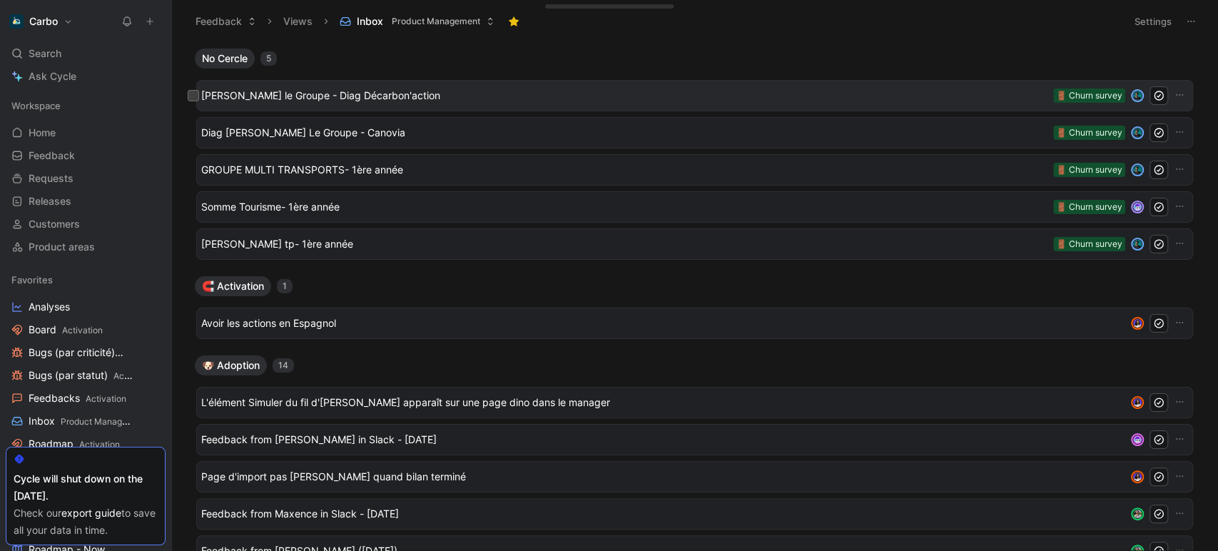
click at [285, 99] on span "André le Groupe - Diag Décarbon'action" at bounding box center [624, 95] width 846 height 17
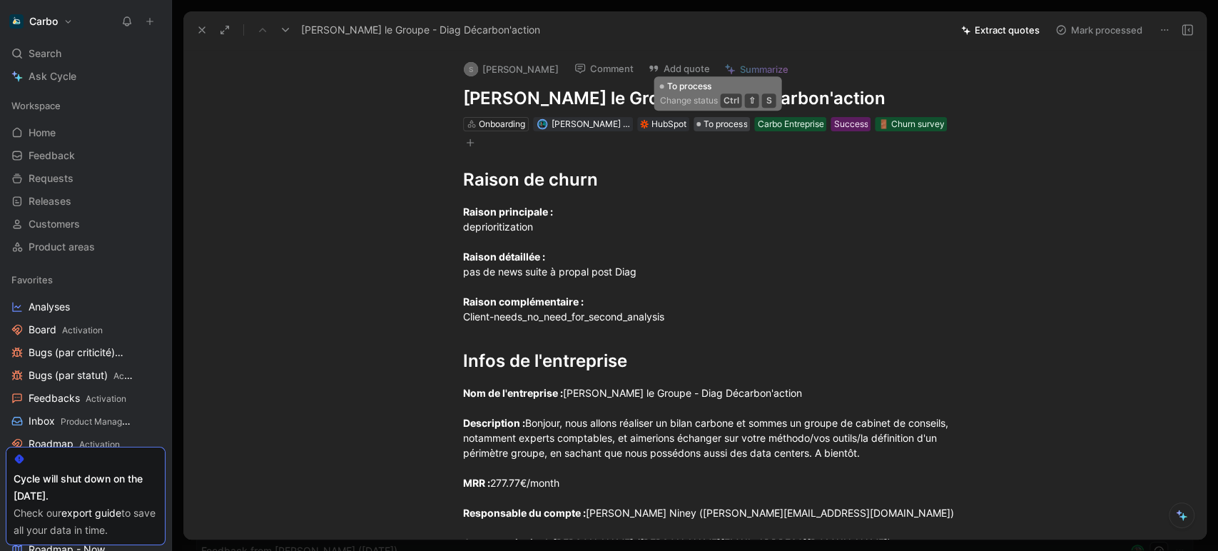
click at [707, 125] on span "To process" at bounding box center [725, 124] width 44 height 14
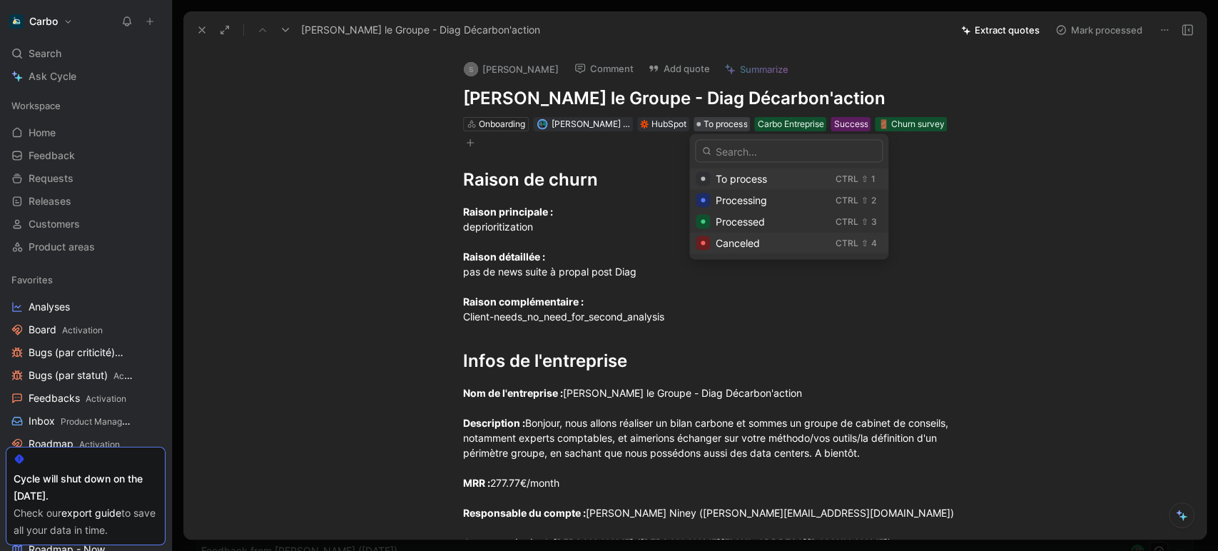
click at [745, 242] on span "Canceled" at bounding box center [737, 243] width 44 height 12
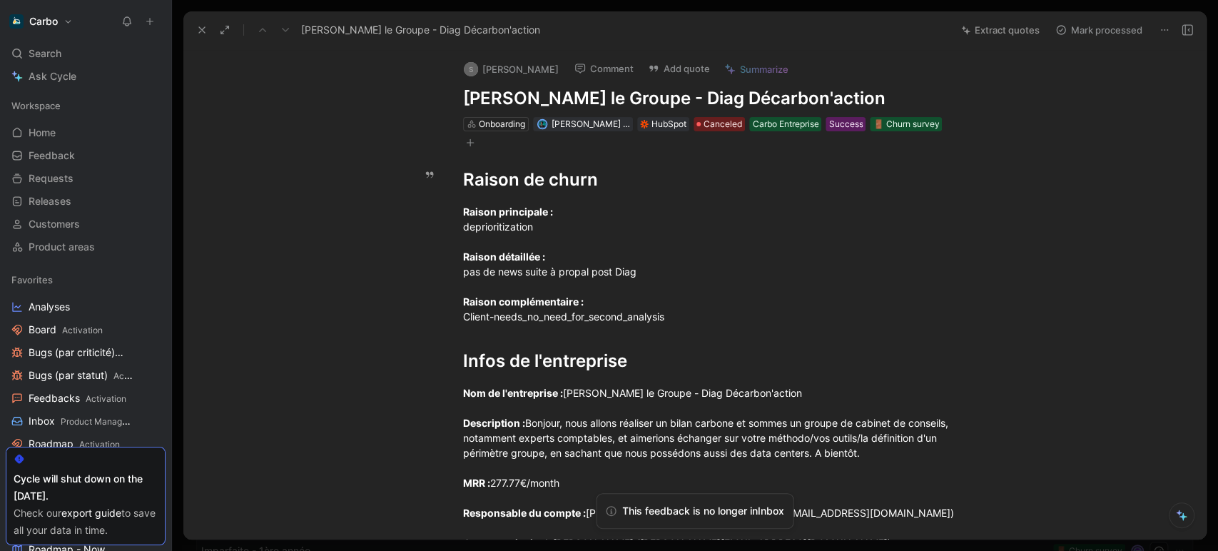
click at [200, 28] on use at bounding box center [202, 30] width 6 height 6
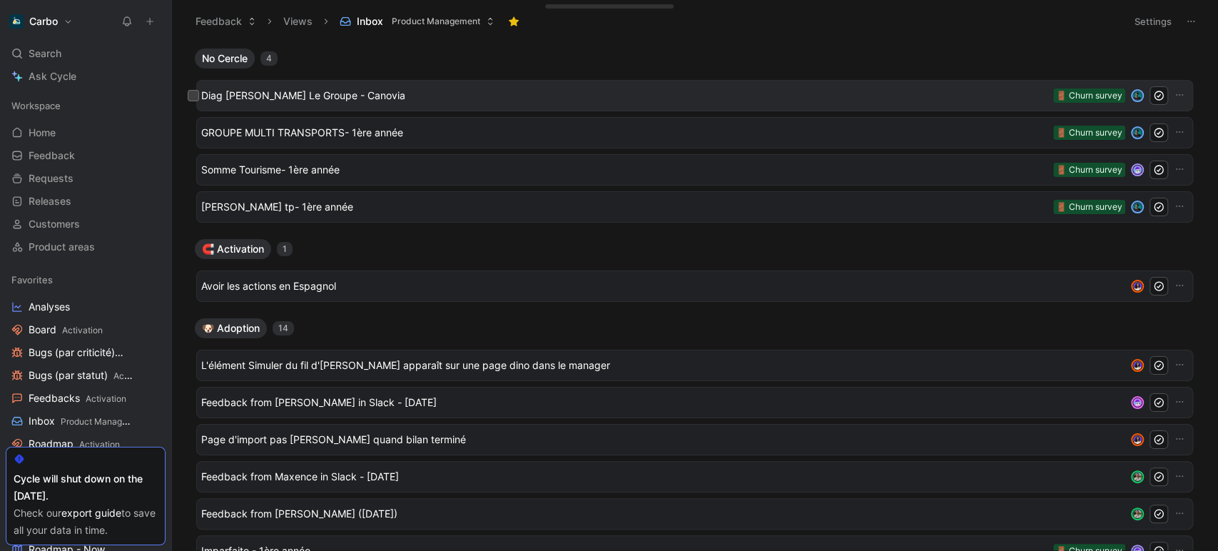
click at [335, 93] on span "Diag André Le Groupe - Canovia" at bounding box center [624, 95] width 846 height 17
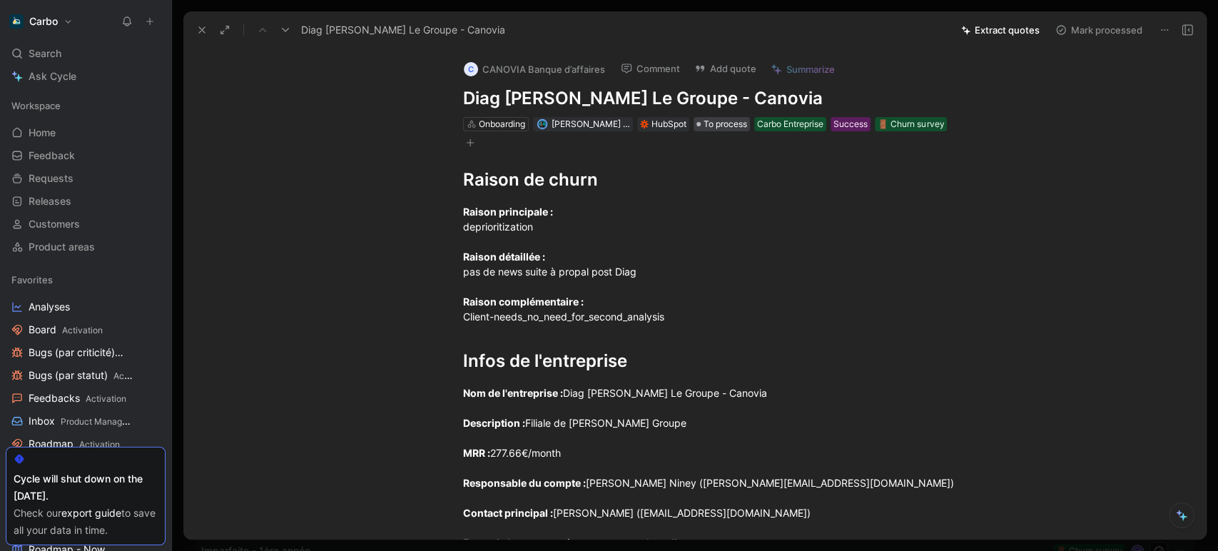
click at [708, 121] on span "To process" at bounding box center [725, 124] width 44 height 14
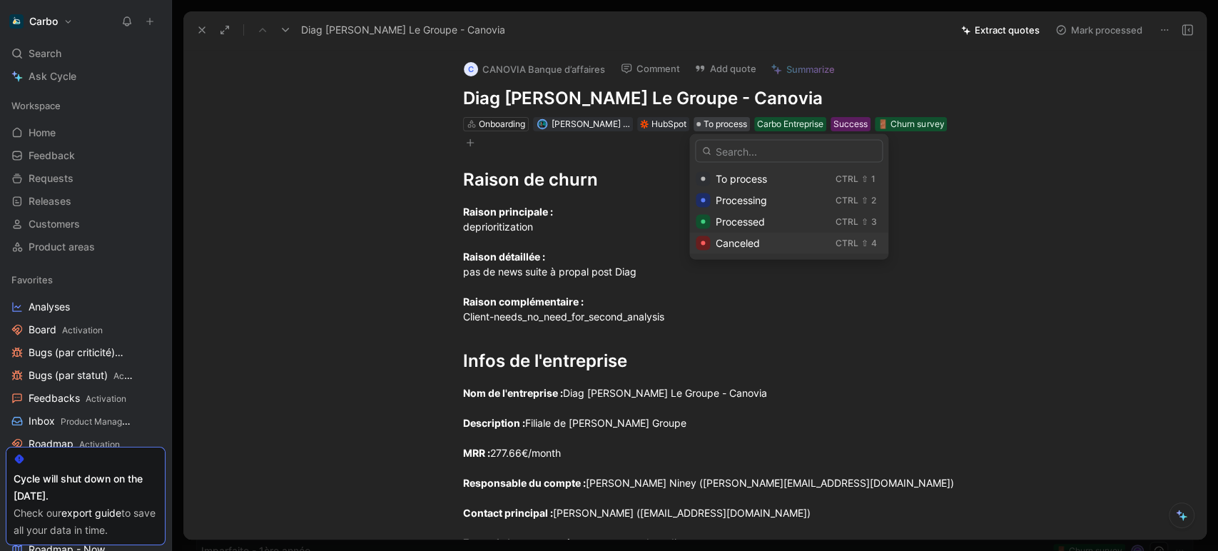
click at [740, 244] on span "Canceled" at bounding box center [737, 243] width 44 height 12
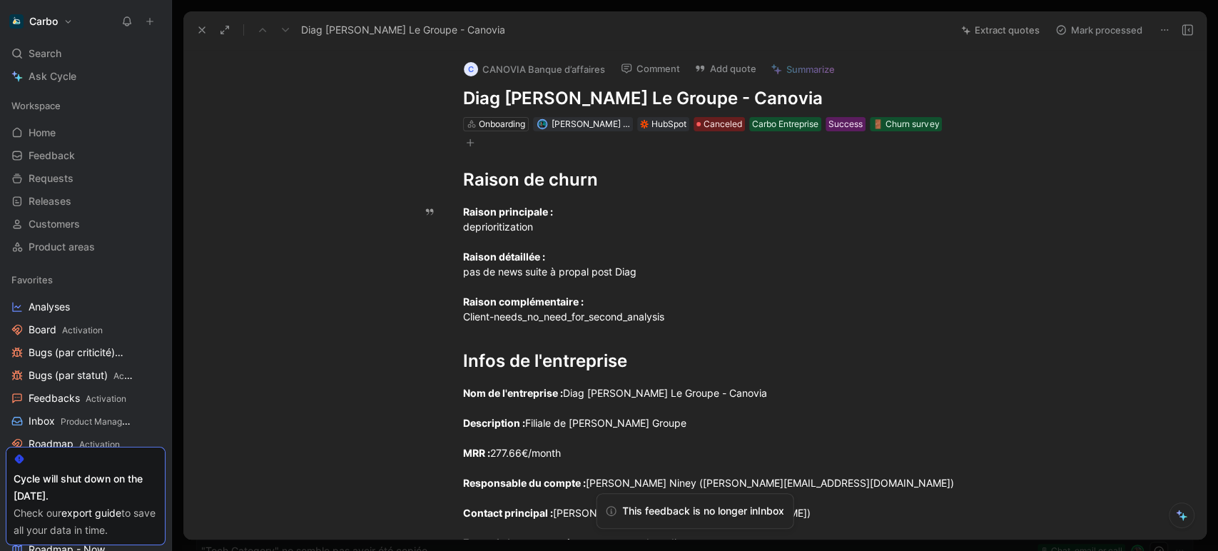
click at [203, 36] on button at bounding box center [202, 30] width 20 height 20
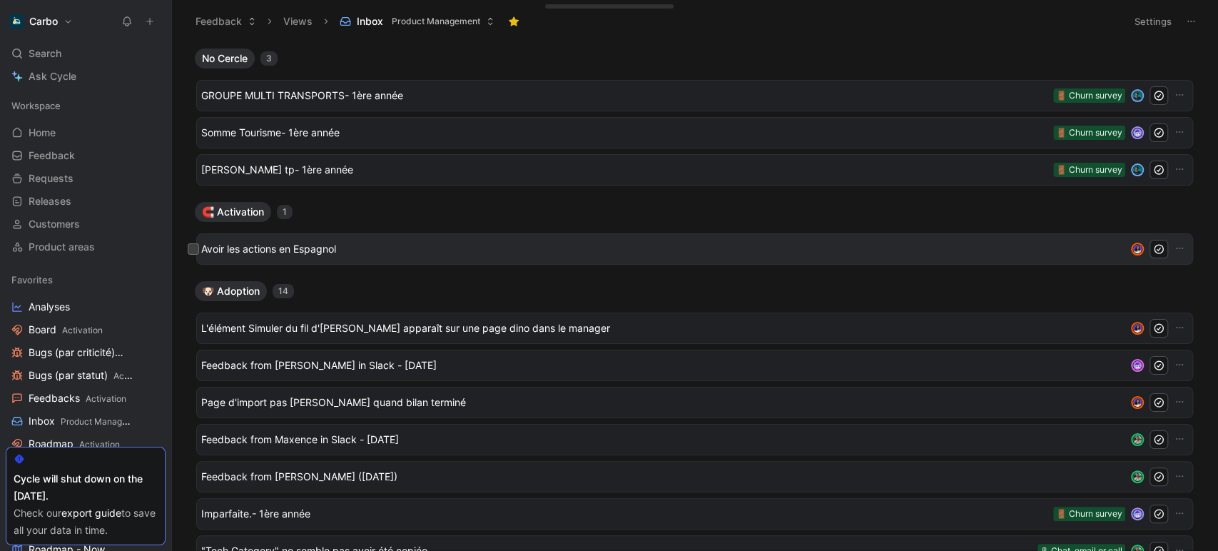
click at [297, 245] on span "Avoir les actions en Espagnol" at bounding box center [660, 248] width 918 height 17
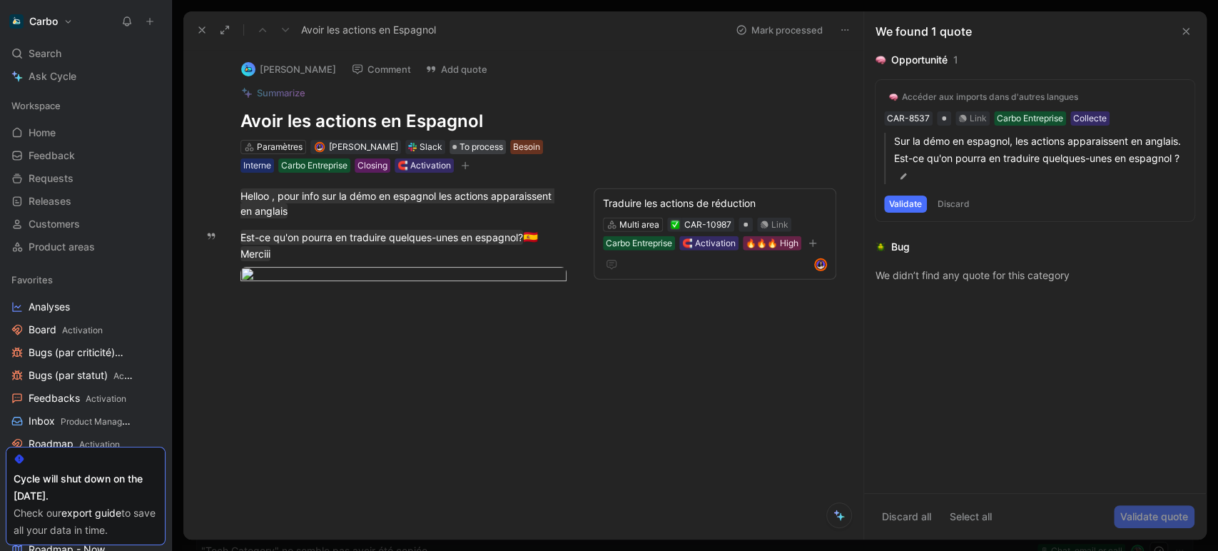
click at [491, 140] on span "To process" at bounding box center [481, 147] width 44 height 14
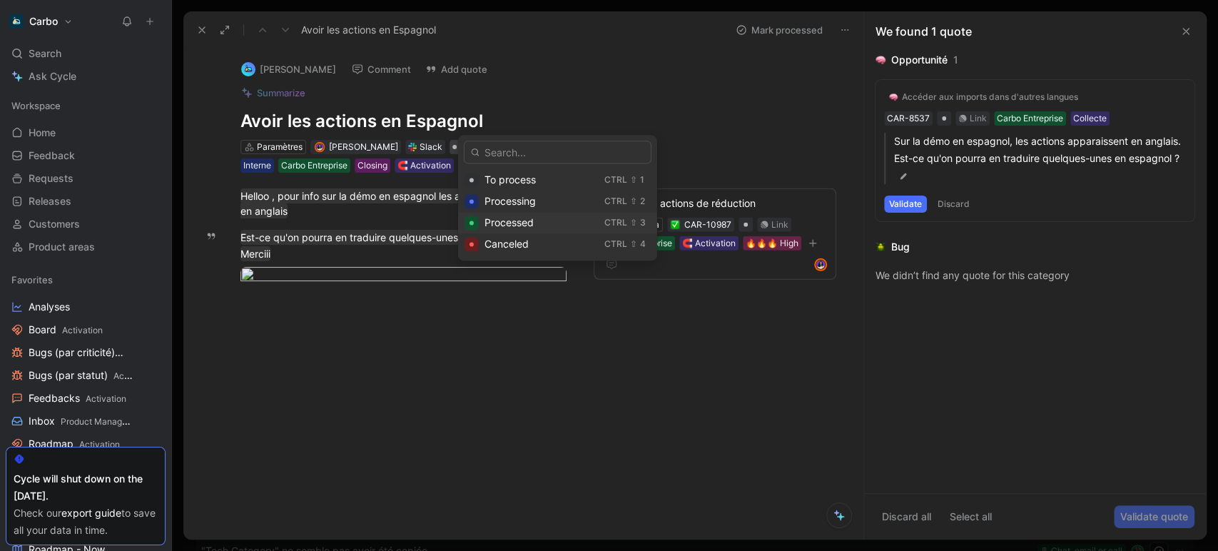
click at [552, 222] on div "Processed" at bounding box center [541, 222] width 114 height 17
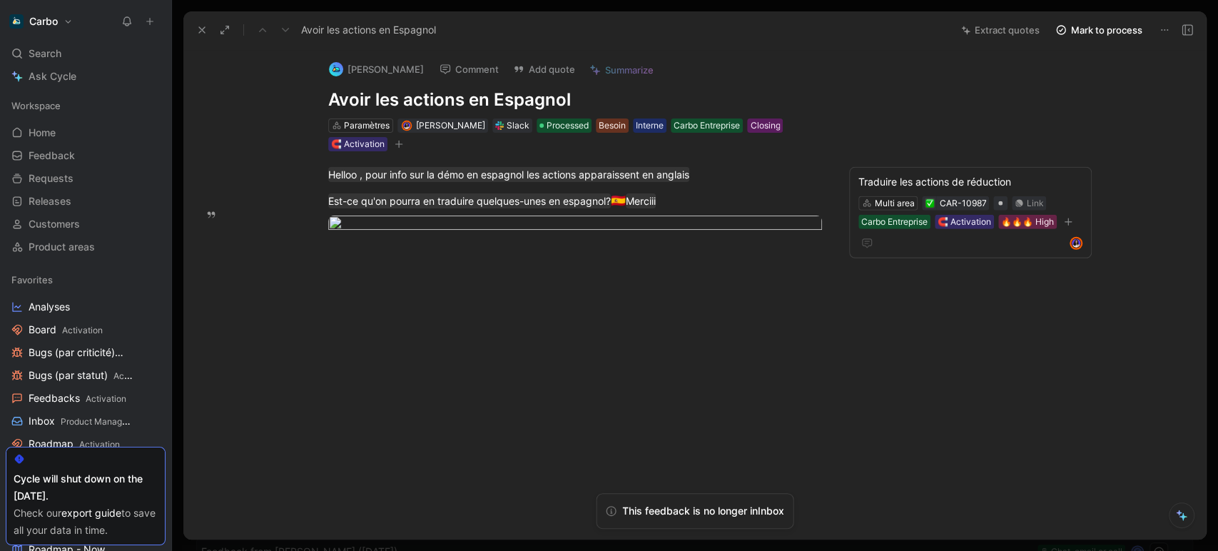
click at [199, 26] on icon at bounding box center [201, 29] width 11 height 11
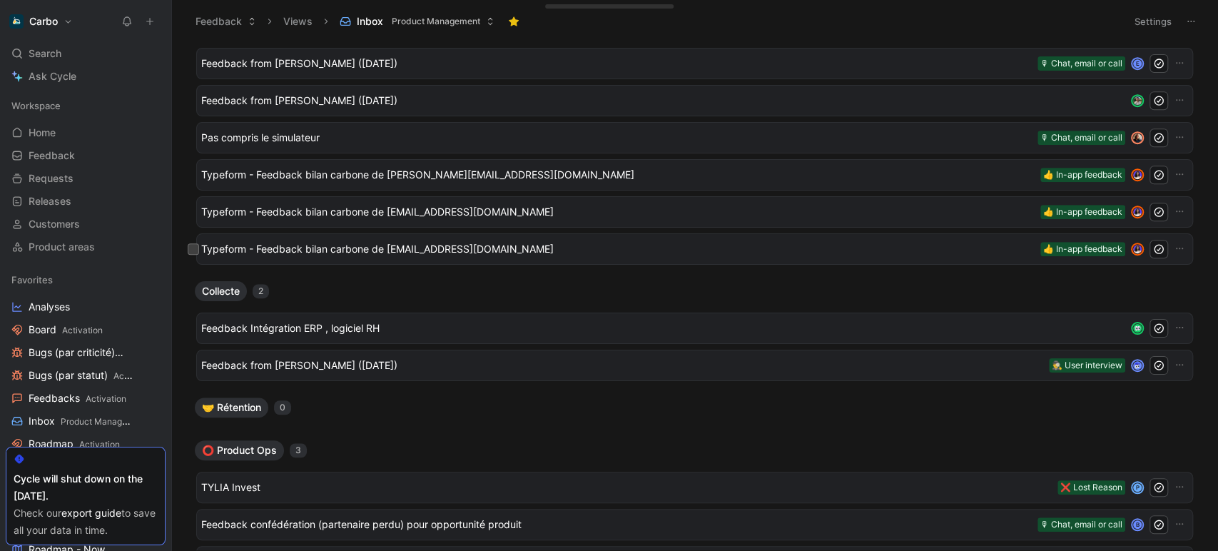
scroll to position [526, 0]
click at [371, 369] on span "Feedback from Nathalie Montbarbon (Sep 02, 2025)" at bounding box center [622, 364] width 842 height 17
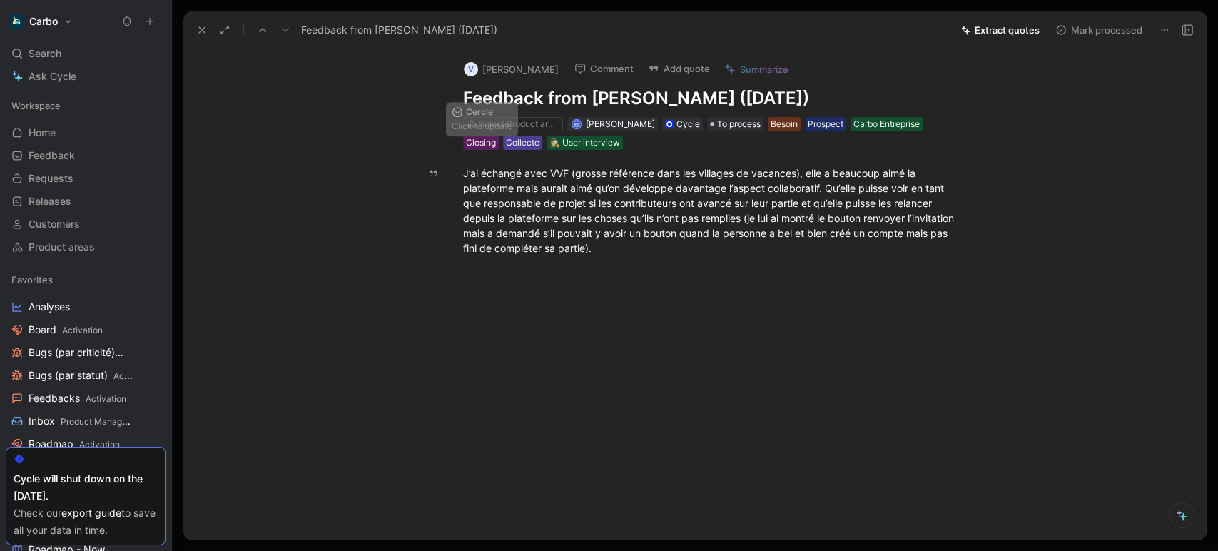
click at [506, 141] on div "Collecte" at bounding box center [523, 143] width 34 height 14
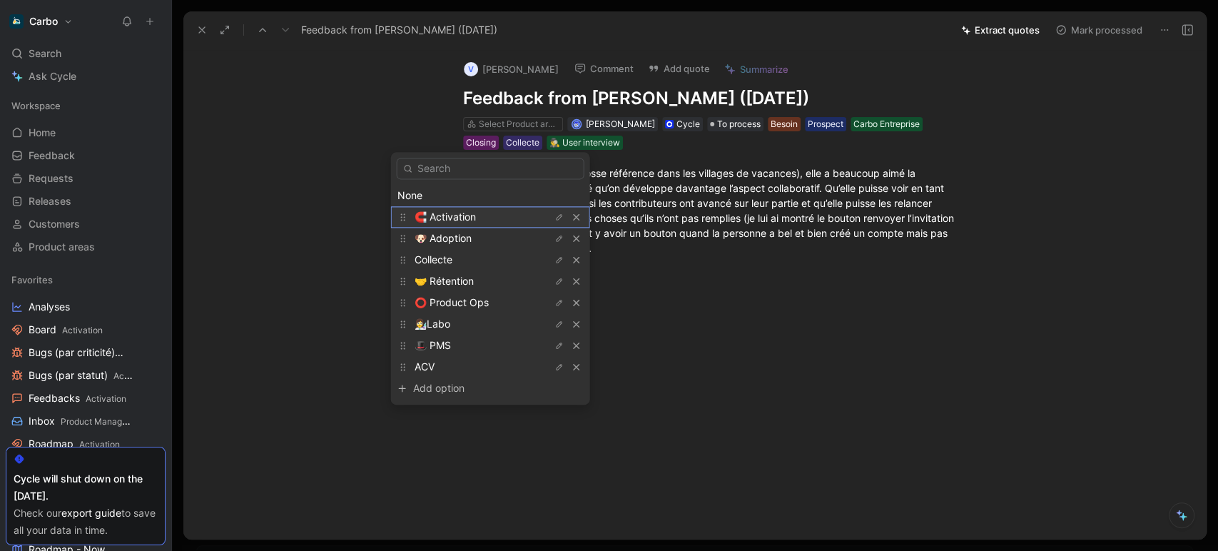
click at [473, 218] on span "🧲 Activation" at bounding box center [444, 216] width 61 height 12
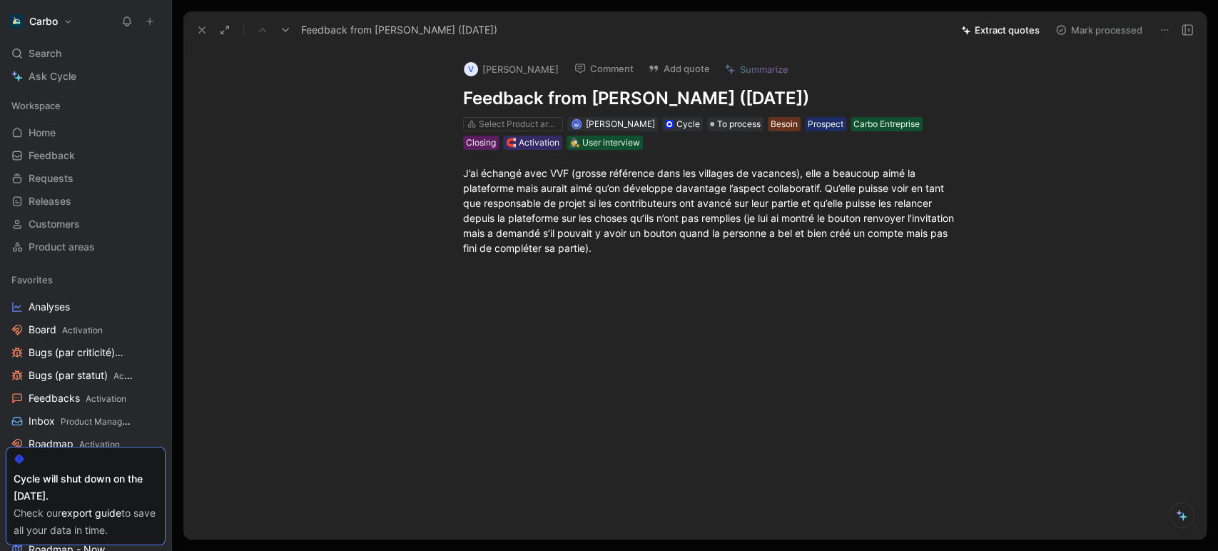
click at [561, 98] on h1 "Feedback from Nathalie Montbarbon (Sep 02, 2025)" at bounding box center [710, 98] width 494 height 23
click at [823, 185] on div "J’ai échangé avec VVF (grosse référence dans les villages de vacances), elle a …" at bounding box center [710, 210] width 494 height 90
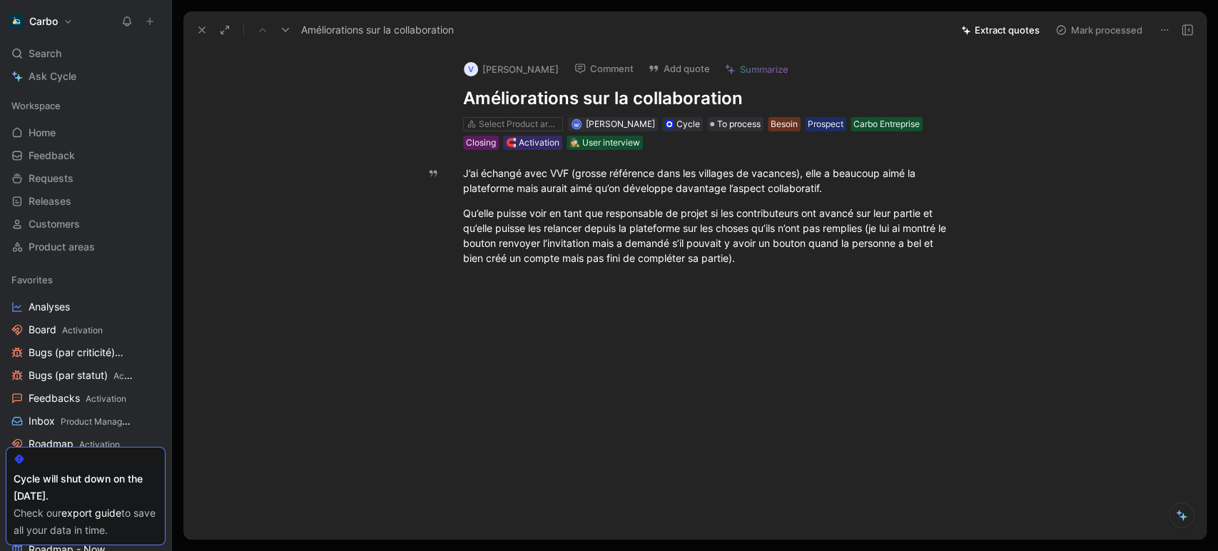
click at [197, 31] on icon at bounding box center [201, 29] width 11 height 11
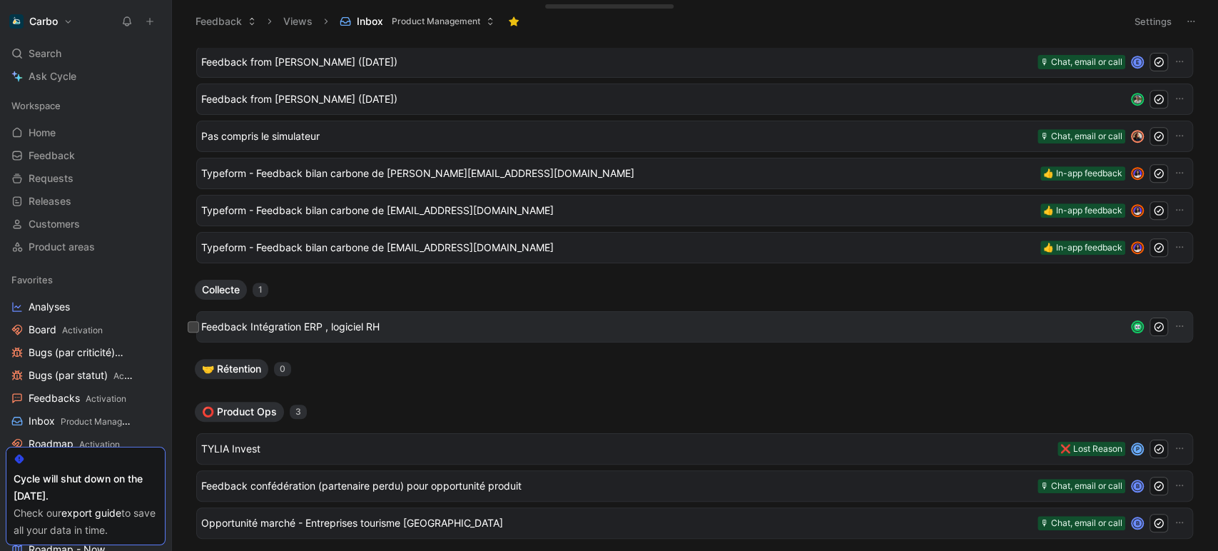
click at [297, 325] on span "Feedback Intégration ERP , logiciel RH" at bounding box center [660, 326] width 918 height 17
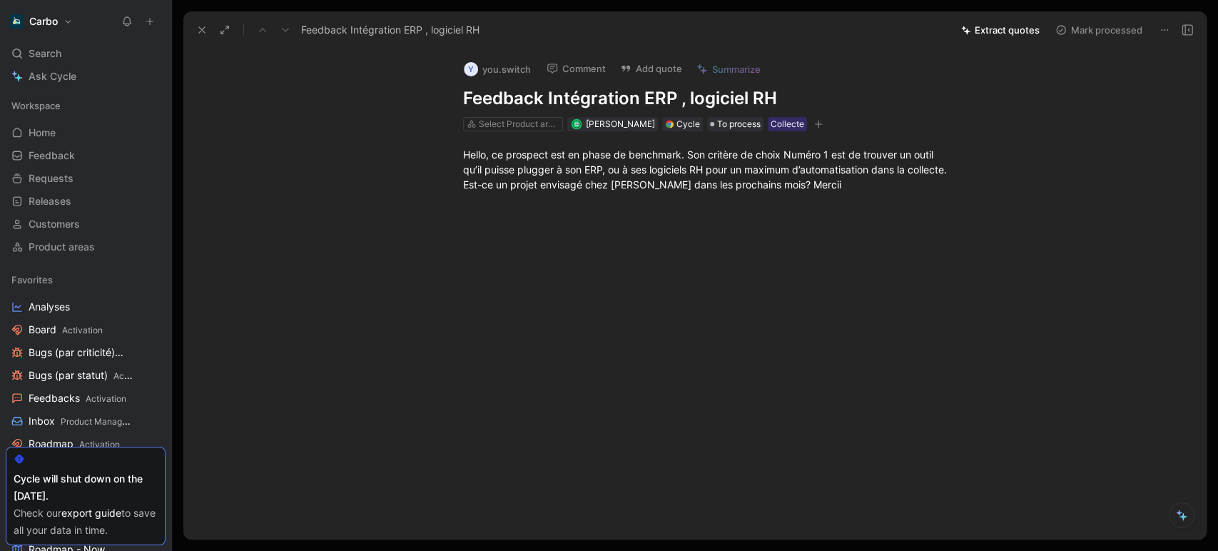
click at [1188, 23] on button at bounding box center [1187, 30] width 20 height 20
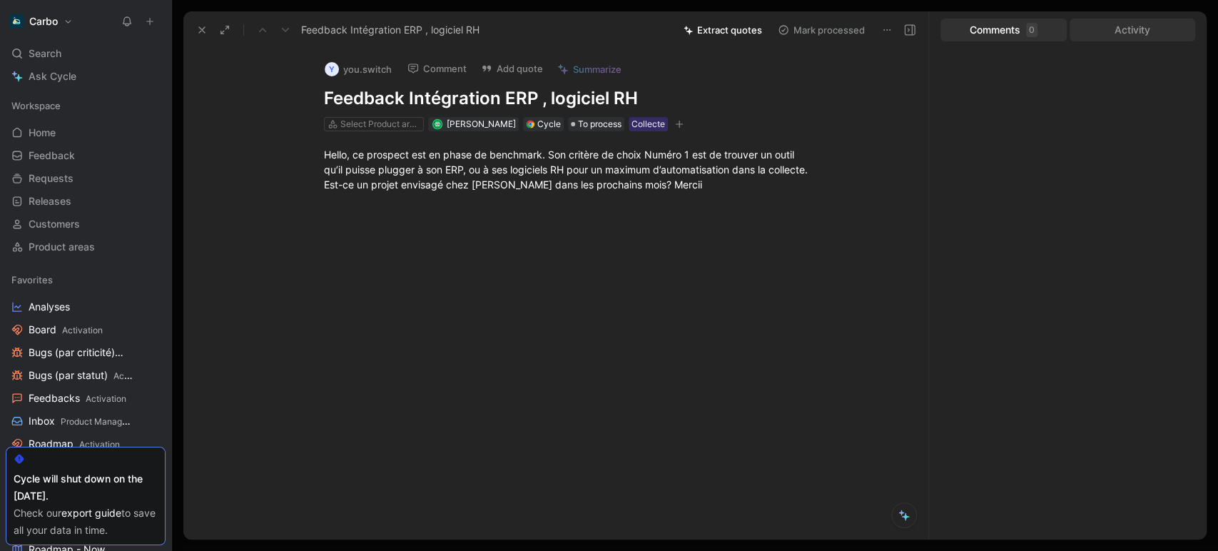
click at [1147, 34] on div "Activity" at bounding box center [1132, 30] width 126 height 23
click at [991, 35] on div "Comments 0" at bounding box center [1003, 30] width 126 height 23
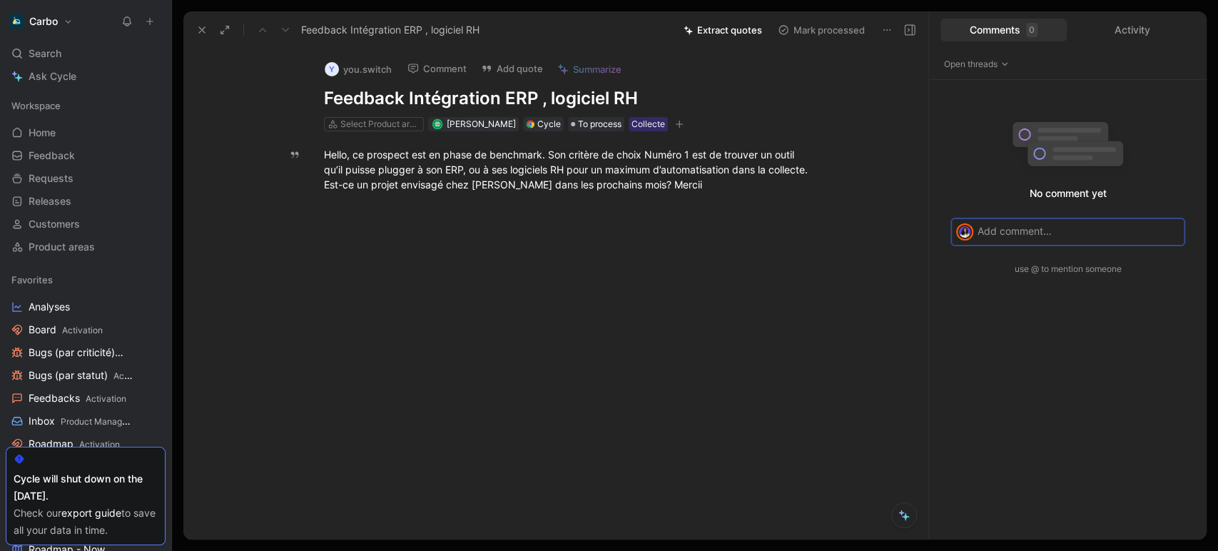
click at [496, 98] on h1 "Feedback Intégration ERP , logiciel RH" at bounding box center [571, 98] width 494 height 23
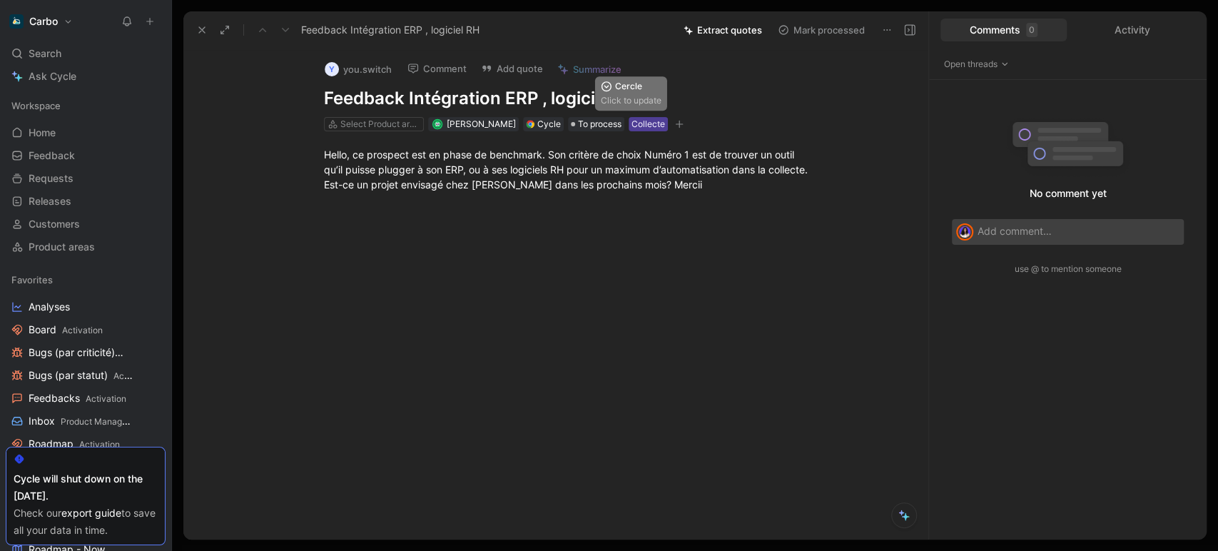
click at [631, 129] on div "Collecte" at bounding box center [648, 124] width 34 height 14
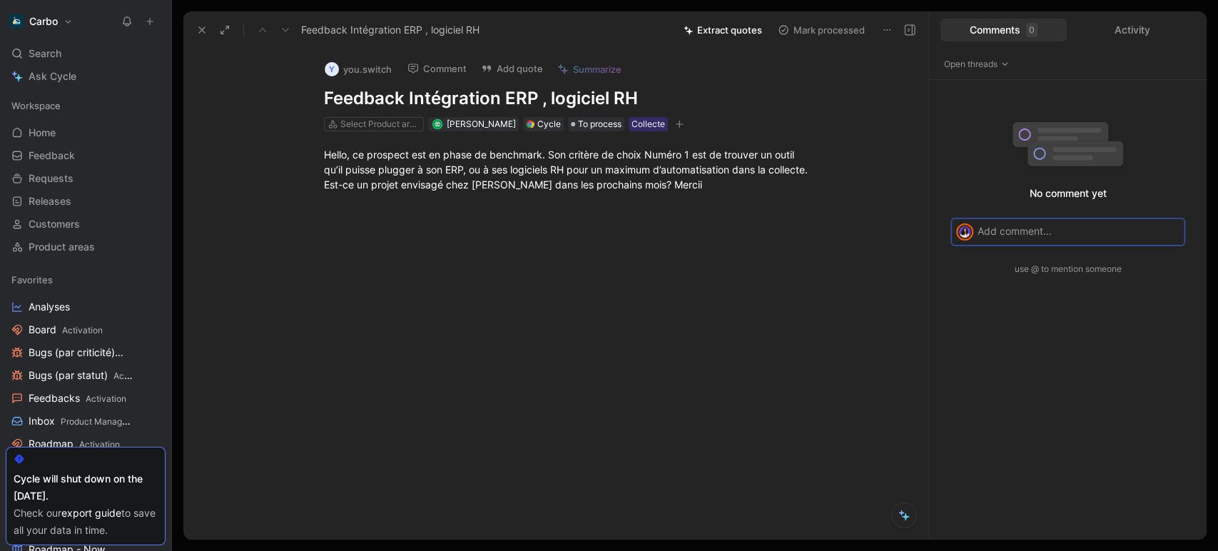
click at [1016, 227] on p at bounding box center [1078, 230] width 202 height 15
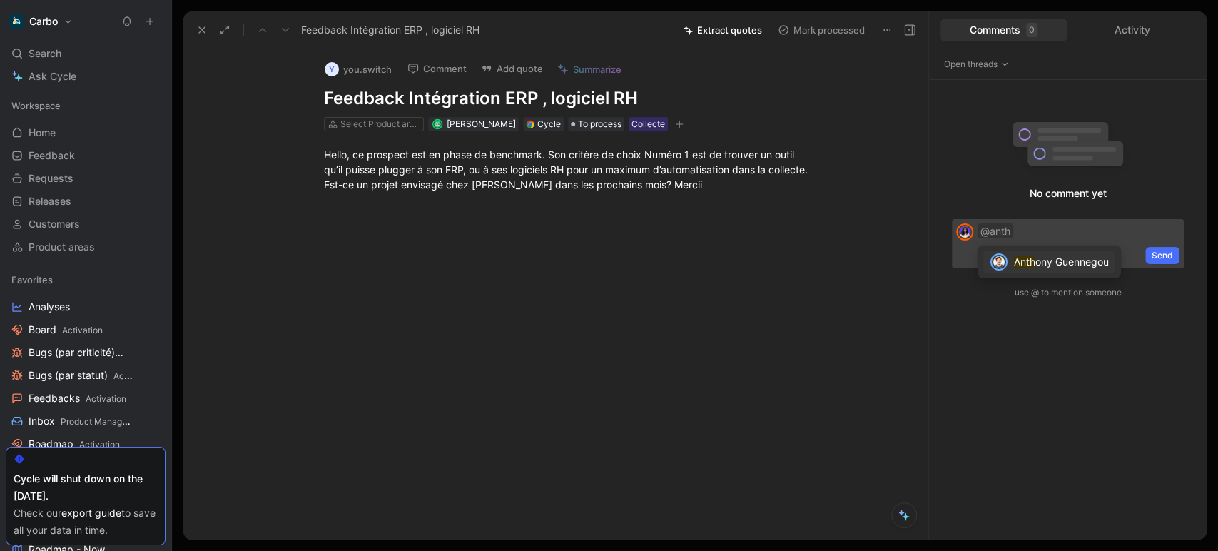
click at [1044, 265] on span "ony Guennegou" at bounding box center [1071, 261] width 73 height 12
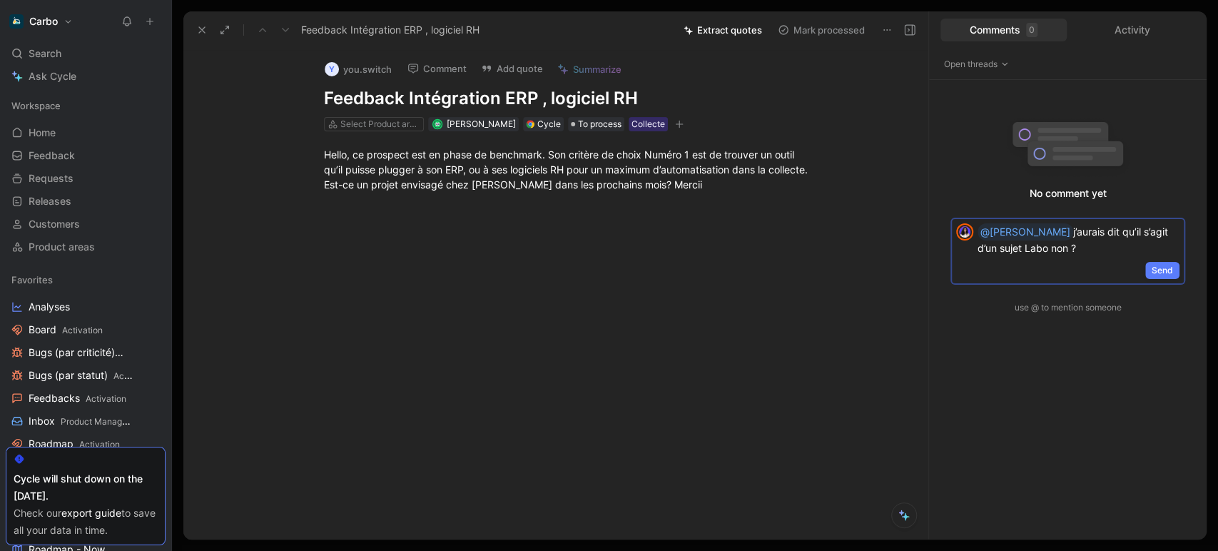
click at [1158, 269] on span "Send" at bounding box center [1161, 270] width 21 height 14
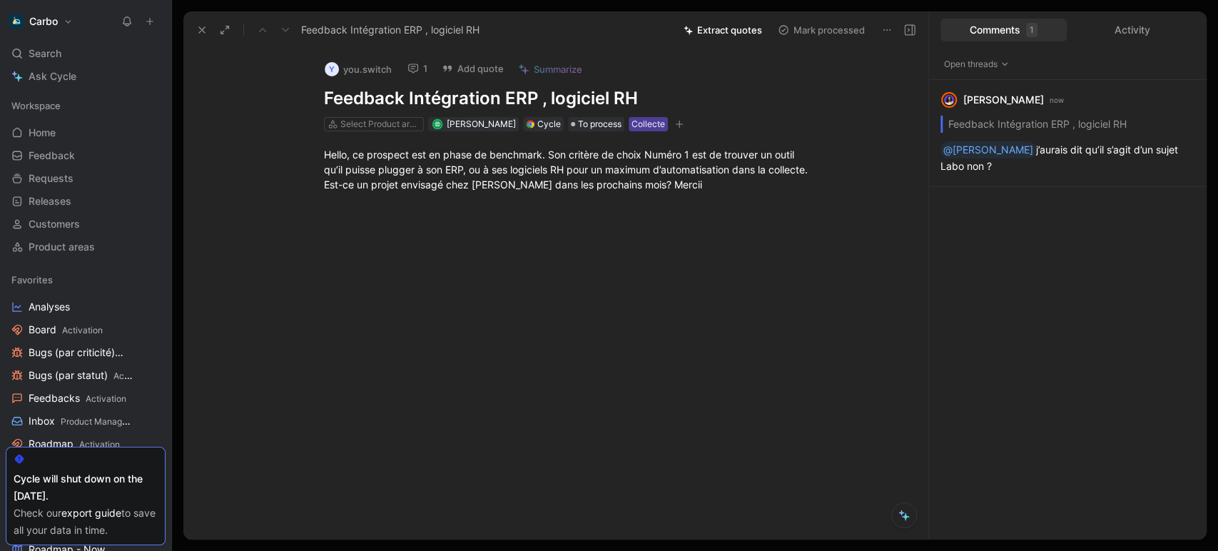
click at [631, 119] on div "Collecte" at bounding box center [648, 124] width 34 height 14
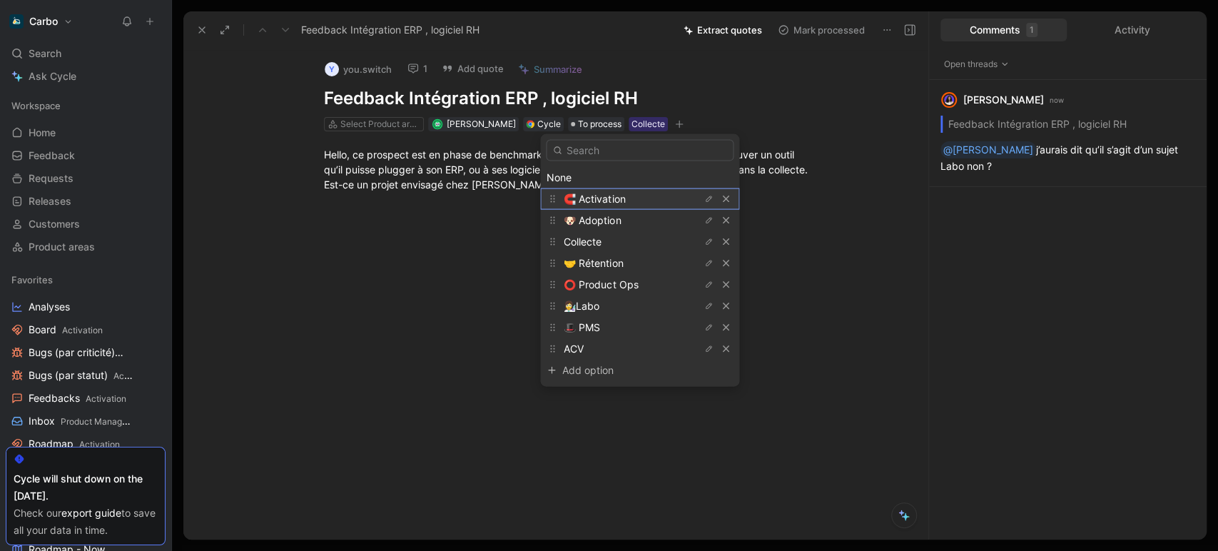
click at [624, 193] on span "🧲 Activation" at bounding box center [593, 199] width 61 height 12
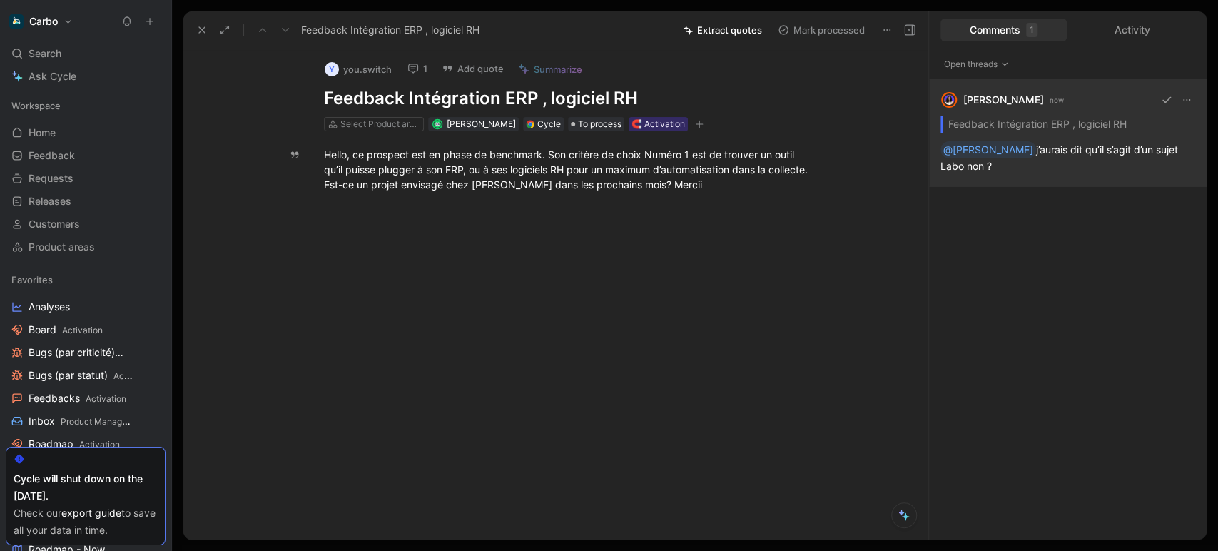
click at [1051, 158] on div "Clémentine Coycault now Feedback Intégration ERP , logiciel RH @Anthony j’aurai…" at bounding box center [1067, 133] width 277 height 107
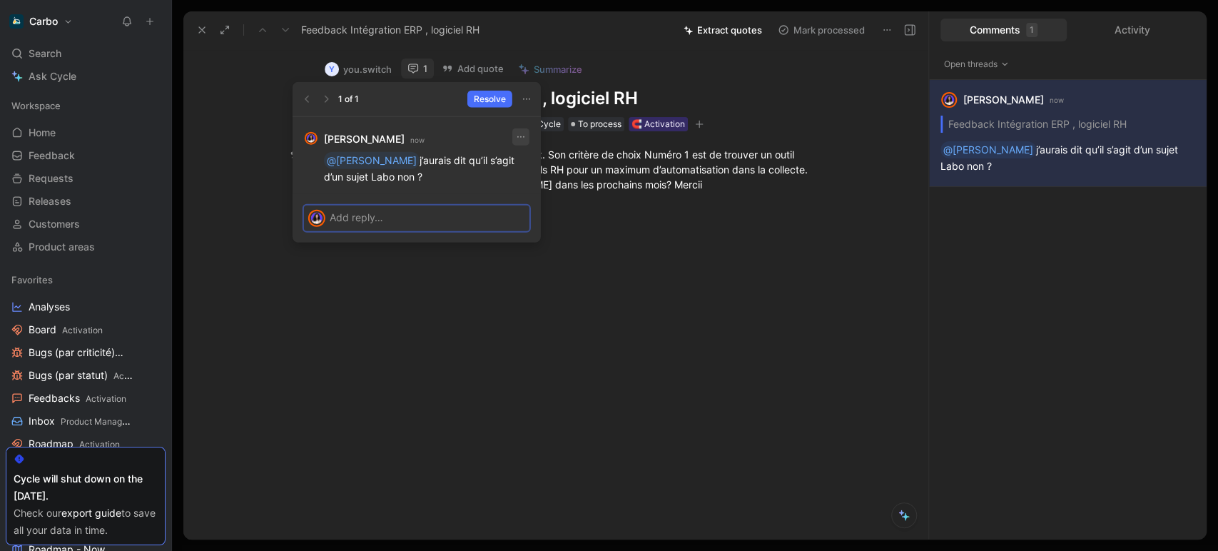
click at [517, 132] on icon "button" at bounding box center [520, 136] width 11 height 11
click at [496, 161] on span "Edit" at bounding box center [504, 167] width 18 height 12
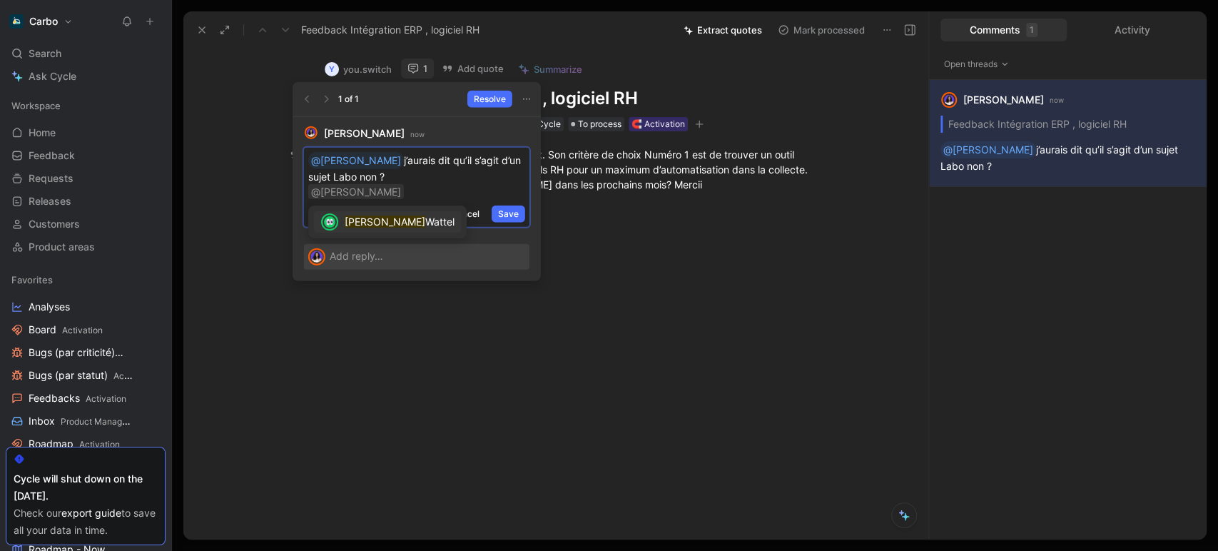
click at [391, 209] on div "Elodie Wattel" at bounding box center [387, 221] width 158 height 33
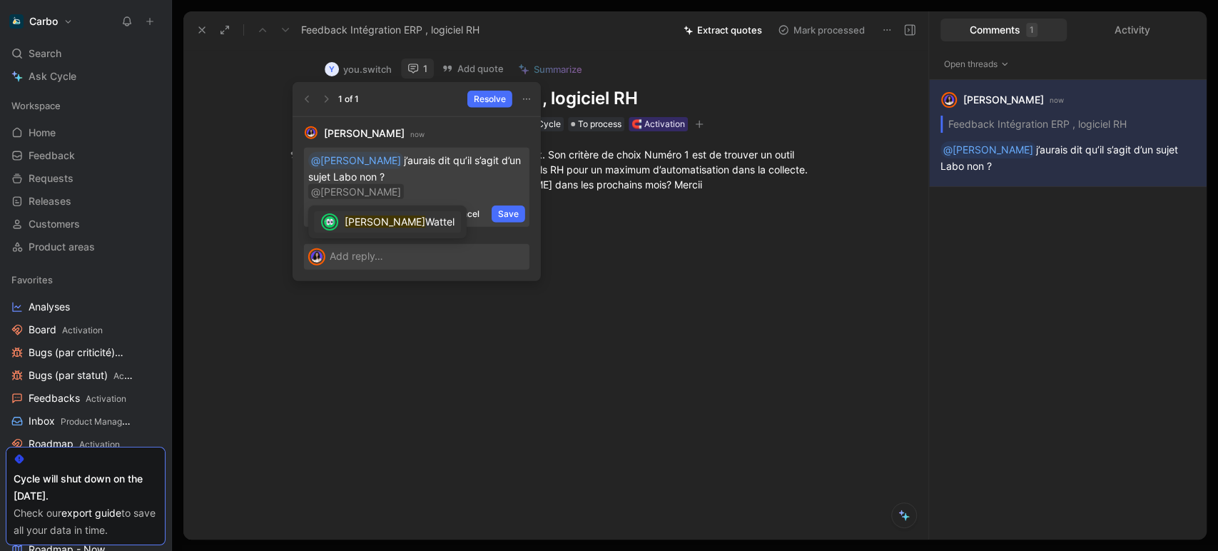
click at [425, 218] on span "Wattel" at bounding box center [439, 221] width 29 height 12
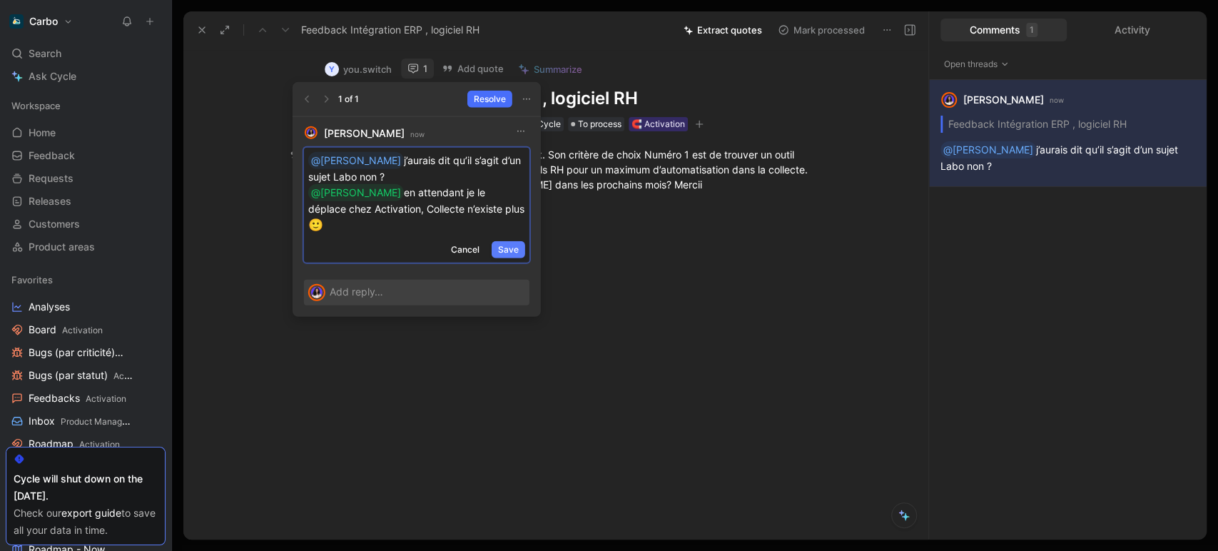
click at [506, 242] on span "Save" at bounding box center [508, 249] width 21 height 14
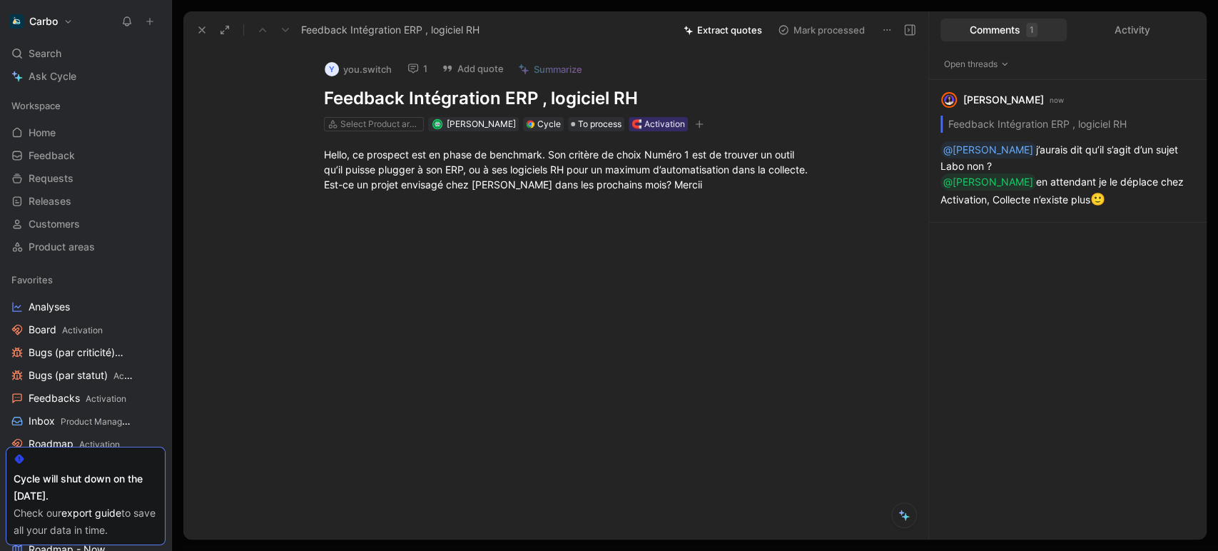
click at [203, 31] on use at bounding box center [202, 30] width 6 height 6
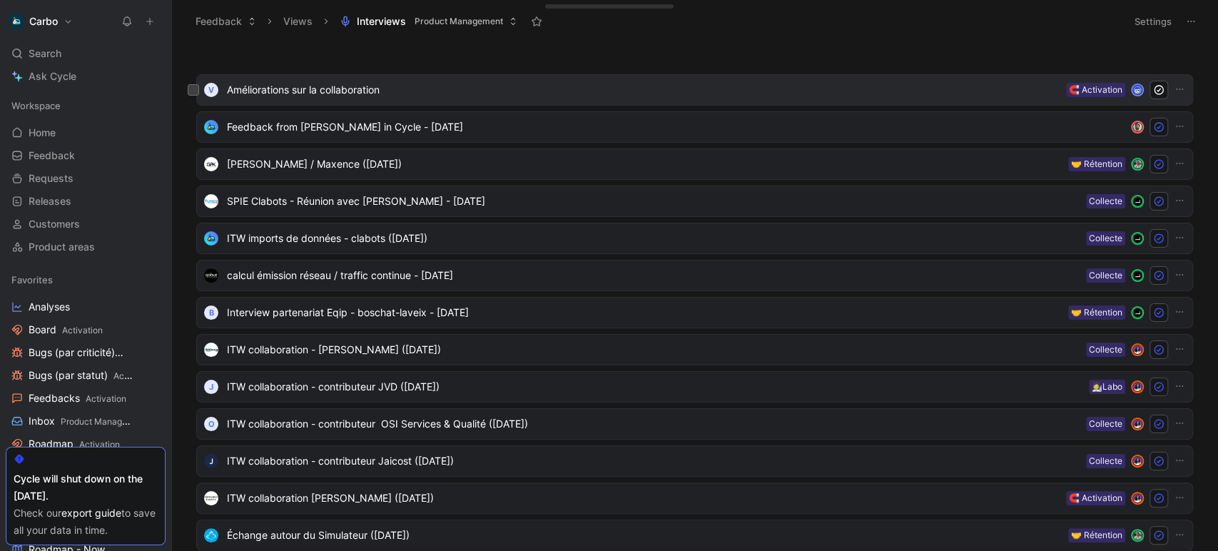
click at [425, 88] on span "Améliorations sur la collaboration" at bounding box center [643, 89] width 833 height 17
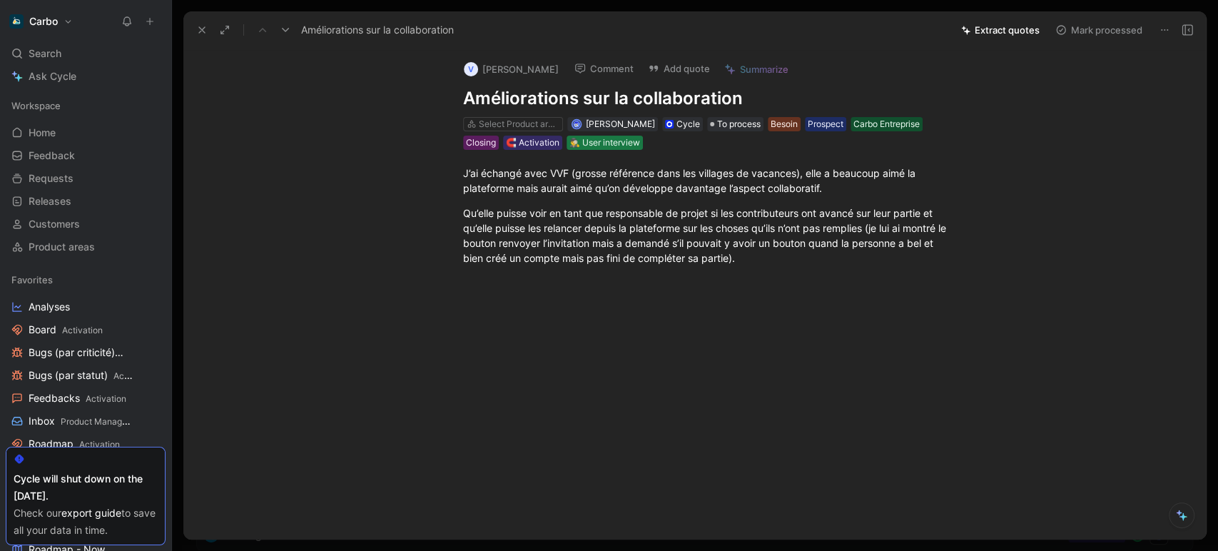
click at [569, 143] on div "🕵️‍♂️ User interview" at bounding box center [604, 143] width 71 height 14
click at [203, 26] on icon at bounding box center [201, 29] width 11 height 11
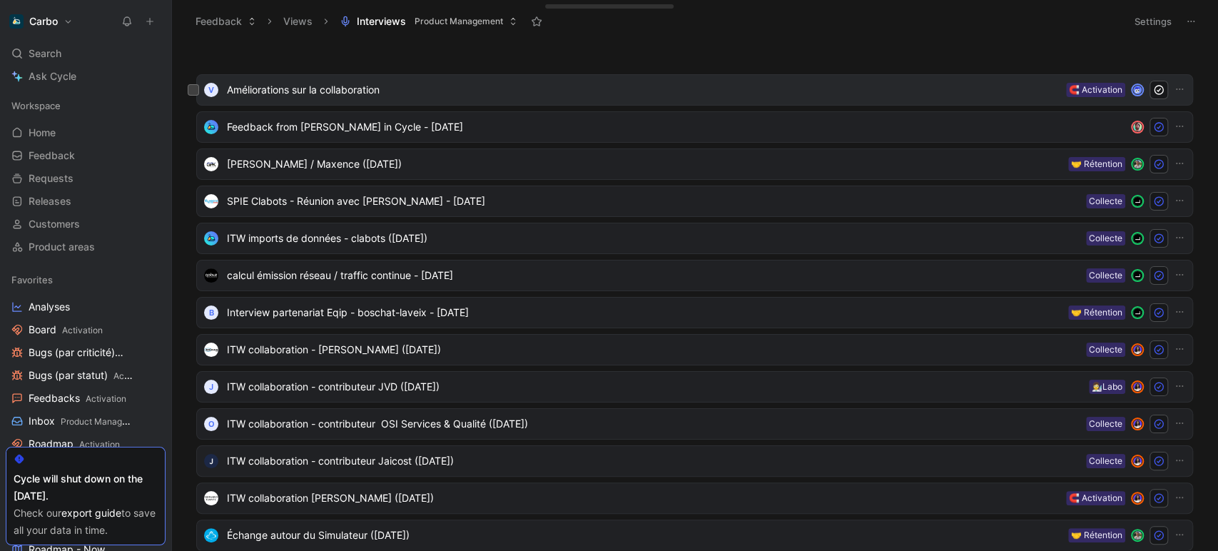
click at [416, 83] on span "Améliorations sur la collaboration" at bounding box center [643, 89] width 833 height 17
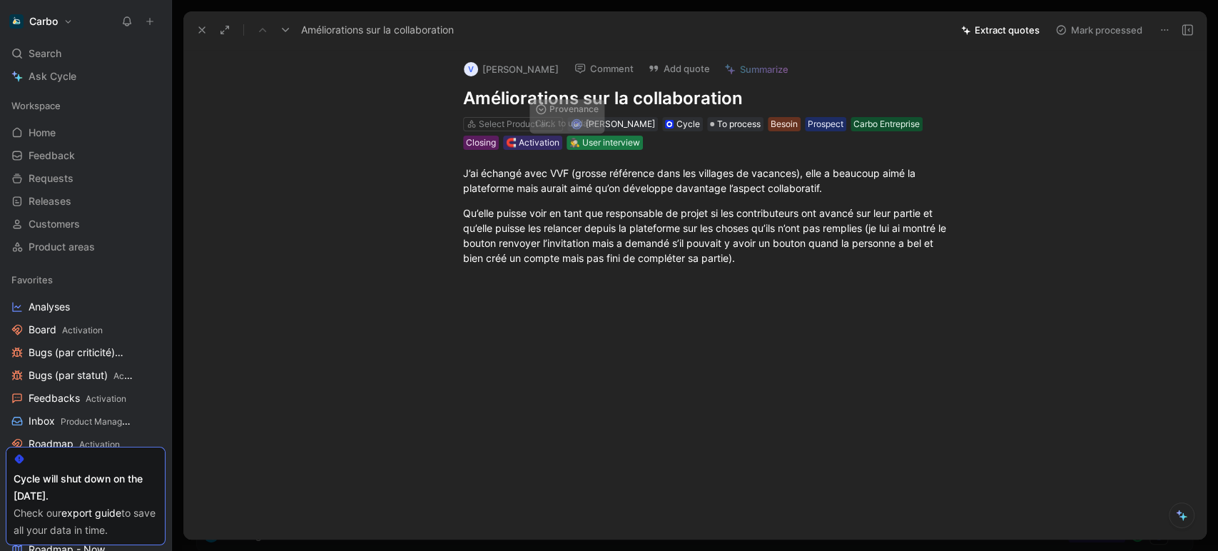
click at [582, 143] on div "🕵️‍♂️ User interview" at bounding box center [604, 143] width 71 height 14
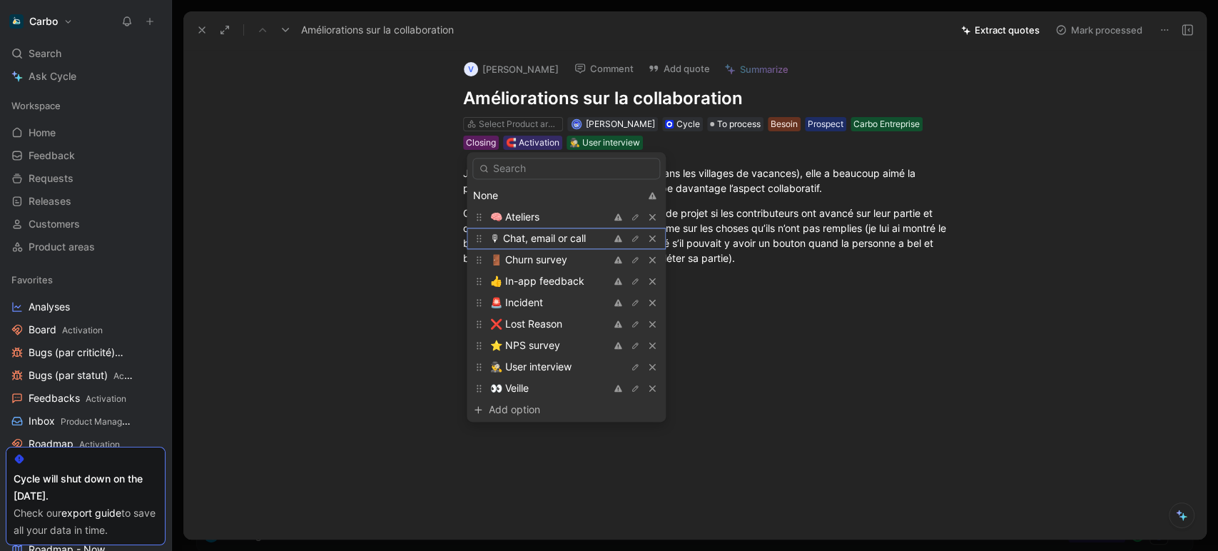
click at [571, 238] on span "🎙 Chat, email or call" at bounding box center [538, 238] width 96 height 12
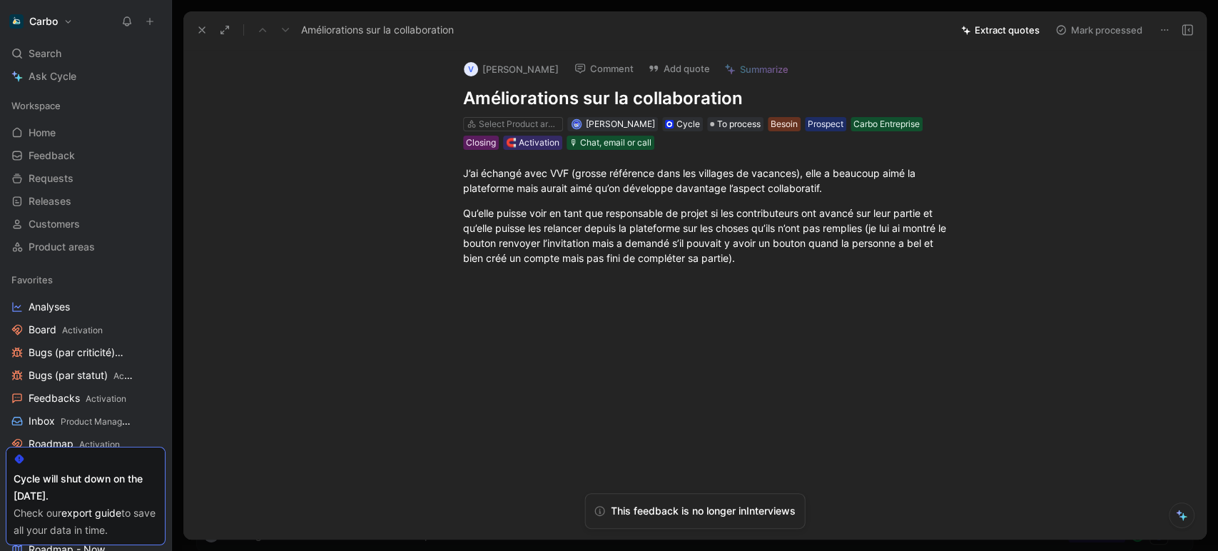
click at [200, 33] on icon at bounding box center [201, 29] width 11 height 11
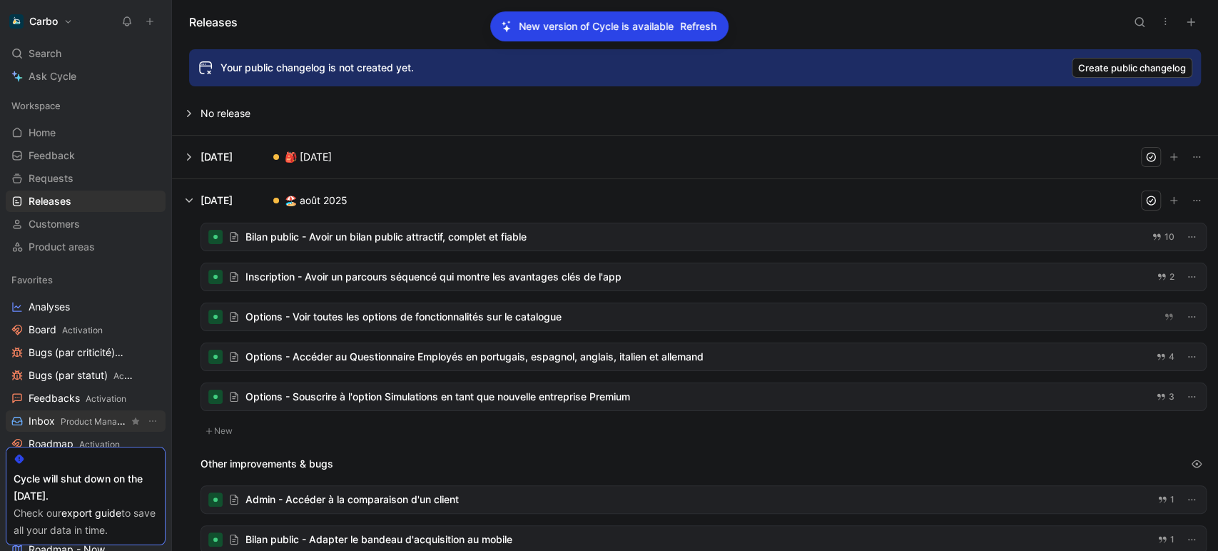
scroll to position [53, 0]
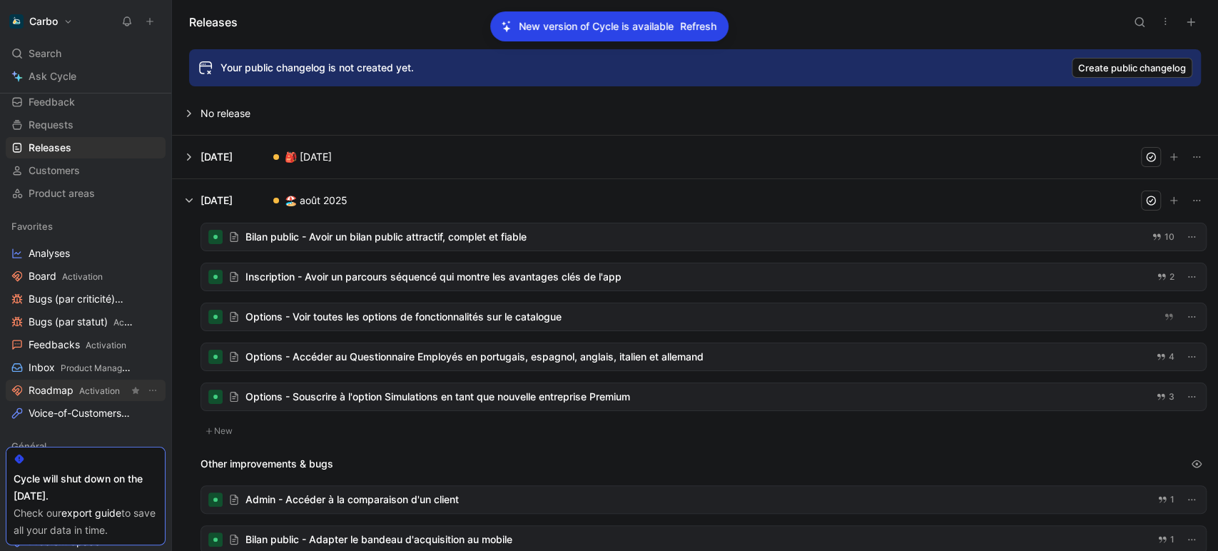
click at [78, 384] on span "Roadmap Activation" at bounding box center [74, 390] width 91 height 15
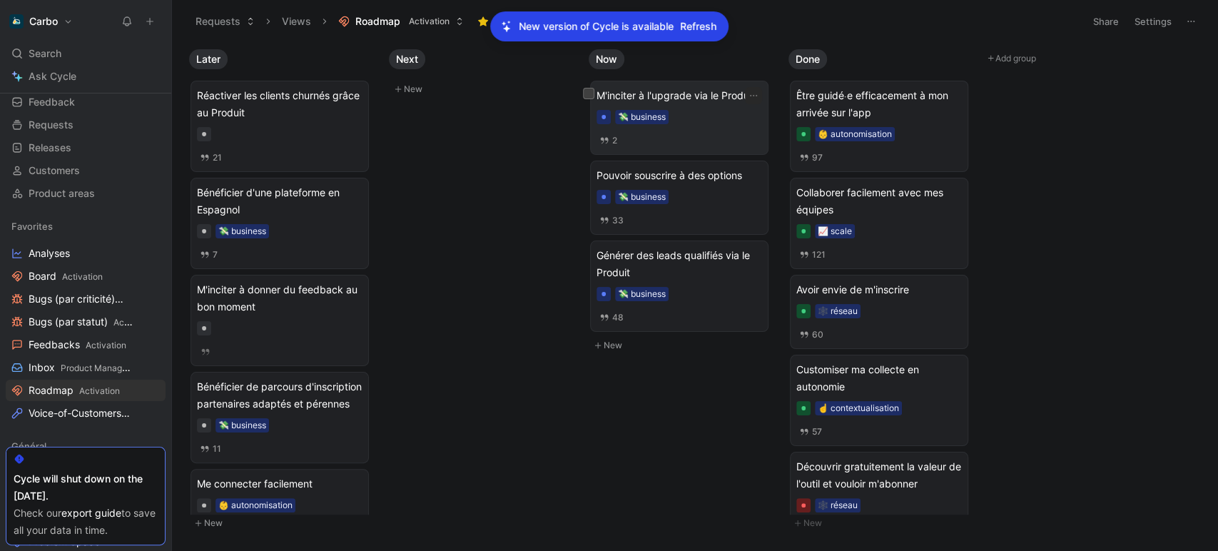
click at [690, 108] on div "M'inciter à l'upgrade via le Produit 💸 business 2" at bounding box center [678, 117] width 165 height 61
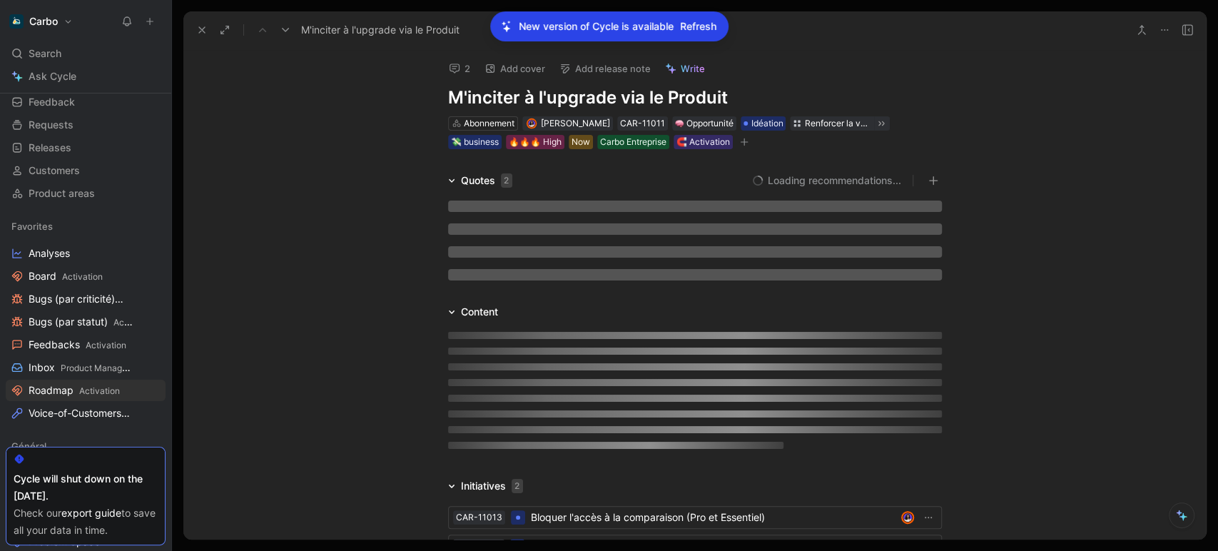
click at [628, 91] on h1 "M'inciter à l'upgrade via le Produit" at bounding box center [695, 97] width 494 height 23
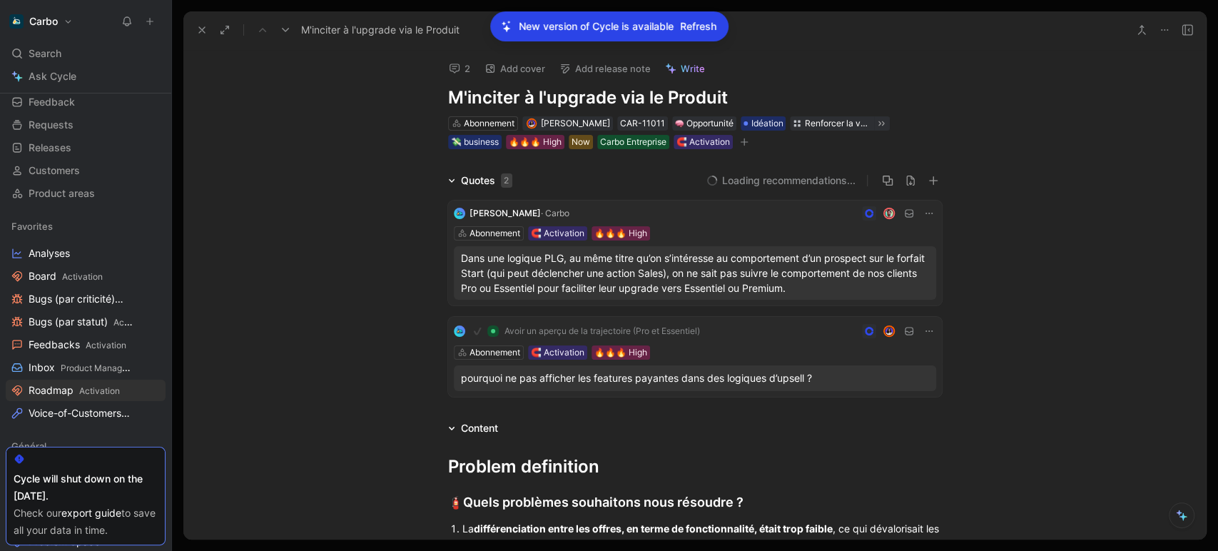
click at [628, 91] on h1 "M'inciter à l'upgrade via le Produit" at bounding box center [695, 97] width 494 height 23
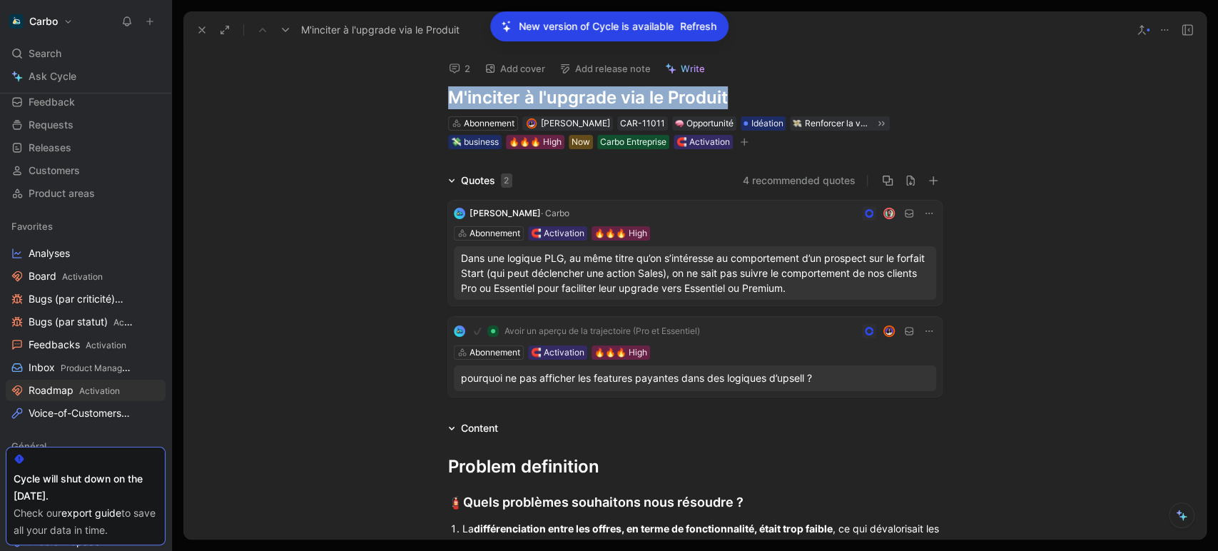
click at [608, 91] on h1 "M'inciter à l'upgrade via le Produit" at bounding box center [695, 97] width 494 height 23
drag, startPoint x: 609, startPoint y: 91, endPoint x: 792, endPoint y: 91, distance: 182.6
click at [792, 91] on h1 "M'inciter à l'upgrade via le Produit" at bounding box center [695, 97] width 494 height 23
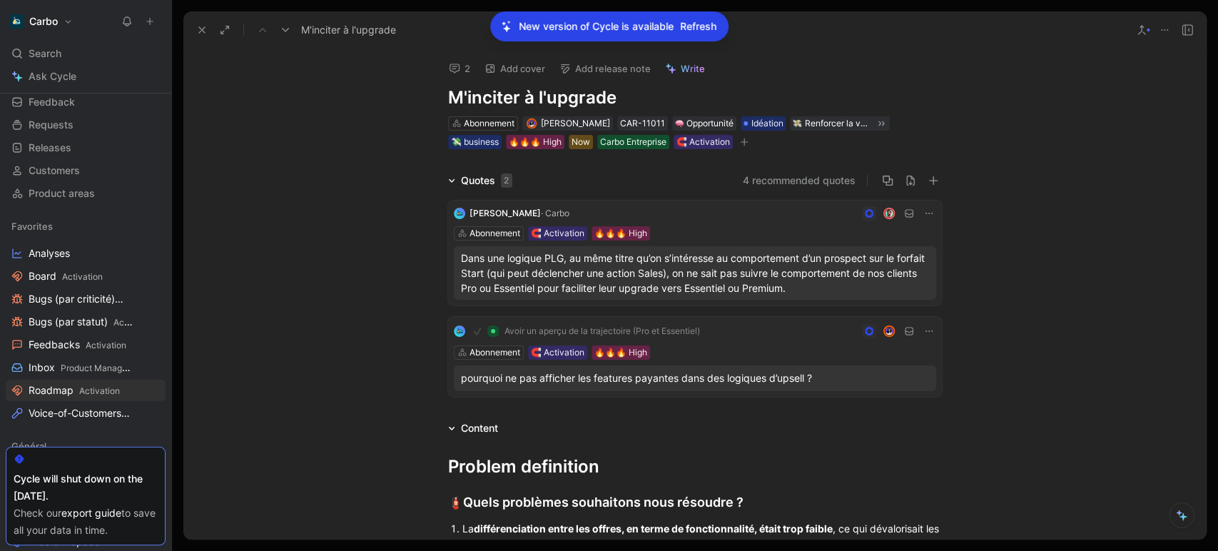
click at [564, 99] on h1 "M'inciter à l'upgrade" at bounding box center [695, 97] width 494 height 23
copy h1 "M'inciter à l'upgrade"
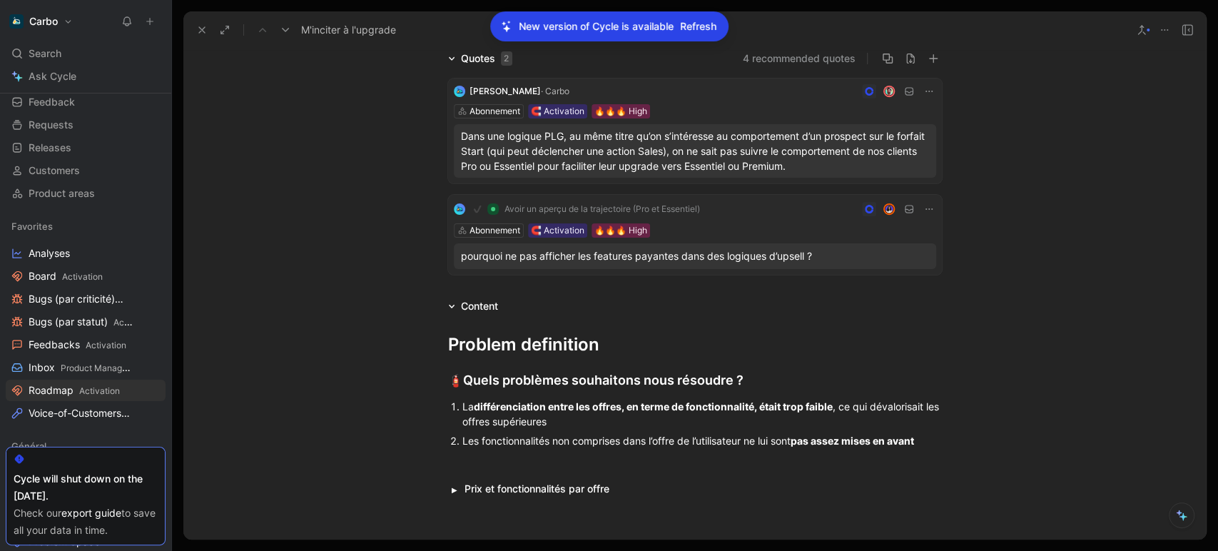
scroll to position [117, 0]
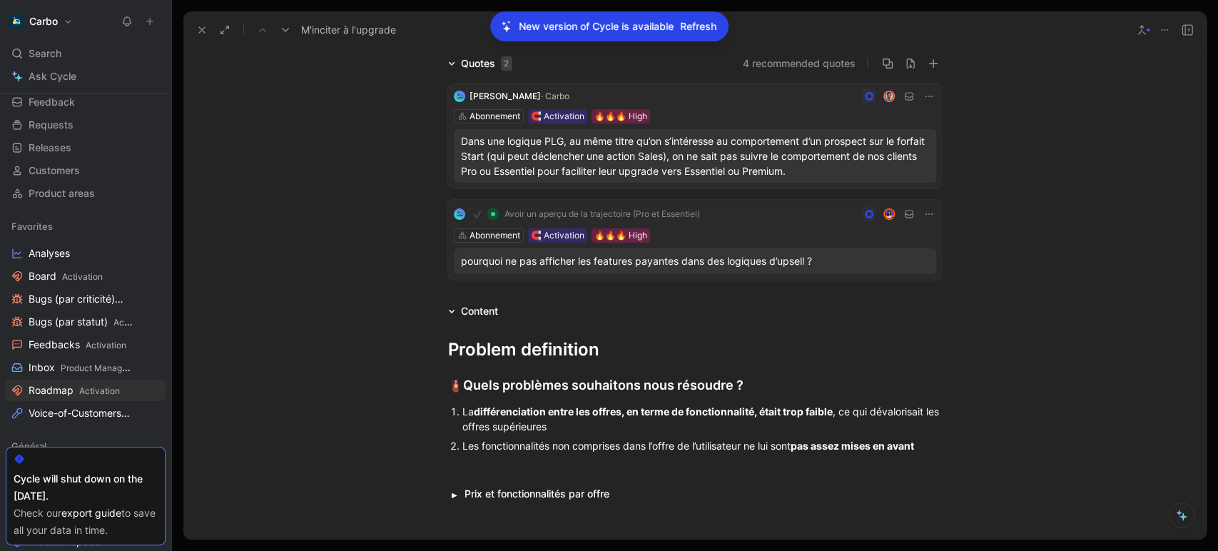
drag, startPoint x: 449, startPoint y: 496, endPoint x: 710, endPoint y: 422, distance: 272.1
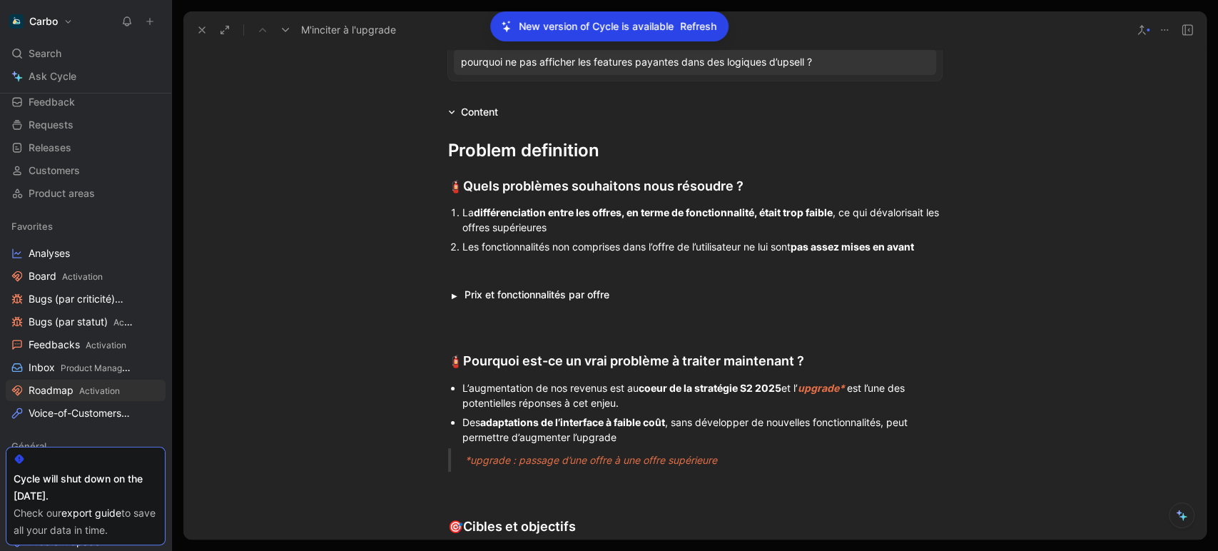
scroll to position [320, 0]
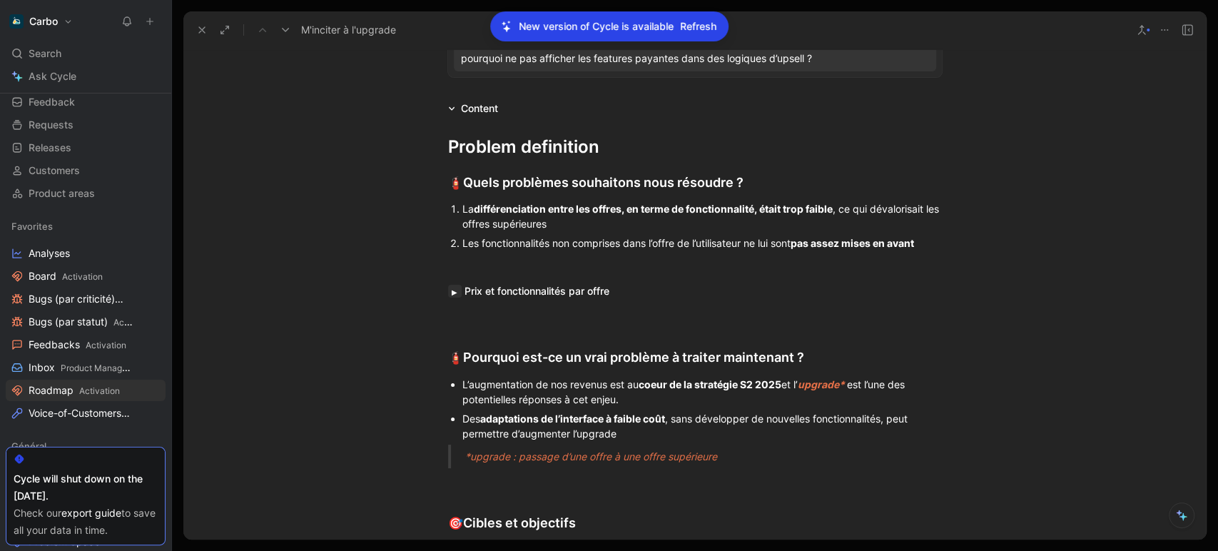
click at [451, 290] on button "button" at bounding box center [455, 291] width 14 height 13
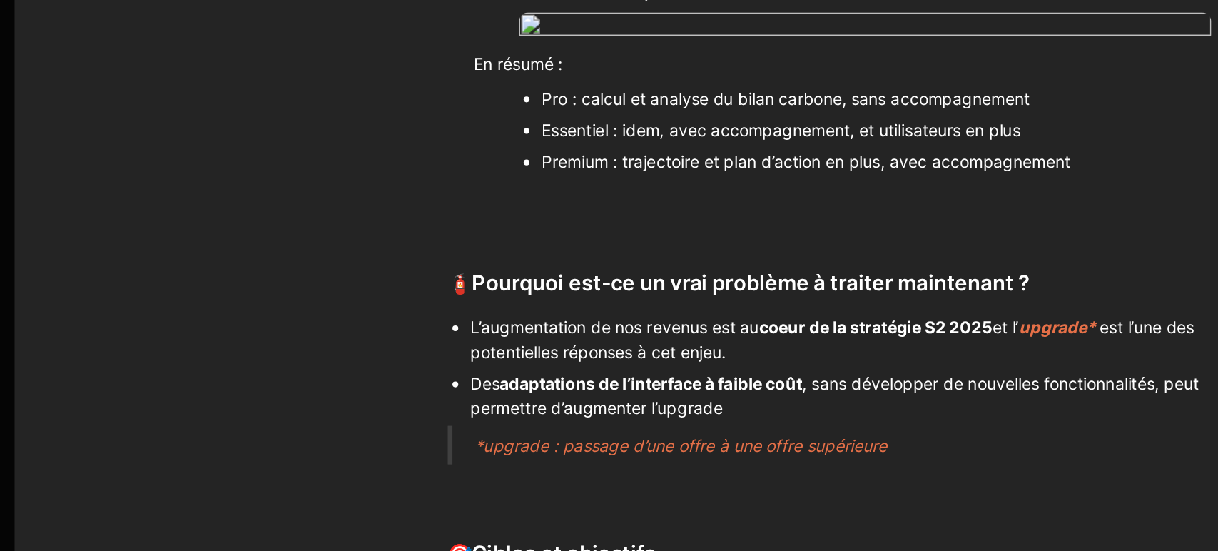
scroll to position [470, 0]
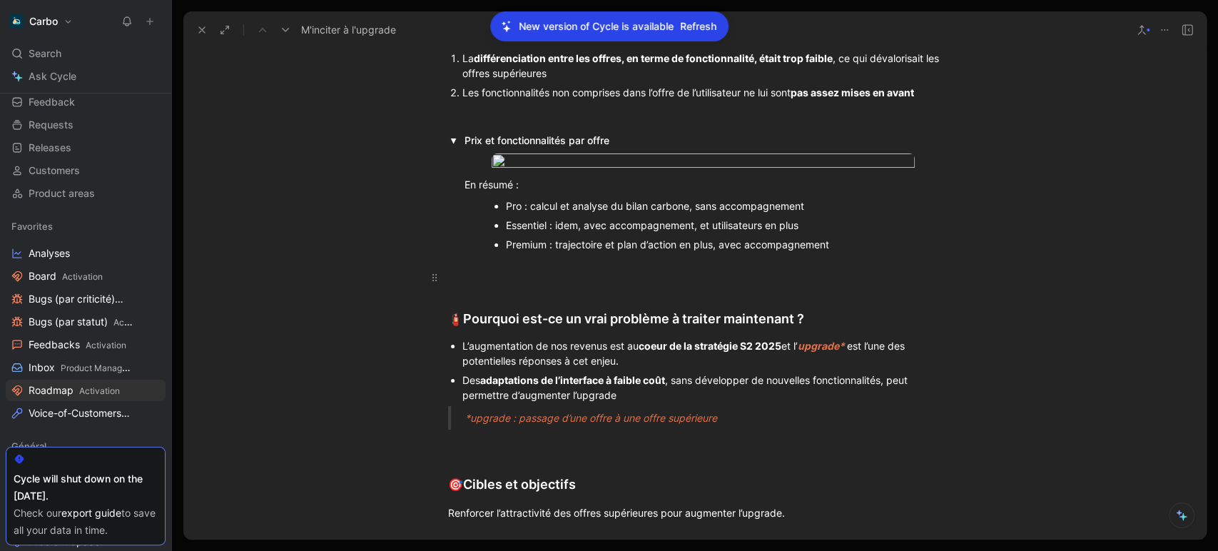
click at [481, 285] on div at bounding box center [695, 277] width 494 height 15
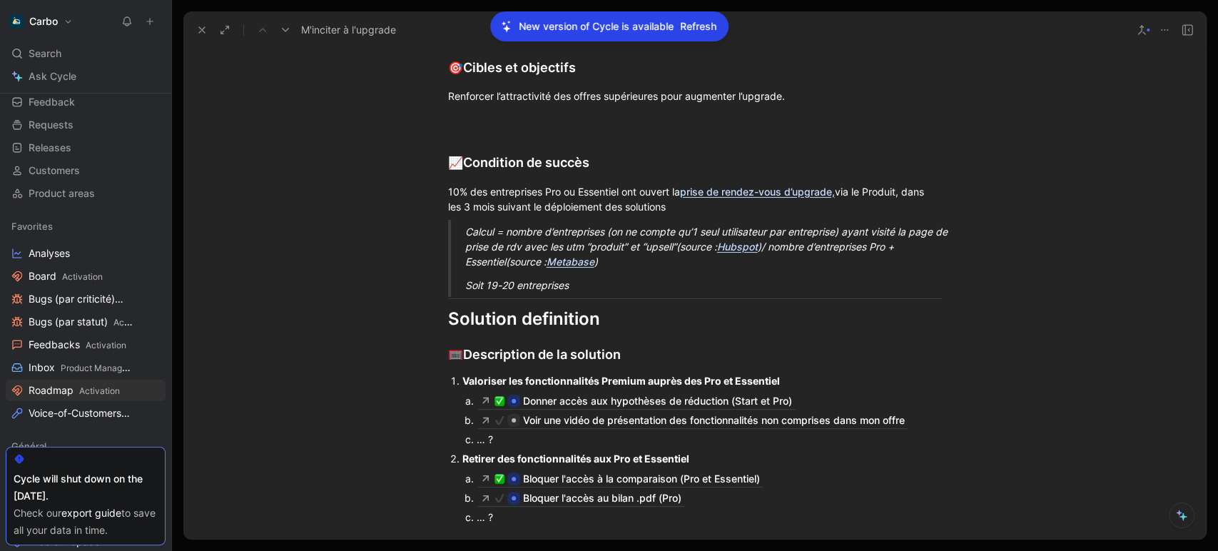
scroll to position [894, 0]
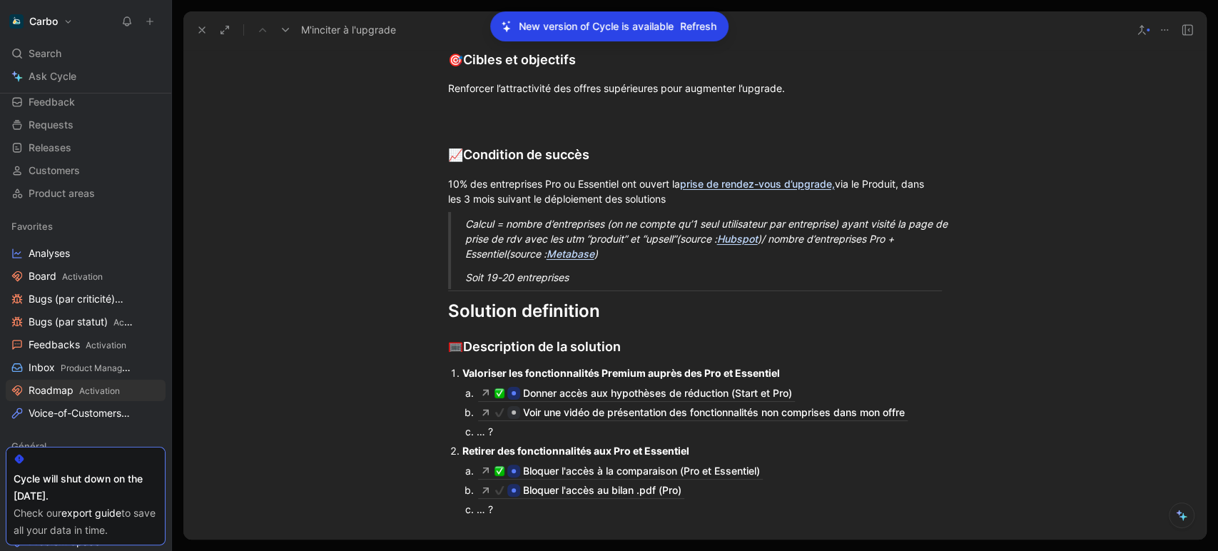
click at [521, 413] on div "Problem definition 🧯 Quels problèmes souhaitons nous résoudre ? La différenciat…" at bounding box center [694, 526] width 1022 height 1968
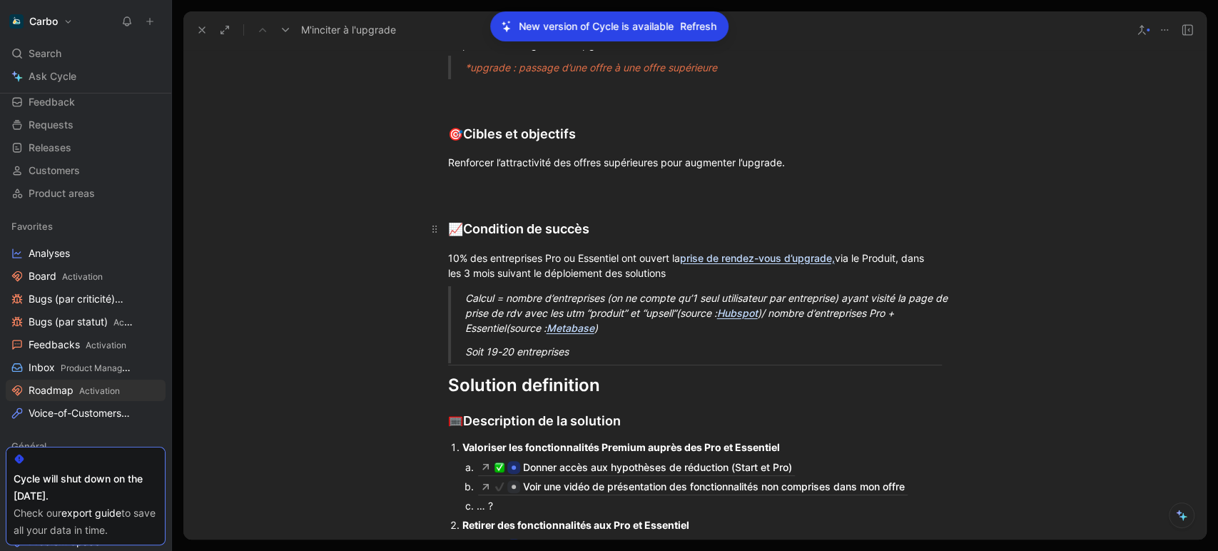
scroll to position [847, 0]
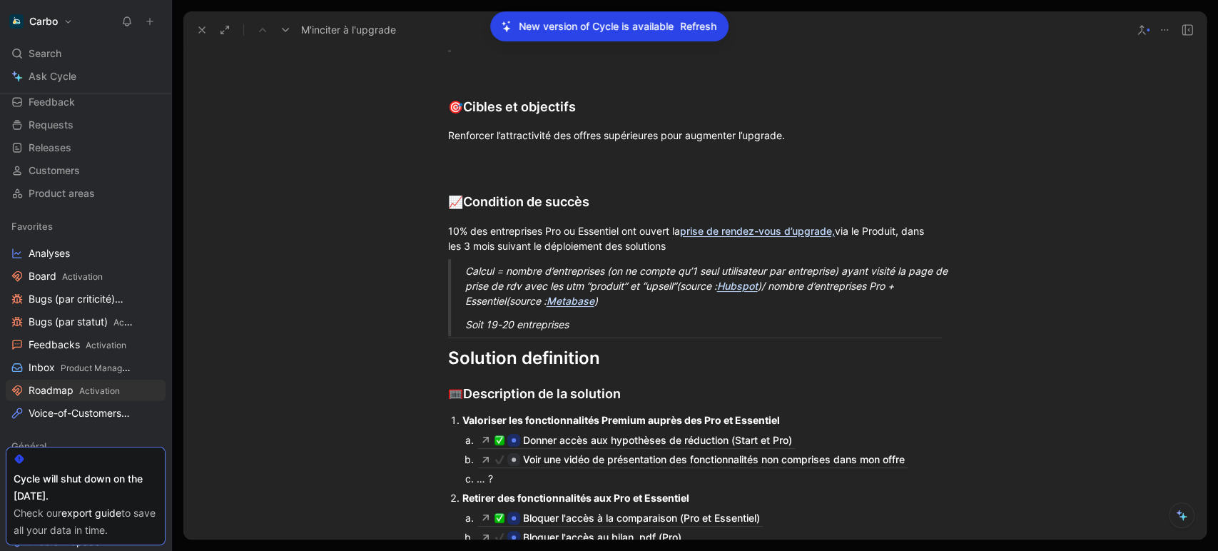
click at [546, 307] on em "Metabase" at bounding box center [570, 301] width 48 height 12
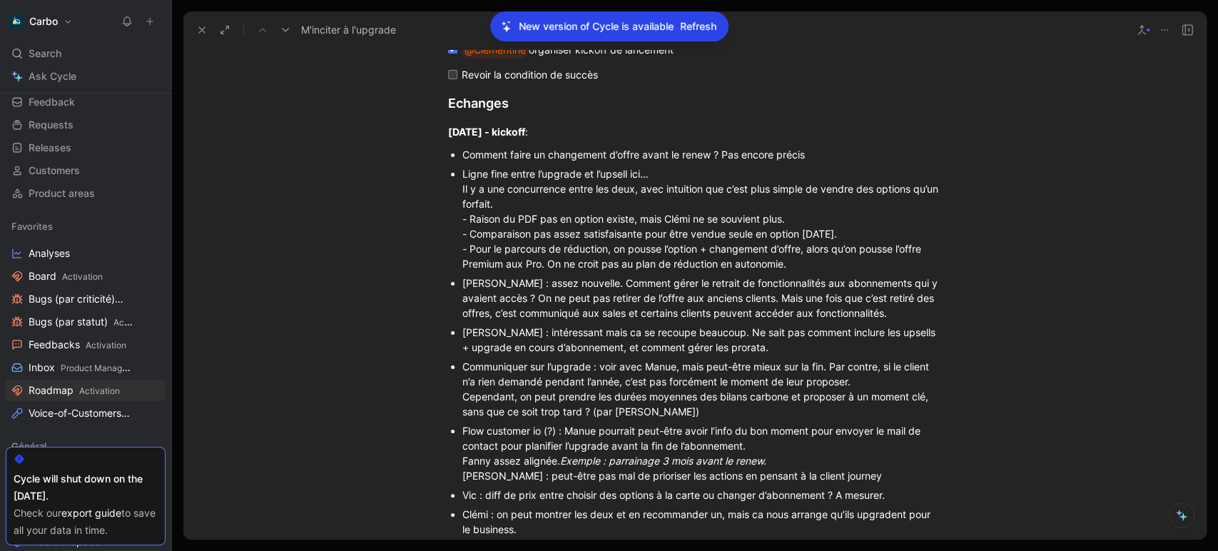
scroll to position [1755, 0]
click at [568, 139] on div "[DATE] - kickoff :" at bounding box center [695, 131] width 494 height 15
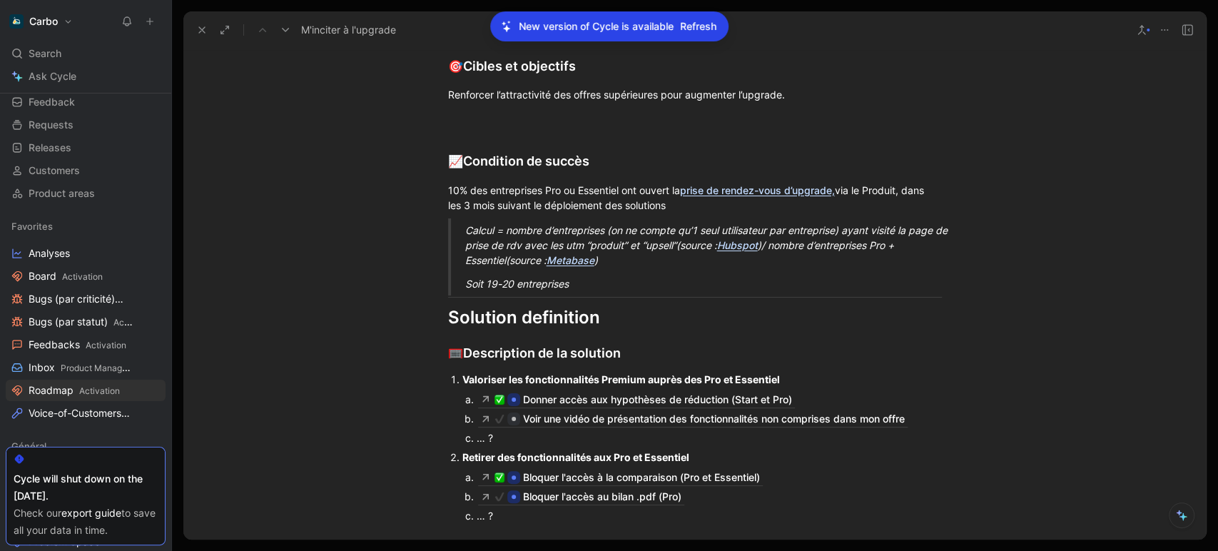
scroll to position [889, 0]
drag, startPoint x: 596, startPoint y: 439, endPoint x: 442, endPoint y: 344, distance: 180.7
click at [570, 290] on div "Soit 19-20 entreprises" at bounding box center [712, 282] width 494 height 15
drag, startPoint x: 570, startPoint y: 439, endPoint x: 432, endPoint y: 349, distance: 165.0
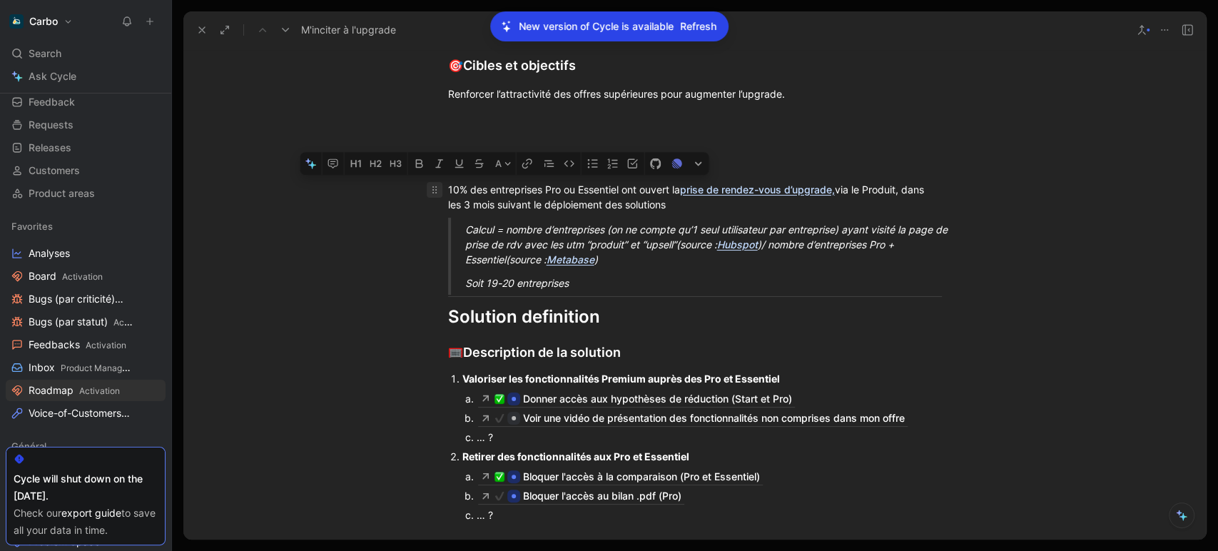
click at [337, 169] on icon "button" at bounding box center [332, 163] width 11 height 11
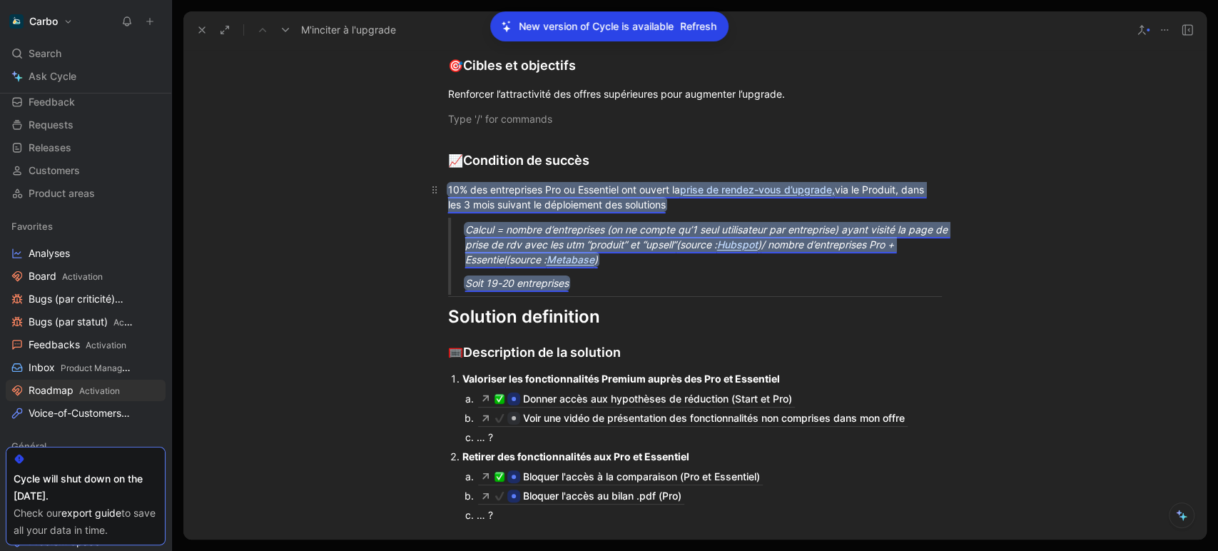
click at [489, 210] on mark "10% des entreprises Pro ou Essentiel ont ouvert la prise de rendez-vous d’upgra…" at bounding box center [687, 196] width 479 height 27
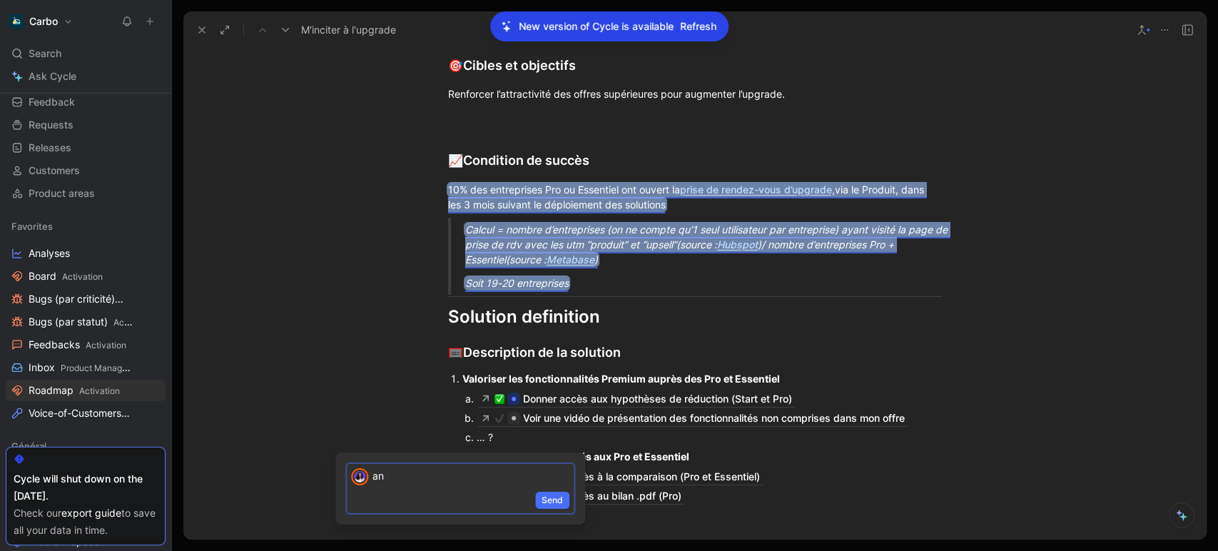
click at [439, 475] on p "an" at bounding box center [470, 475] width 197 height 15
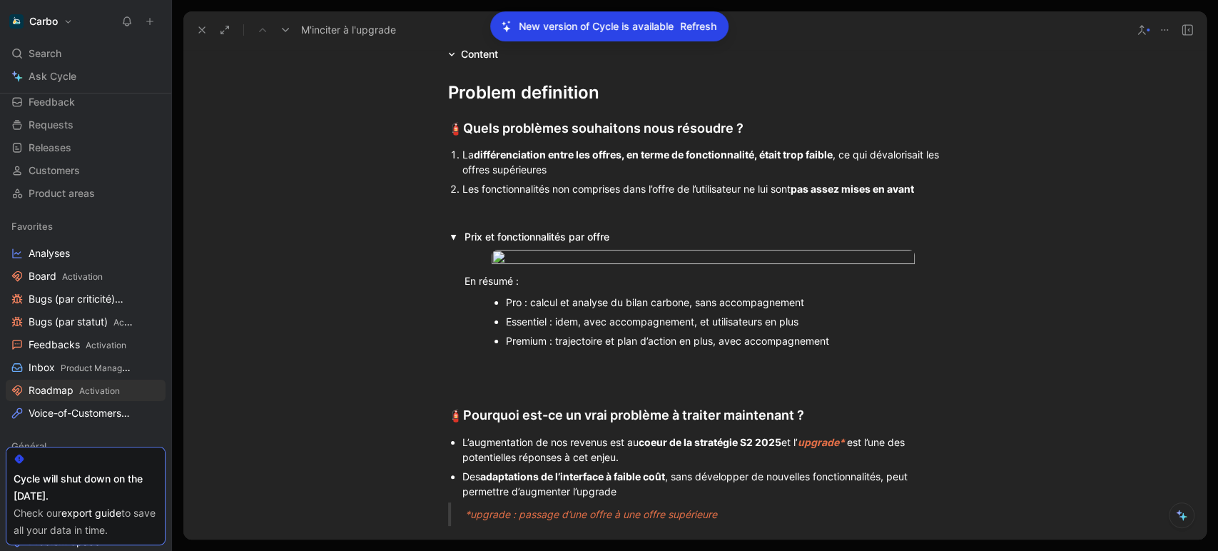
scroll to position [404, 0]
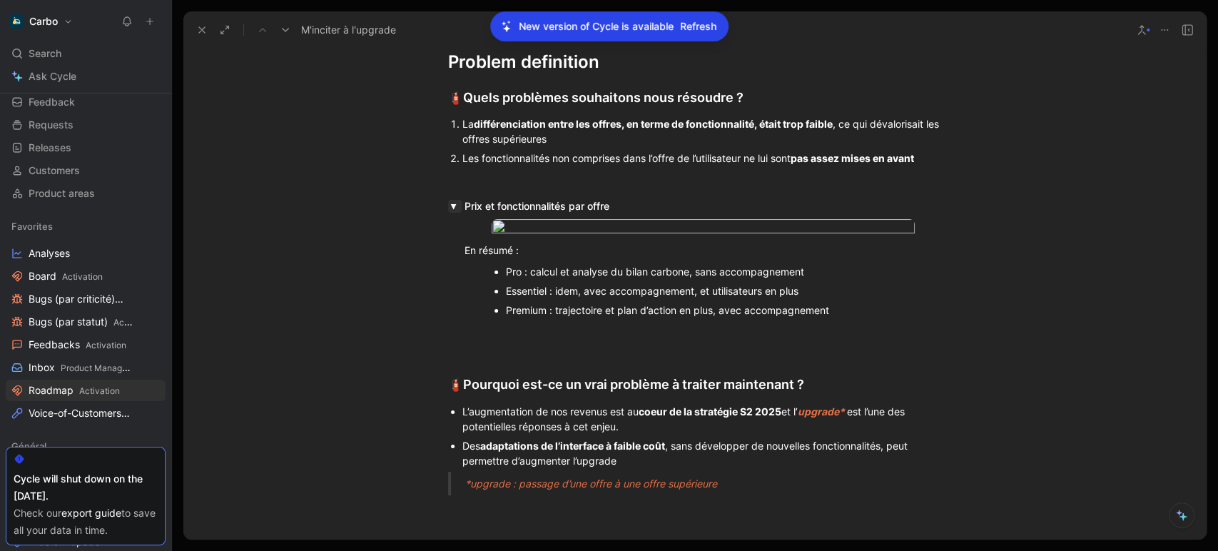
click at [451, 205] on button "button" at bounding box center [455, 206] width 14 height 13
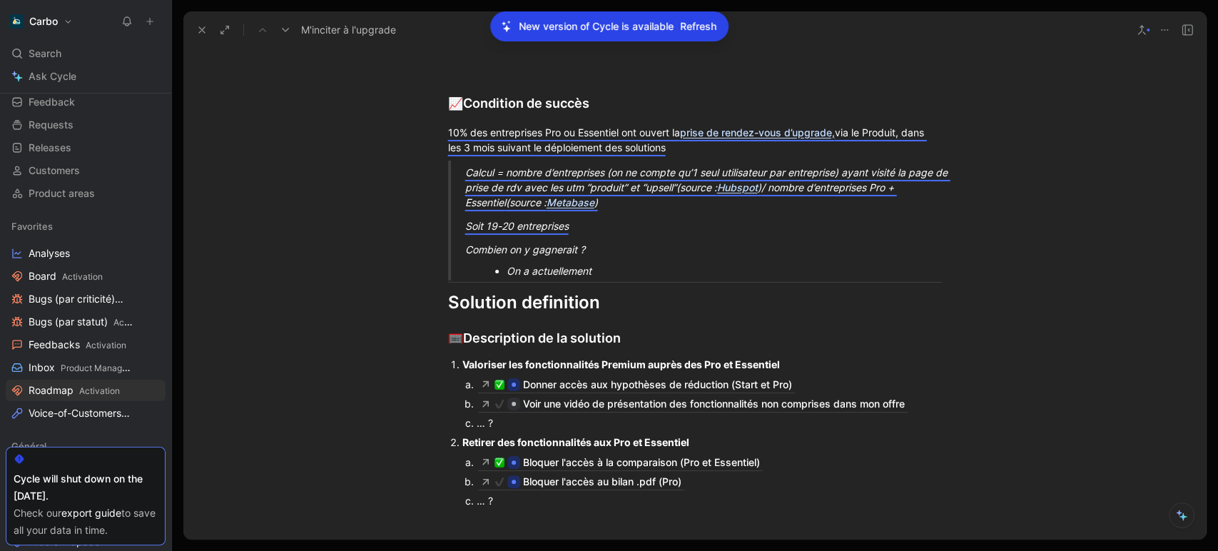
scroll to position [836, 0]
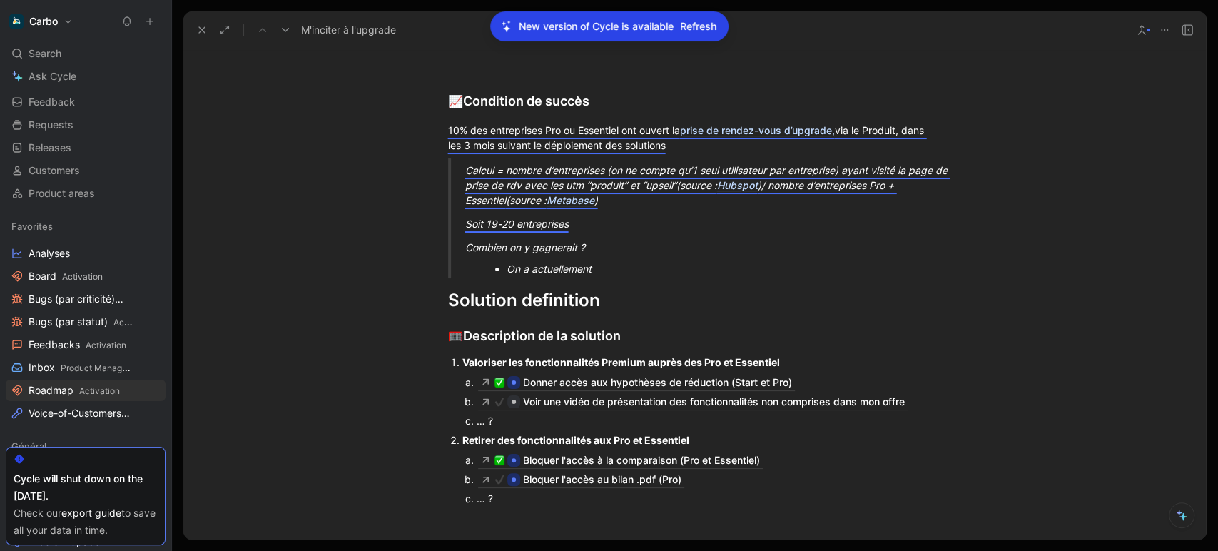
click at [540, 265] on div "On a actuellement" at bounding box center [718, 268] width 425 height 15
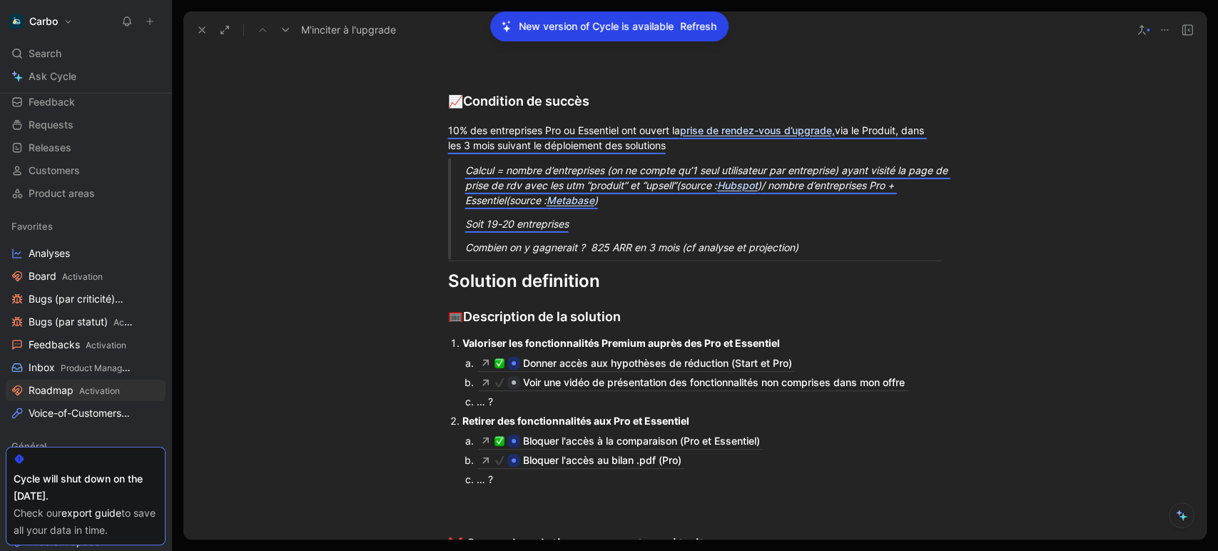
click at [605, 249] on div "Combien on y gagnerait ? 825 ARR en 3 mois (cf analyse et projection)" at bounding box center [712, 247] width 494 height 15
drag, startPoint x: 702, startPoint y: 242, endPoint x: 798, endPoint y: 243, distance: 96.3
click at [798, 243] on div "Combien on y gagnerait ? 825€ ARR en 3 mois (cf analyse et projection)" at bounding box center [712, 247] width 494 height 15
click at [772, 226] on icon "button" at bounding box center [772, 220] width 11 height 11
type input "Projection d'hypothèses d'upgrade"
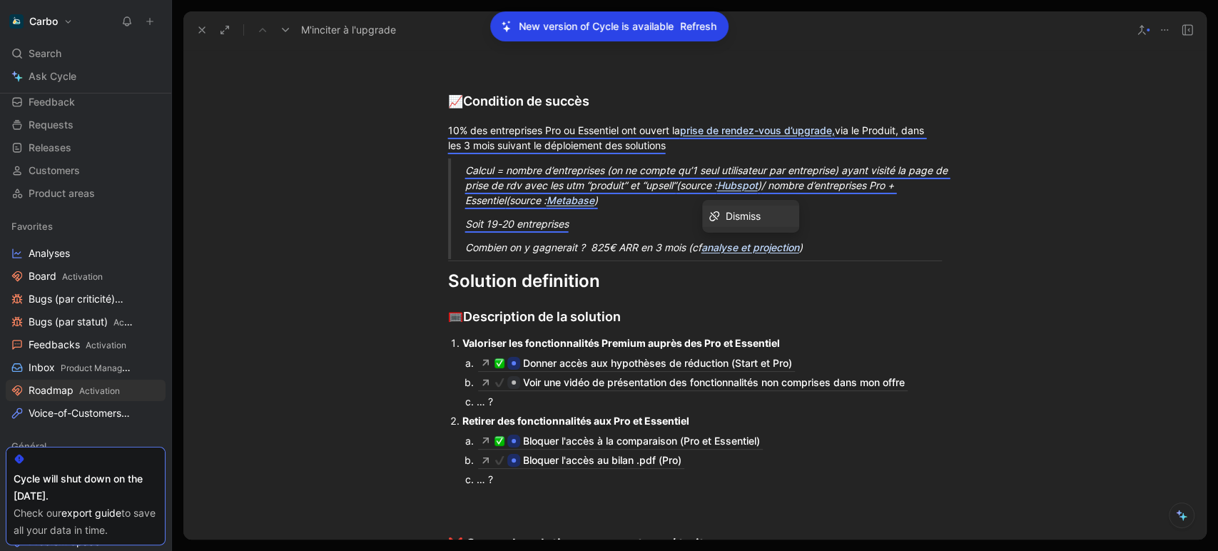
click at [763, 211] on div "Dismiss" at bounding box center [758, 216] width 67 height 17
click at [772, 227] on icon "button" at bounding box center [772, 220] width 11 height 11
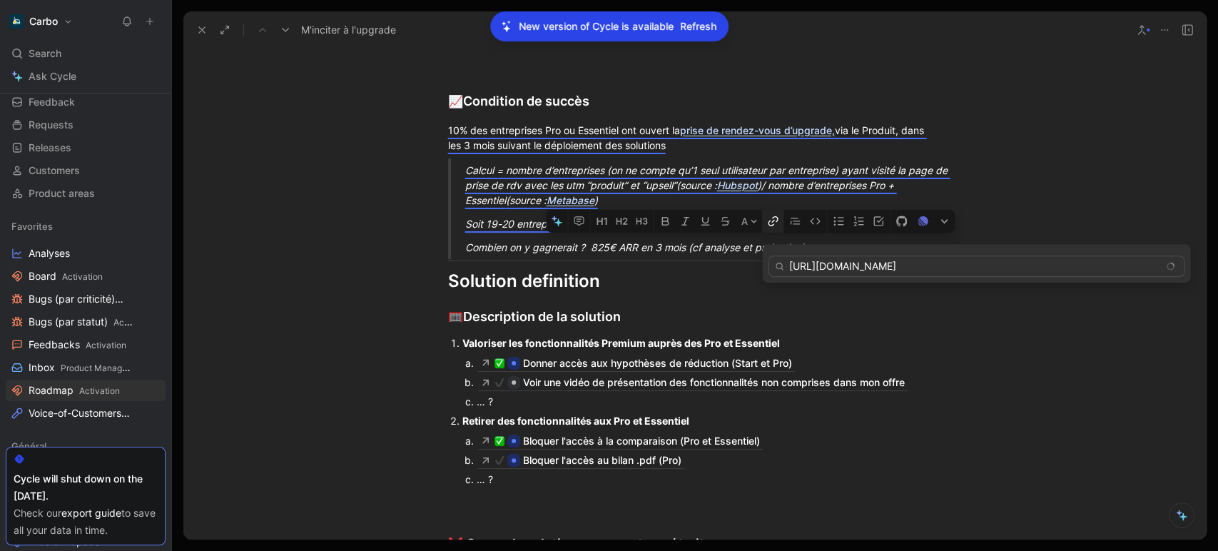
scroll to position [0, 265]
type input "[URL][DOMAIN_NAME]"
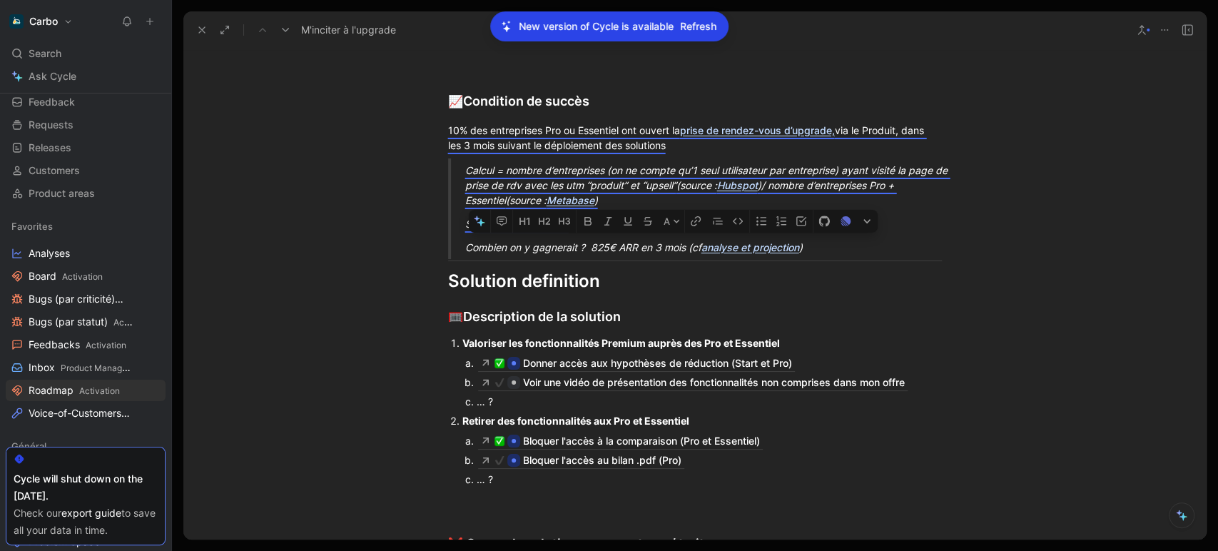
drag, startPoint x: 583, startPoint y: 248, endPoint x: 758, endPoint y: 246, distance: 175.5
click at [758, 246] on div "Combien on y gagnerait ? 825€ ARR en 3 mois (cf analyse et projection )" at bounding box center [712, 247] width 494 height 15
click at [758, 246] on link "analyse et projection" at bounding box center [750, 247] width 98 height 12
click at [639, 243] on div "Combien on y gagnerait ? 825€ ARR en 3 mois (cf analyse et projection )" at bounding box center [712, 247] width 494 height 15
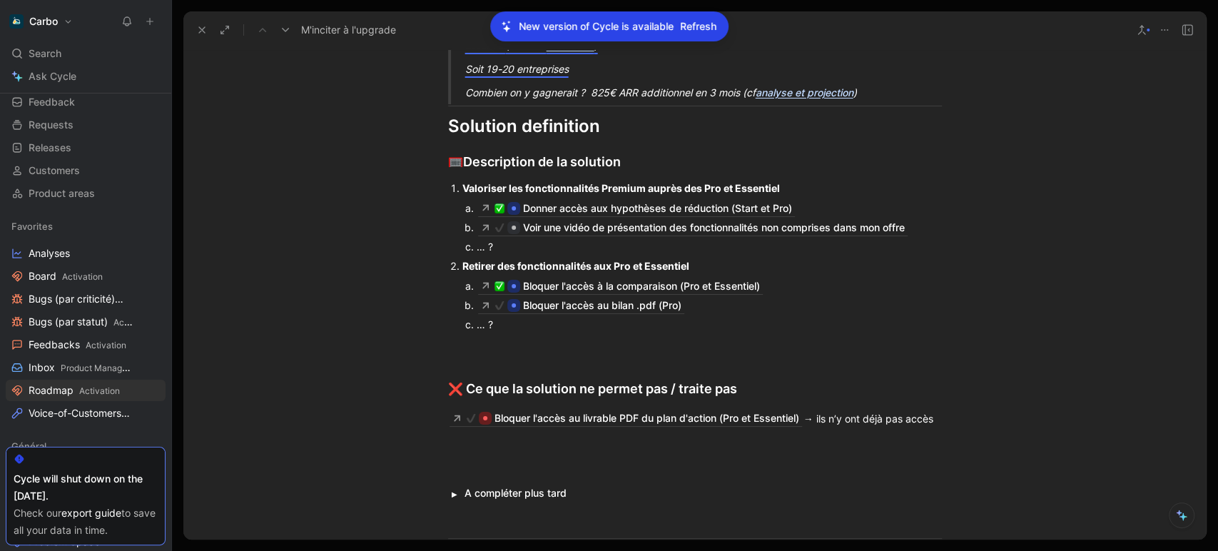
scroll to position [991, 0]
